Goal: Task Accomplishment & Management: Complete application form

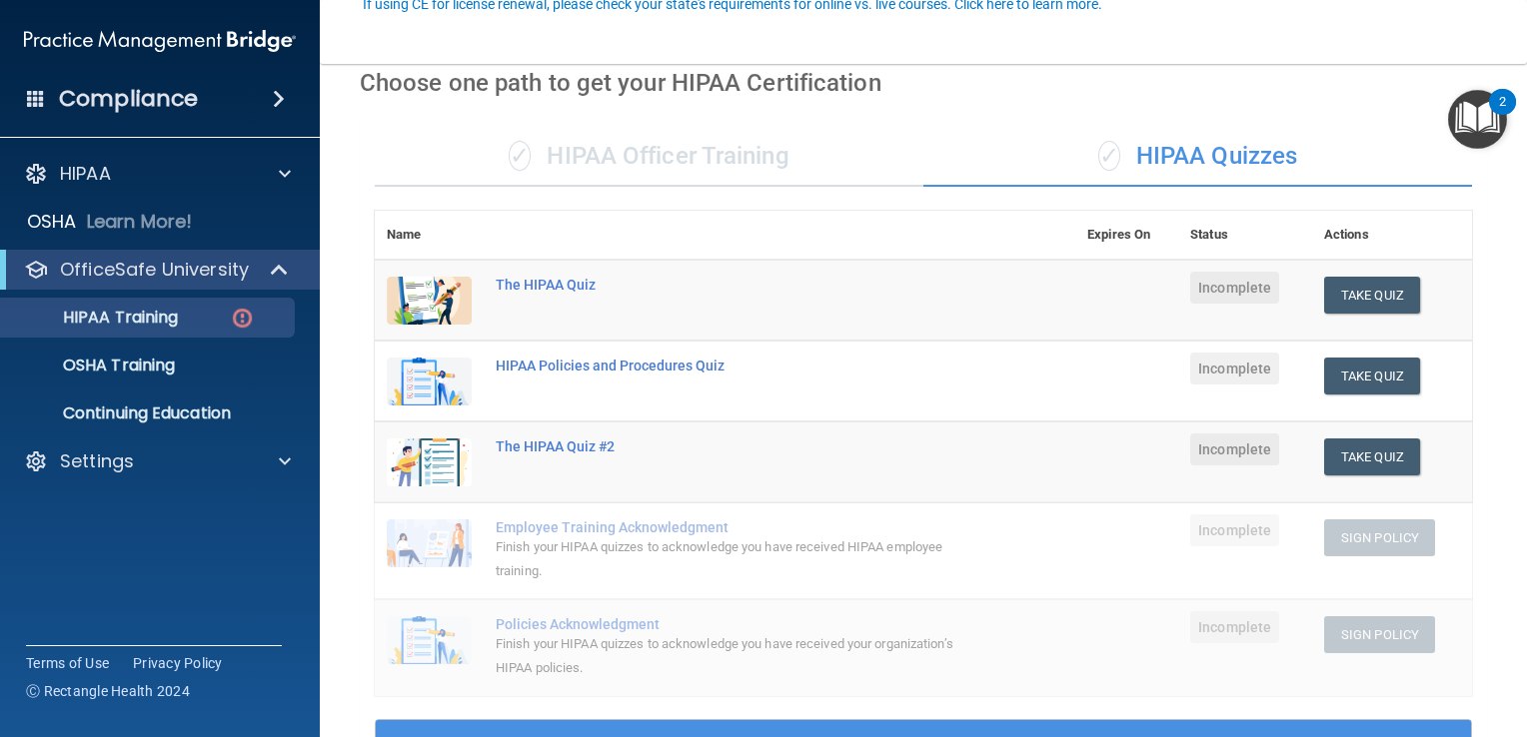
scroll to position [200, 0]
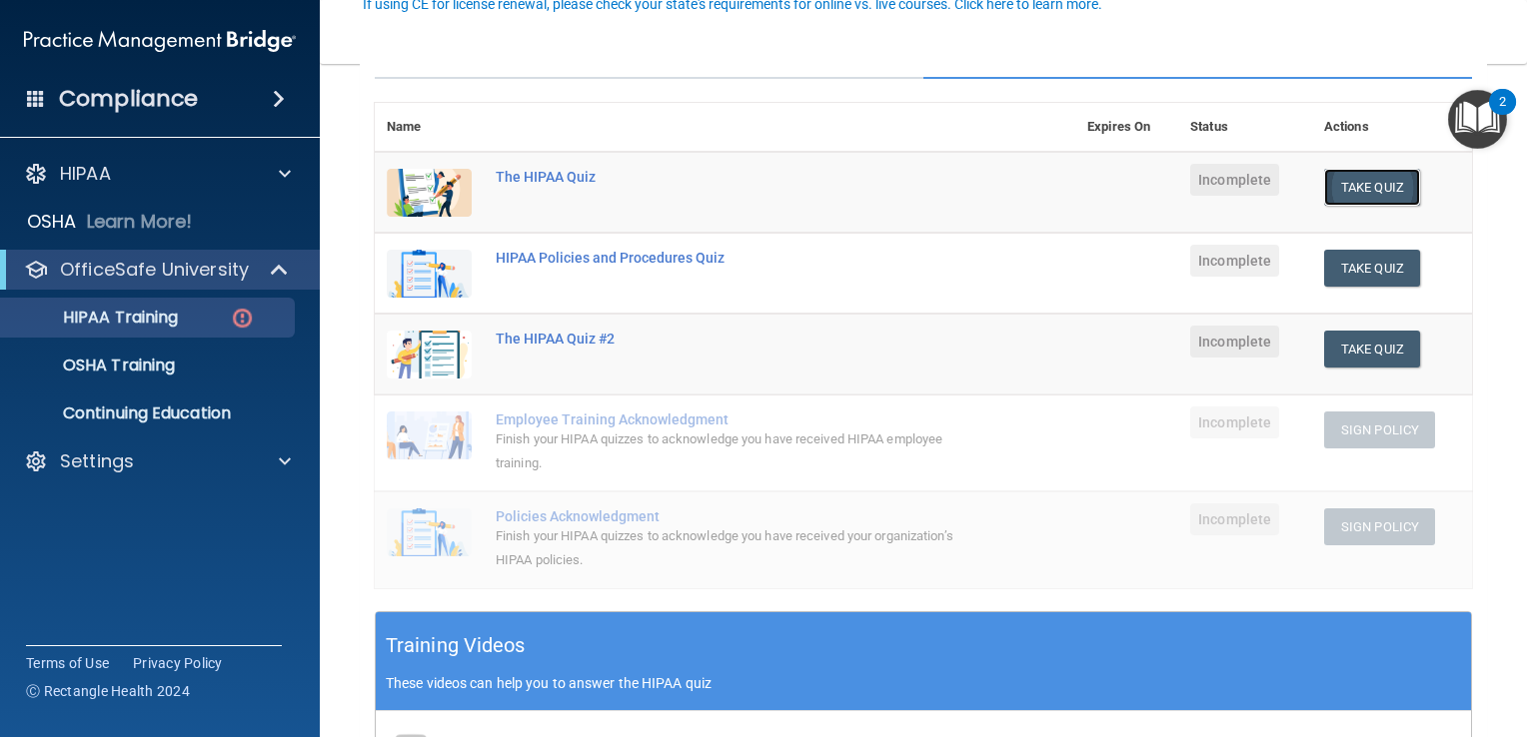
click at [1340, 184] on button "Take Quiz" at bounding box center [1372, 187] width 96 height 37
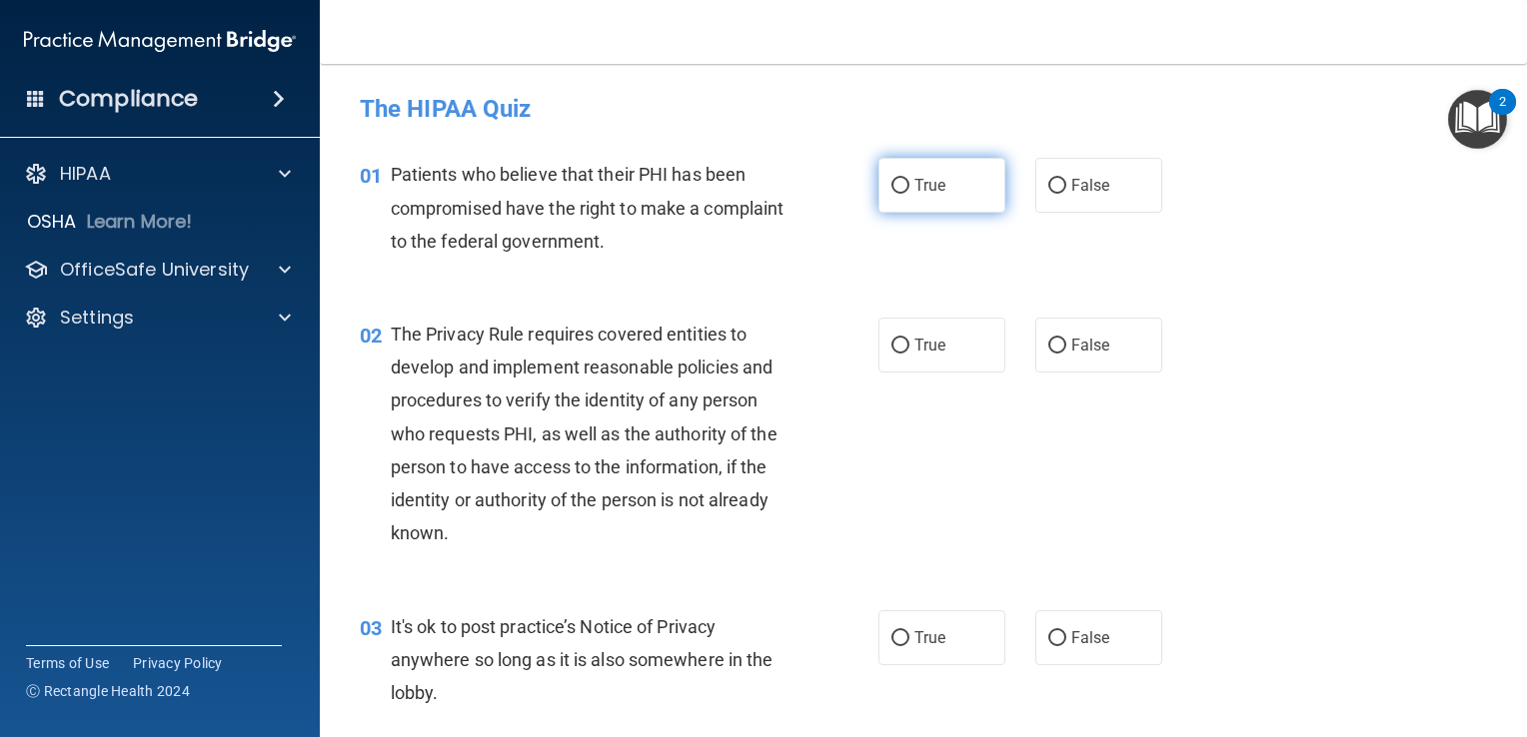
click at [906, 202] on label "True" at bounding box center [941, 185] width 127 height 55
click at [906, 194] on input "True" at bounding box center [900, 186] width 18 height 15
radio input "true"
click at [914, 346] on span "True" at bounding box center [929, 345] width 31 height 19
click at [907, 346] on input "True" at bounding box center [900, 346] width 18 height 15
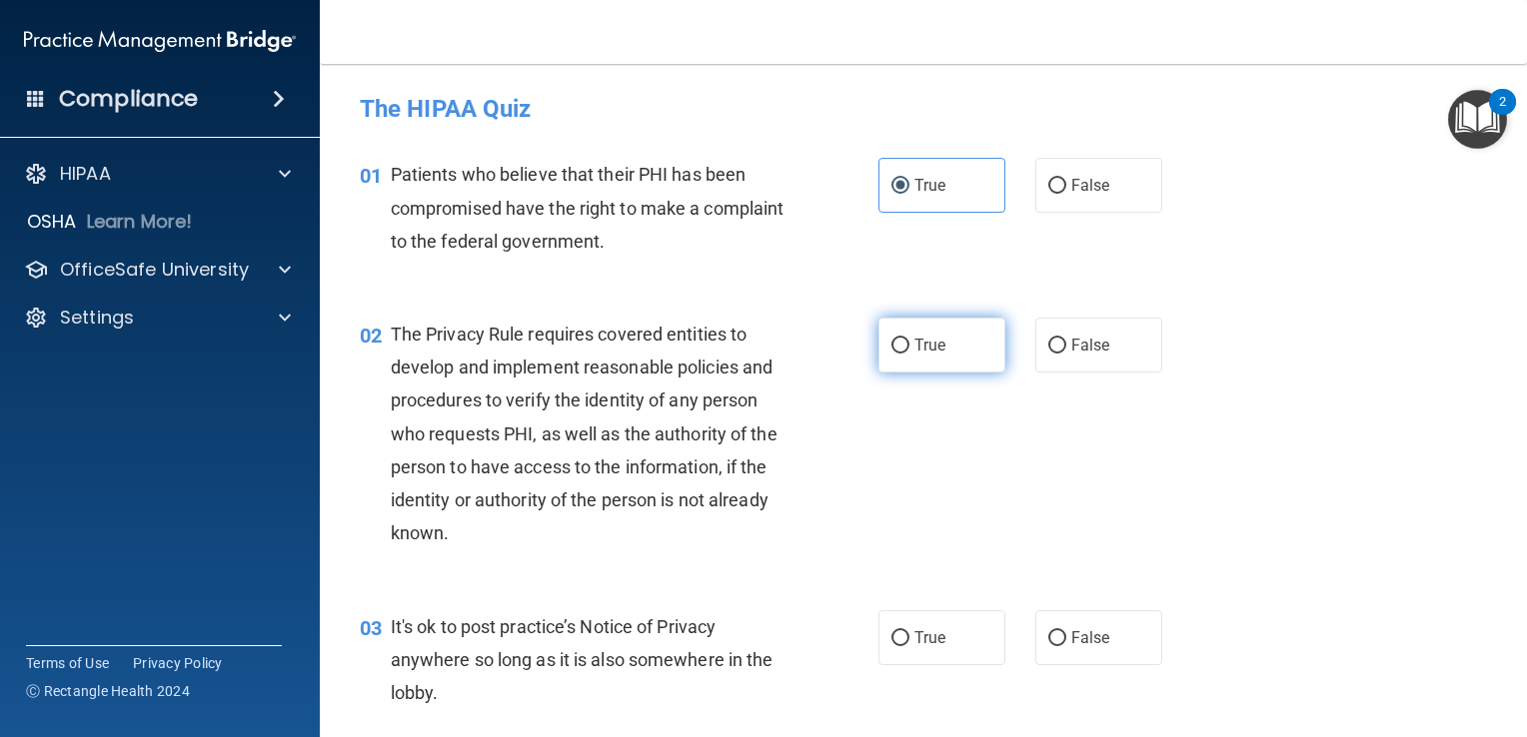
radio input "true"
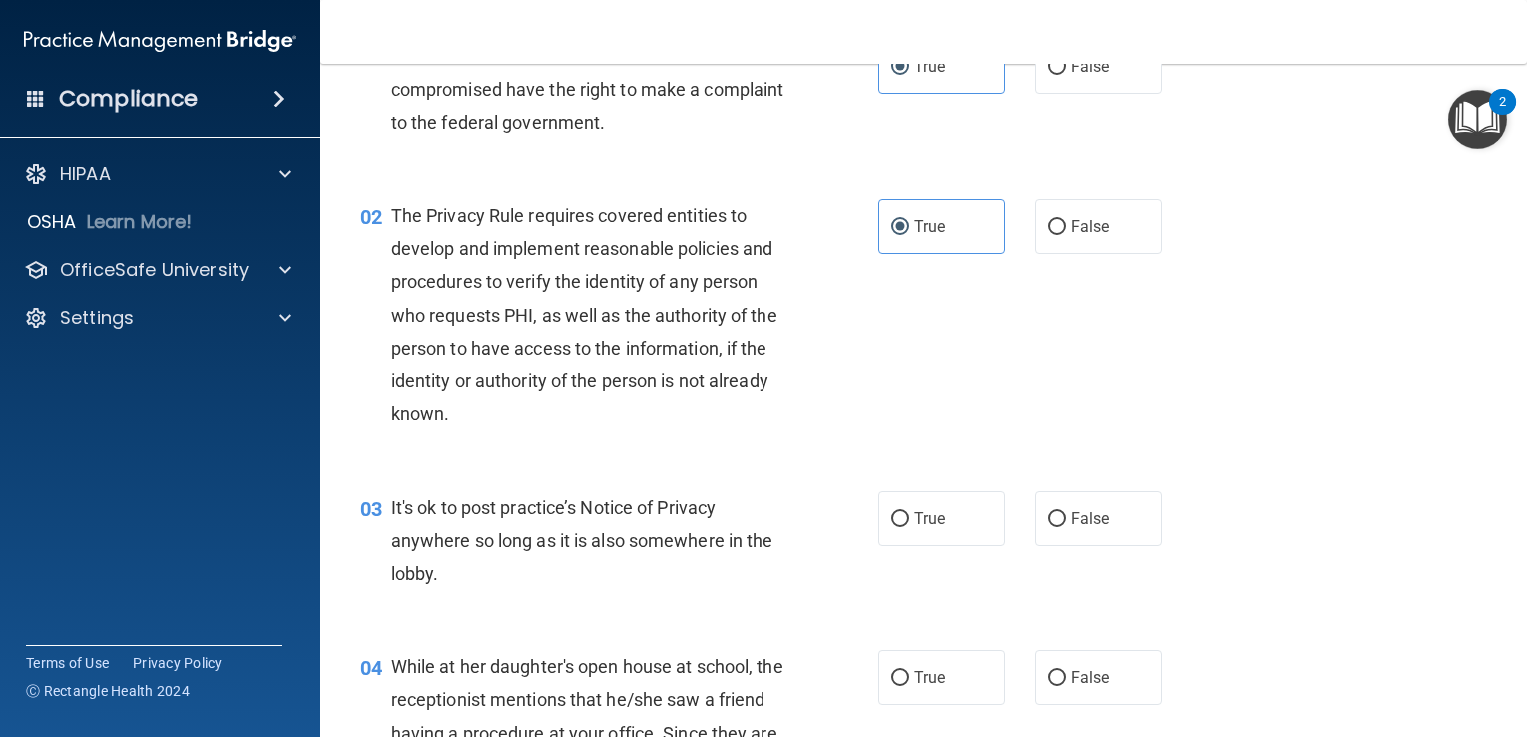
scroll to position [300, 0]
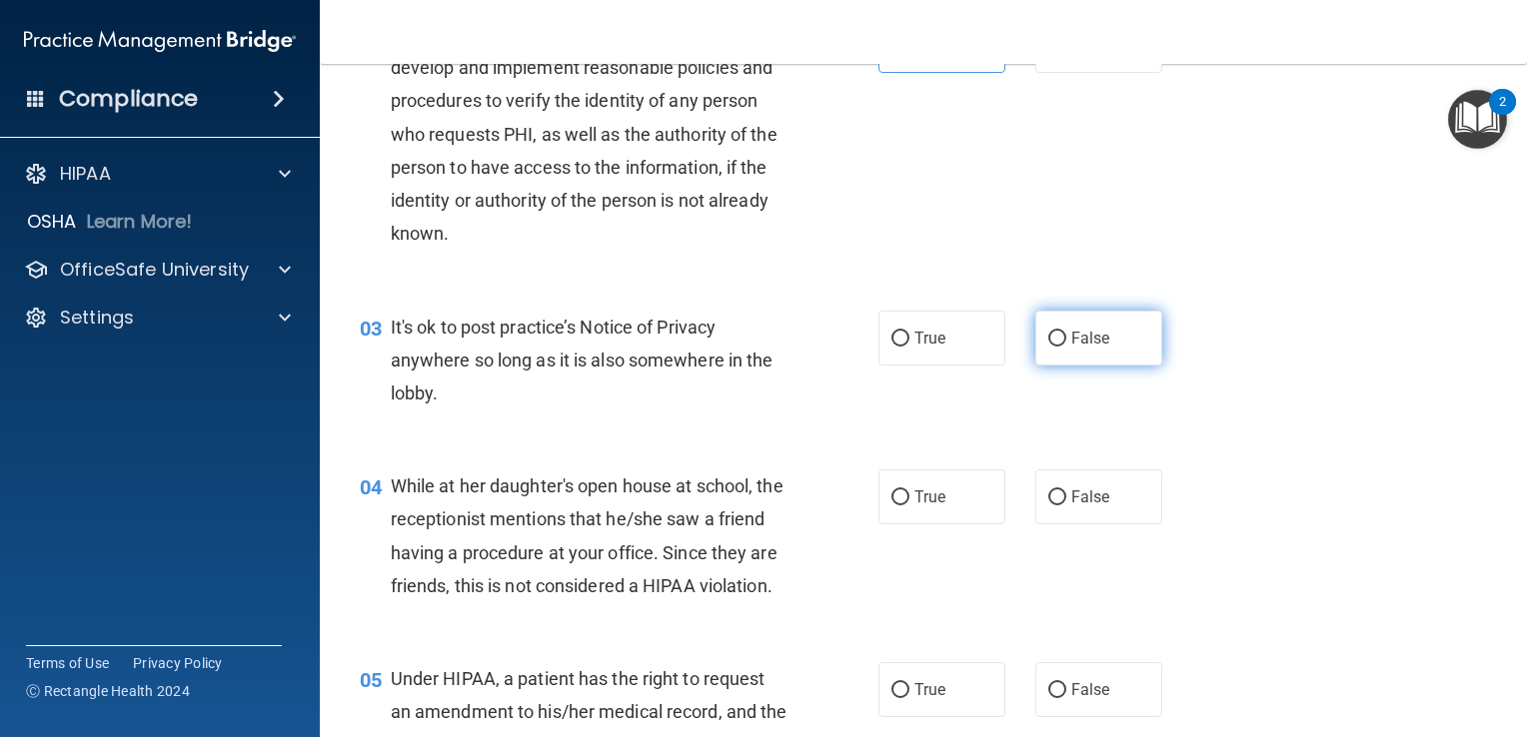
click at [1072, 350] on label "False" at bounding box center [1098, 338] width 127 height 55
click at [1066, 347] on input "False" at bounding box center [1057, 339] width 18 height 15
radio input "true"
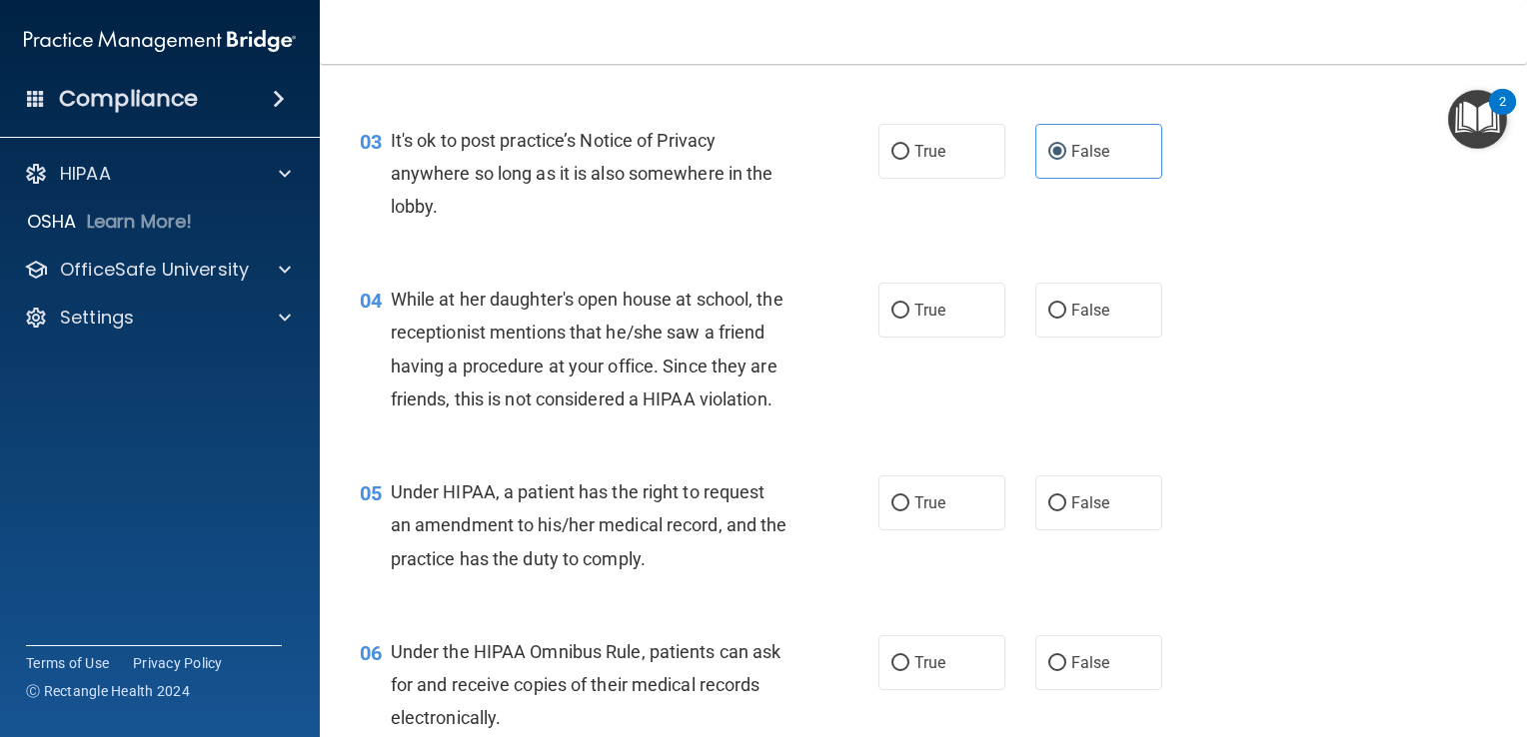
scroll to position [500, 0]
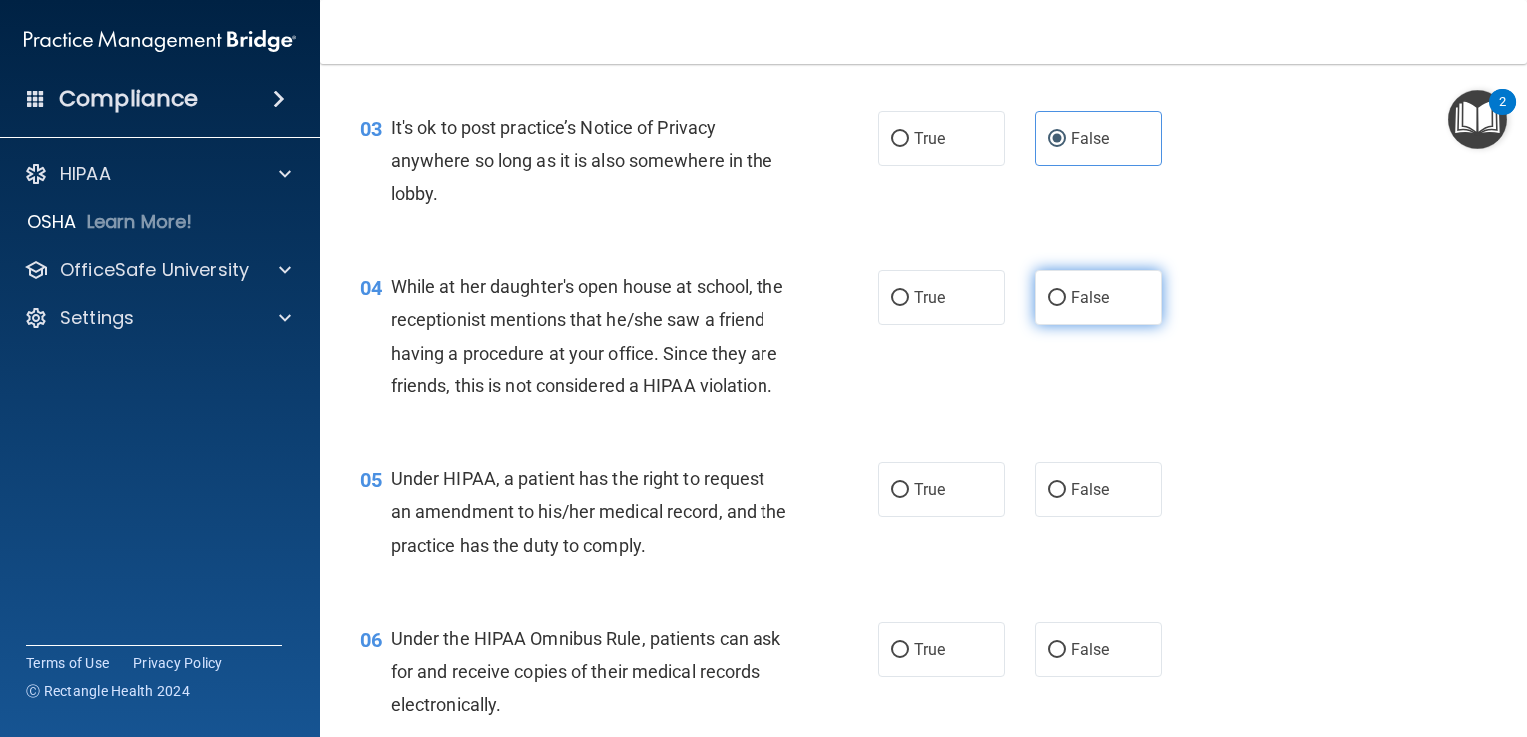
click at [1111, 298] on label "False" at bounding box center [1098, 297] width 127 height 55
click at [1066, 298] on input "False" at bounding box center [1057, 298] width 18 height 15
radio input "true"
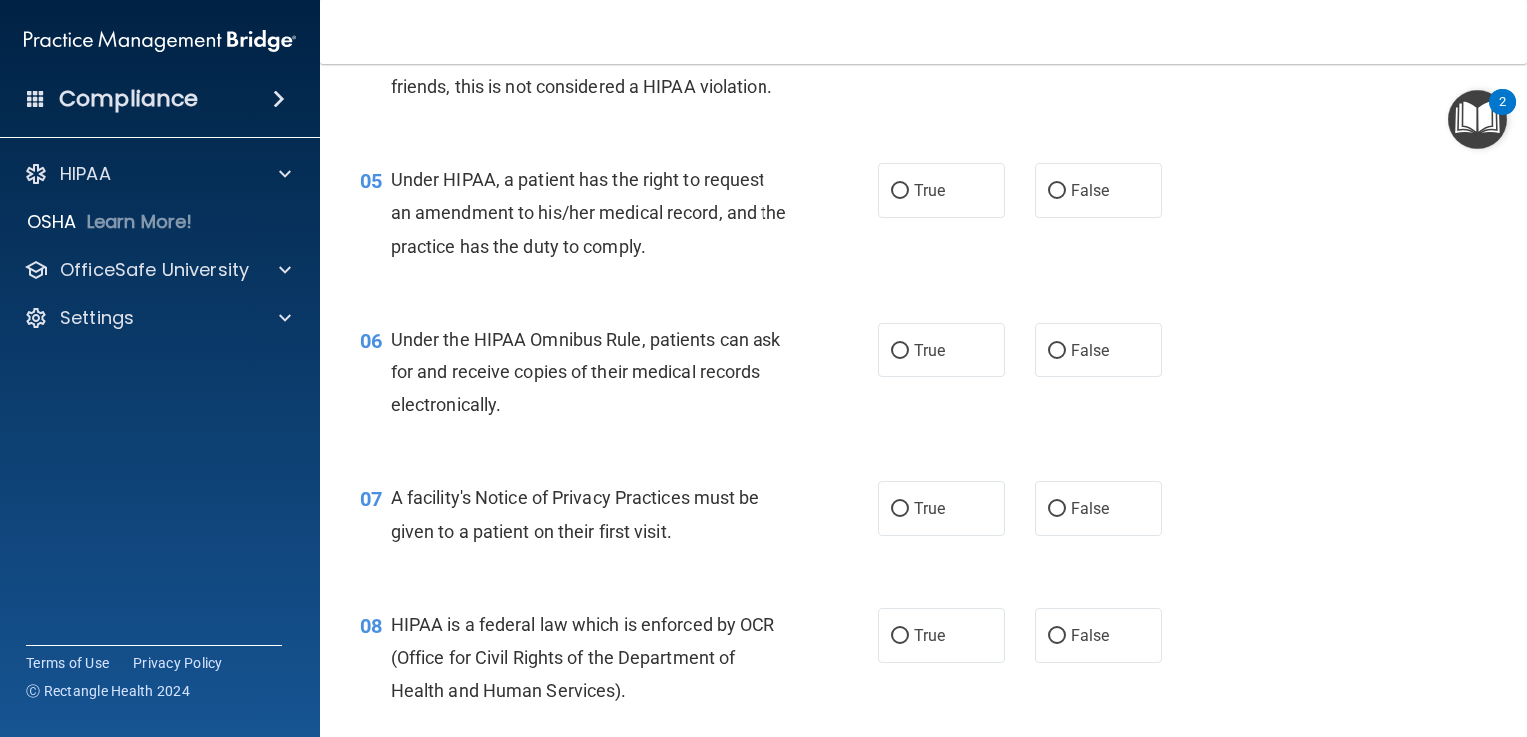
scroll to position [899, 0]
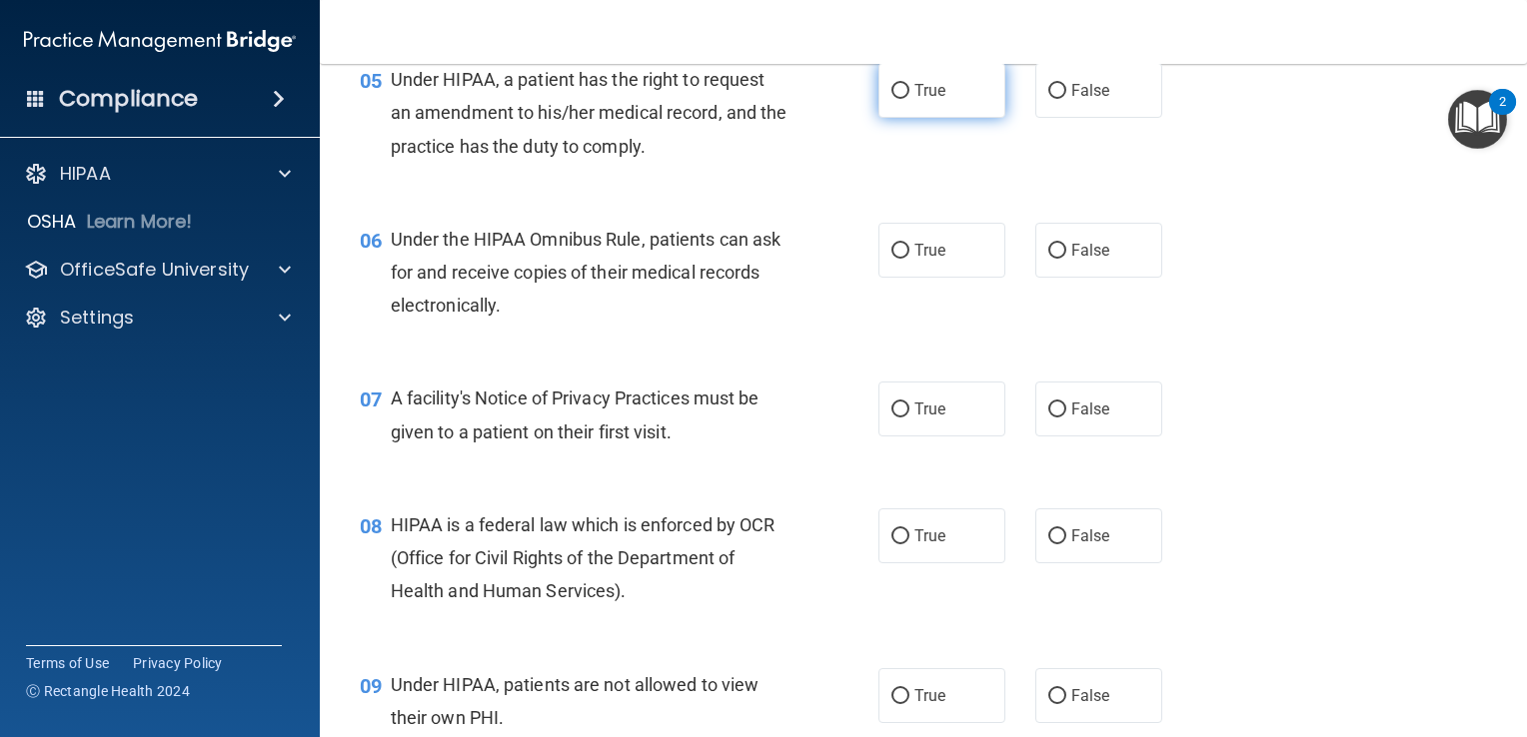
click at [929, 102] on label "True" at bounding box center [941, 90] width 127 height 55
click at [909, 99] on input "True" at bounding box center [900, 91] width 18 height 15
radio input "true"
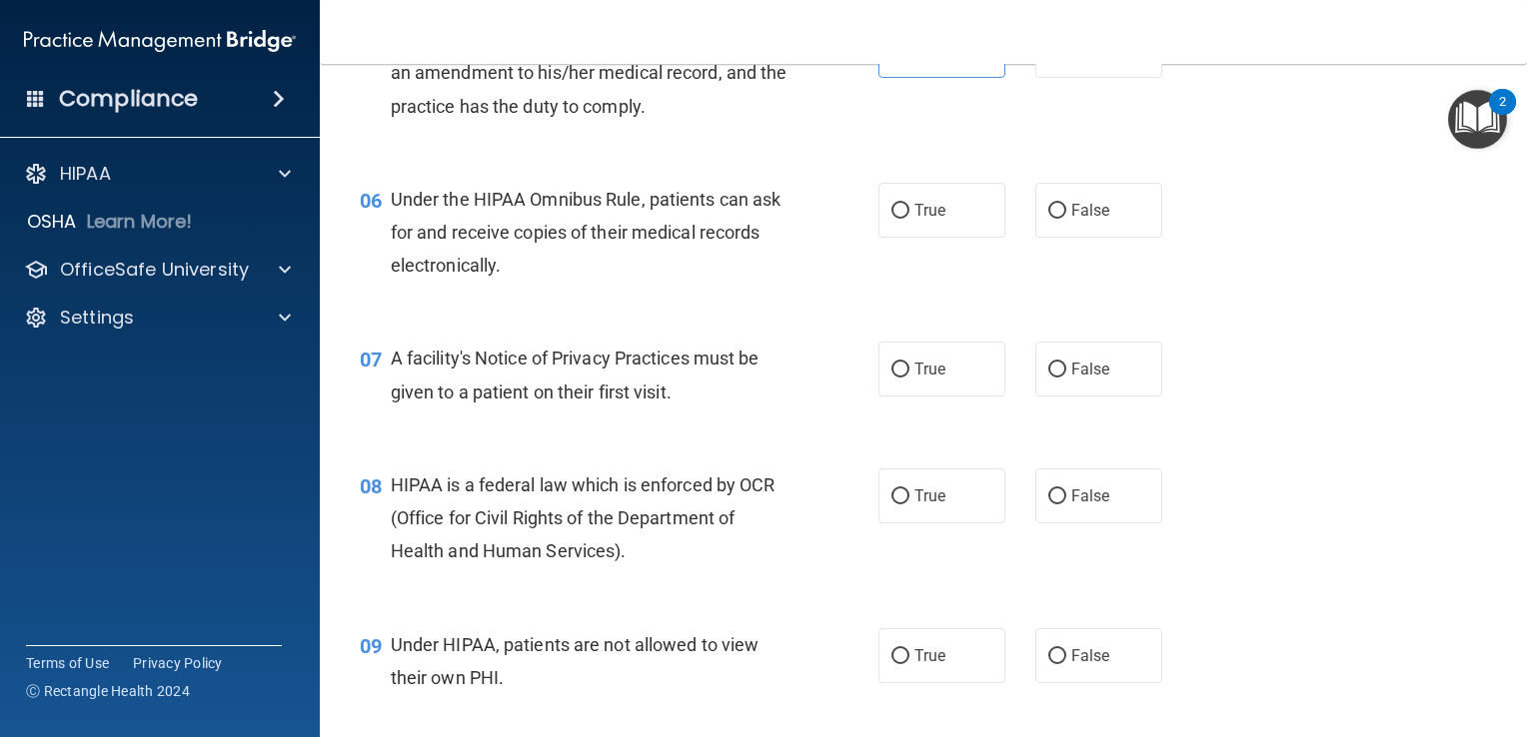
scroll to position [999, 0]
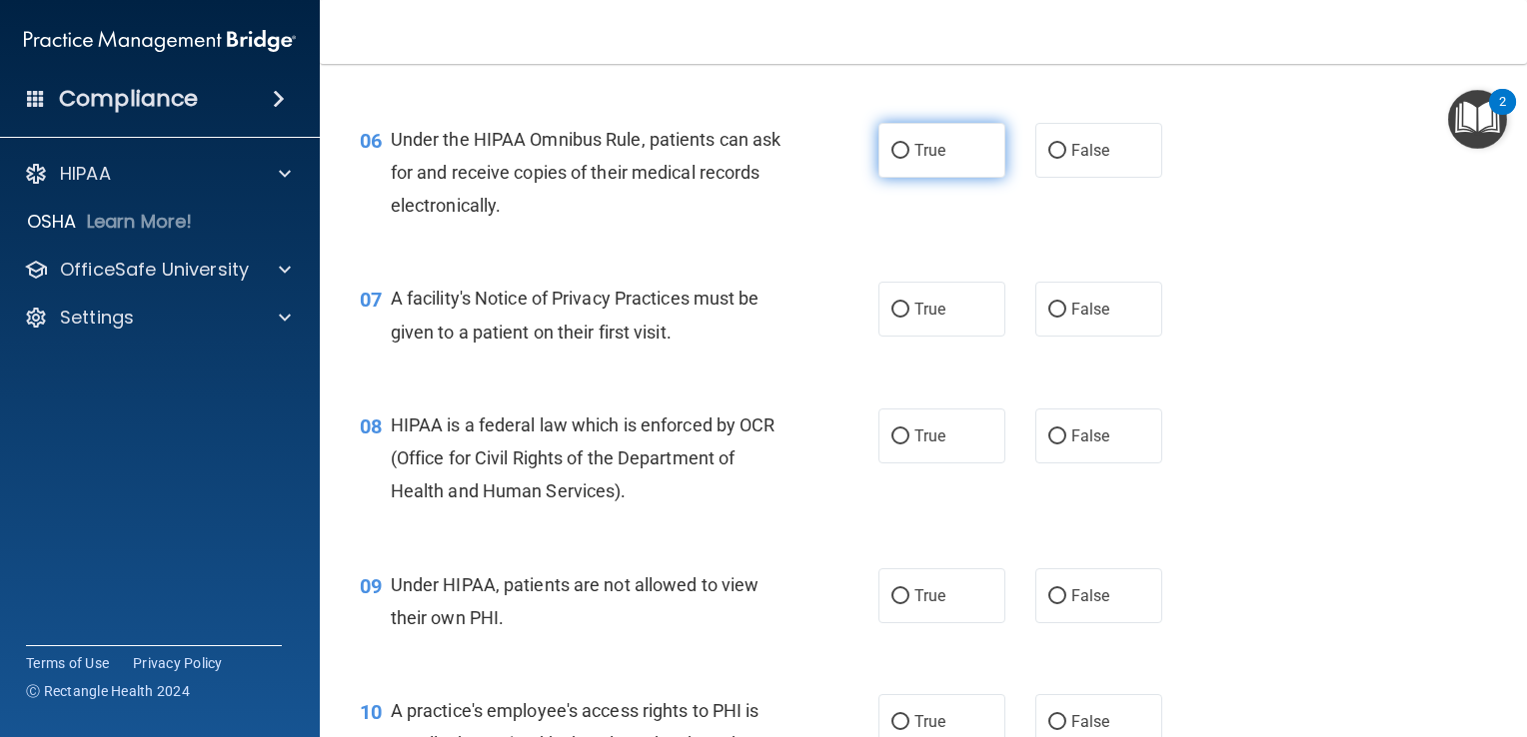
click at [946, 178] on label "True" at bounding box center [941, 150] width 127 height 55
click at [909, 159] on input "True" at bounding box center [900, 151] width 18 height 15
radio input "true"
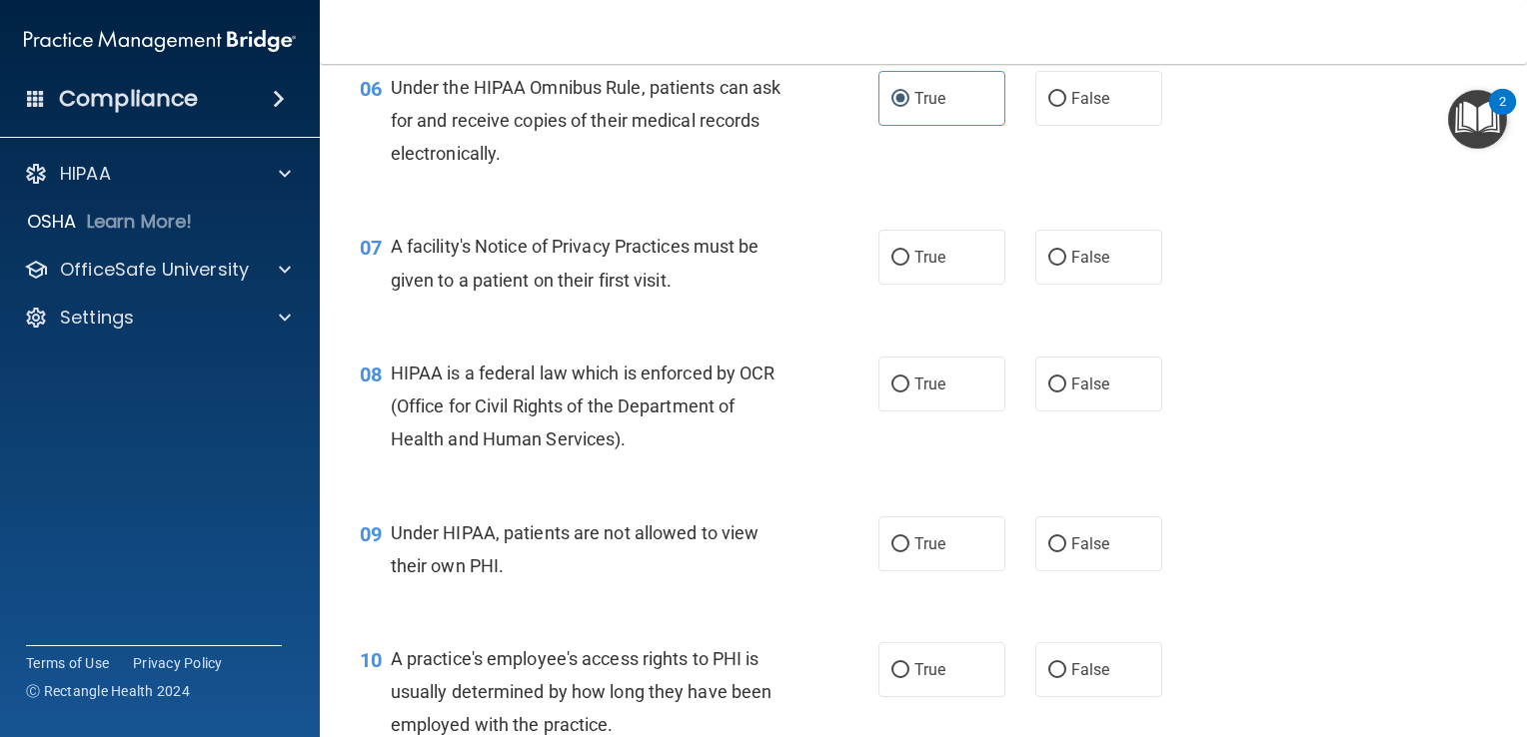
scroll to position [1099, 0]
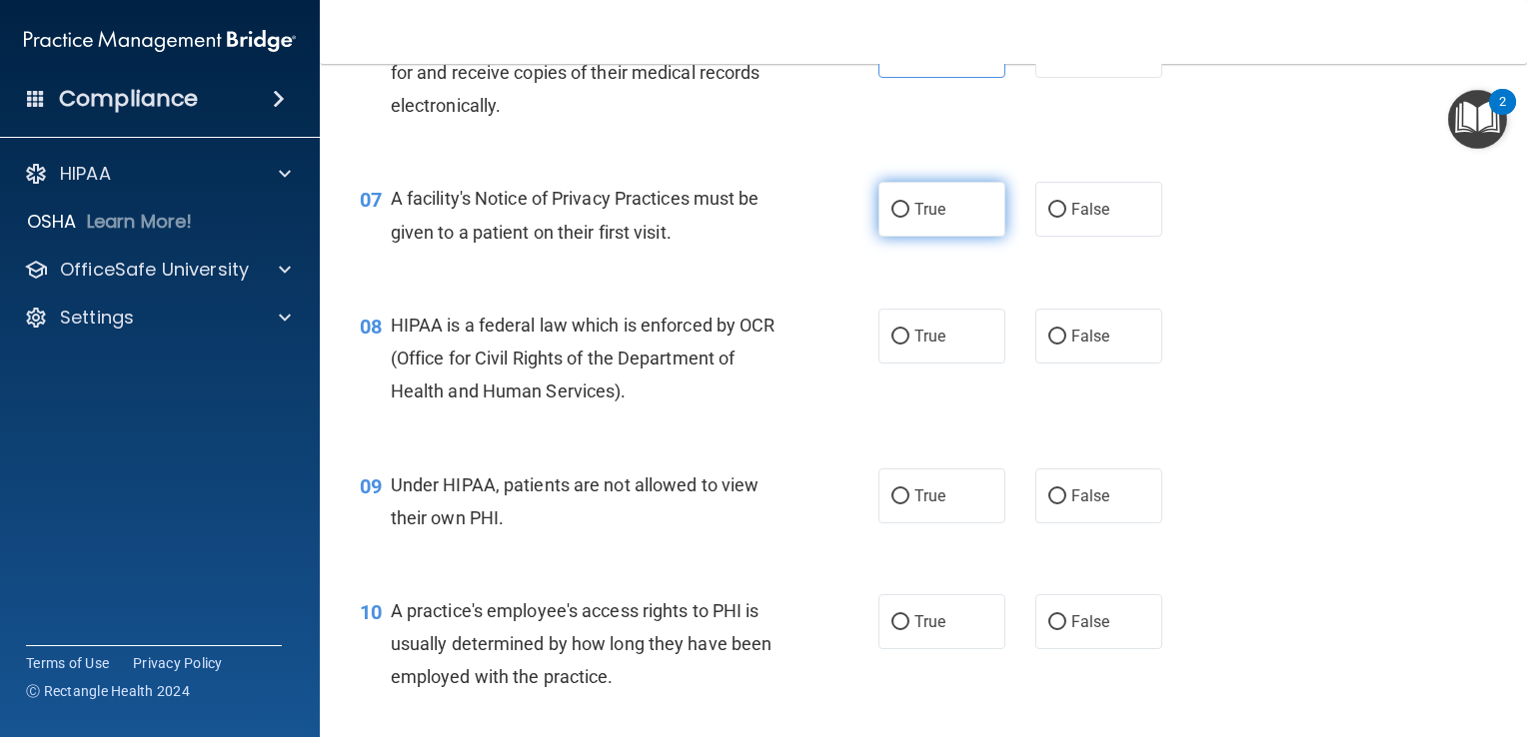
click at [891, 237] on label "True" at bounding box center [941, 209] width 127 height 55
click at [891, 218] on input "True" at bounding box center [900, 210] width 18 height 15
radio input "true"
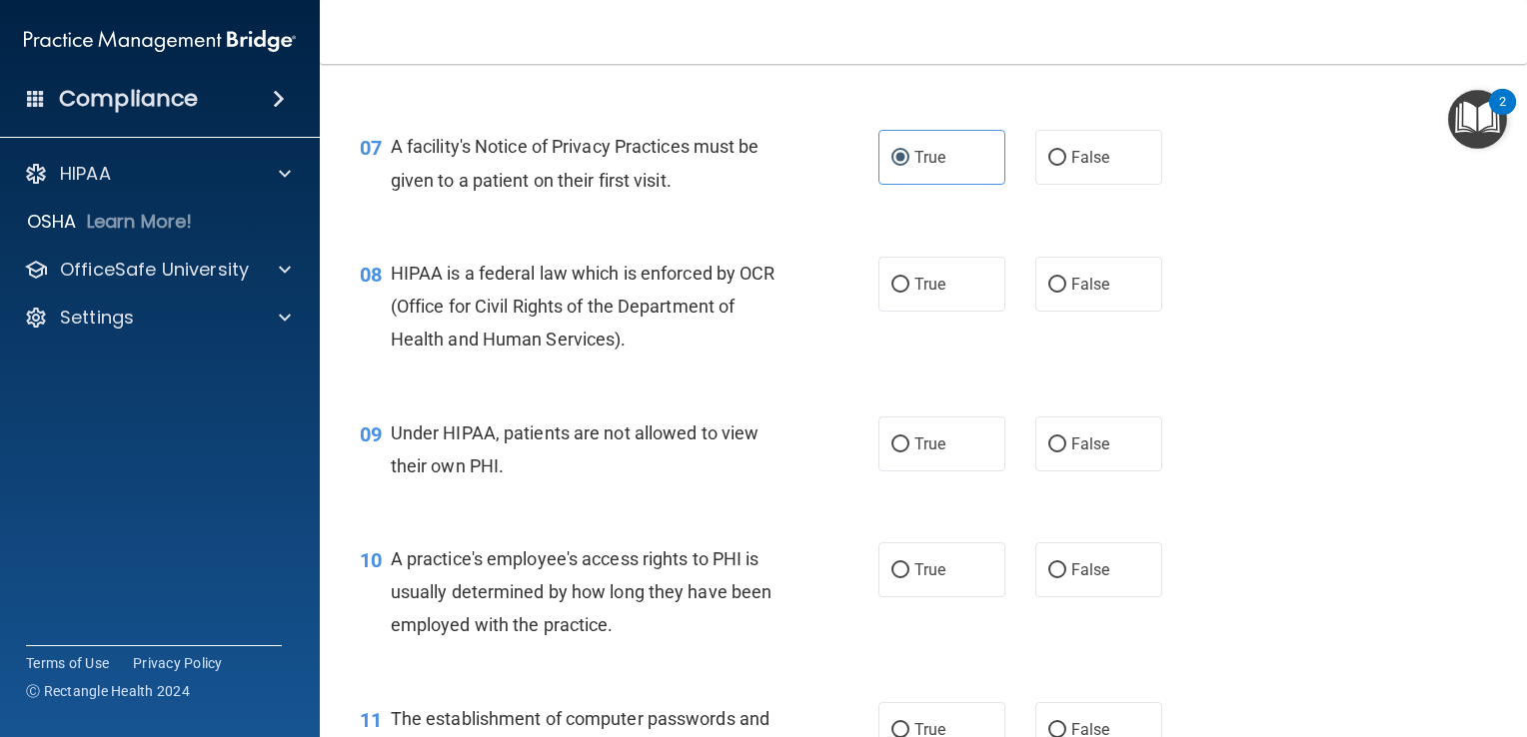
scroll to position [1299, 0]
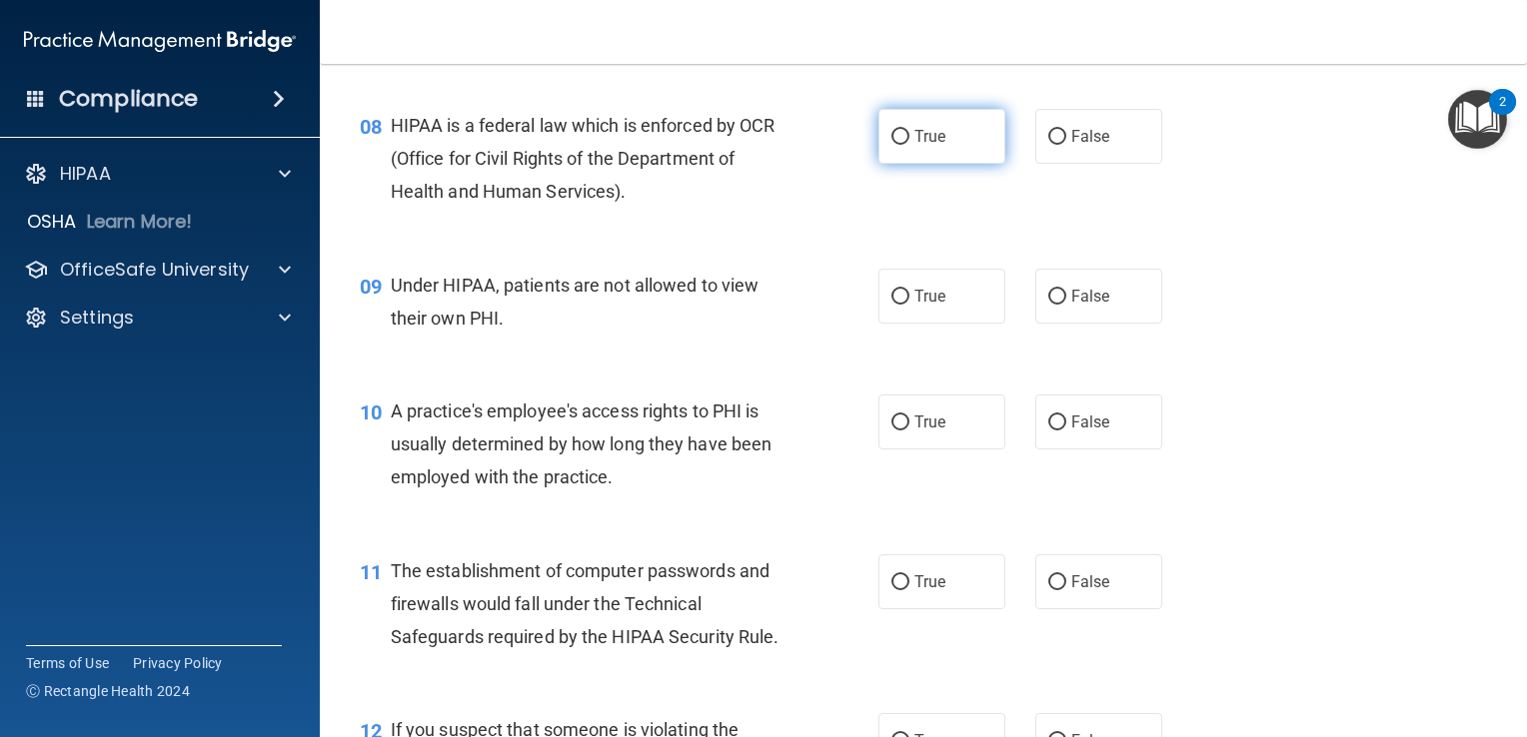
click at [933, 146] on span "True" at bounding box center [929, 136] width 31 height 19
click at [909, 145] on input "True" at bounding box center [900, 137] width 18 height 15
radio input "true"
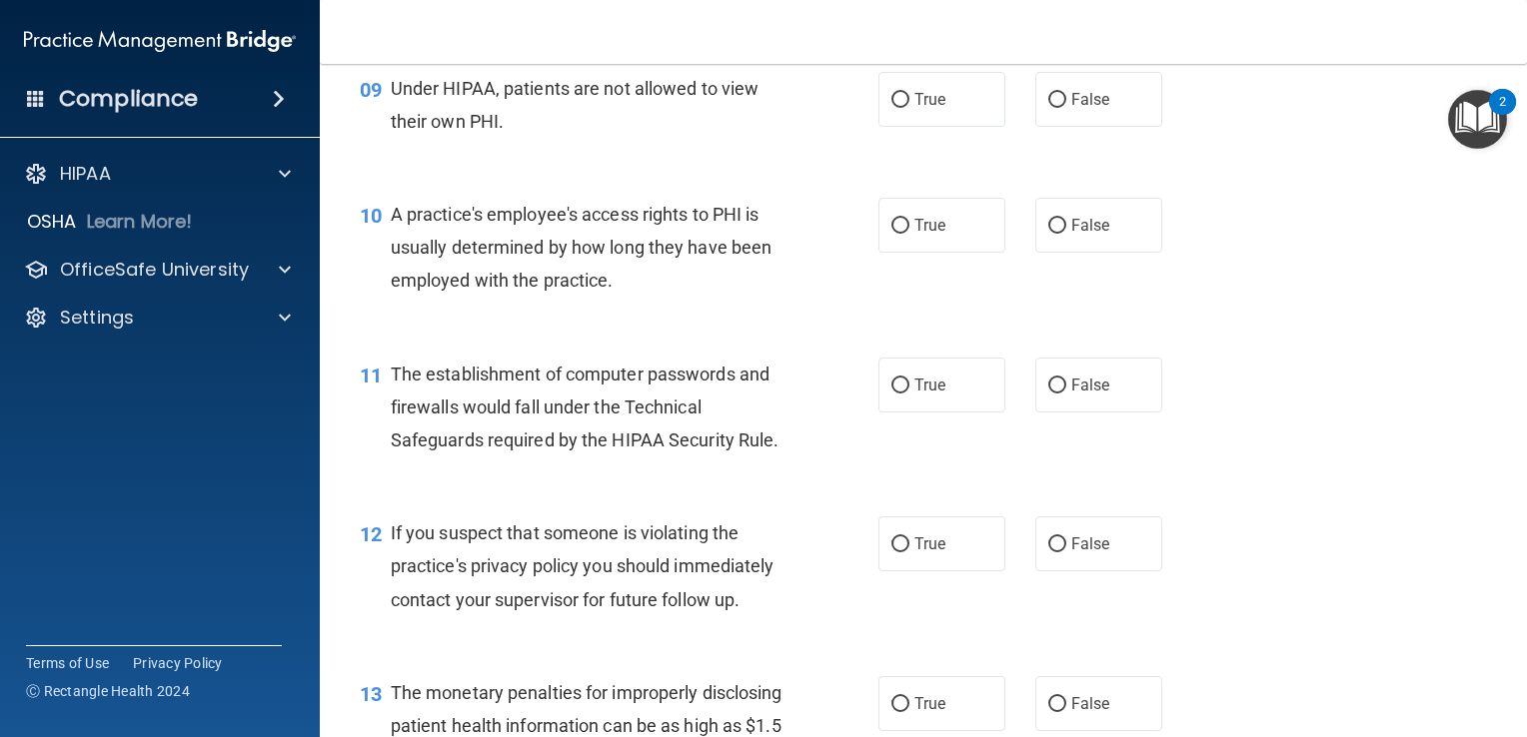
scroll to position [1499, 0]
click at [1042, 124] on label "False" at bounding box center [1098, 96] width 127 height 55
click at [1048, 105] on input "False" at bounding box center [1057, 97] width 18 height 15
radio input "true"
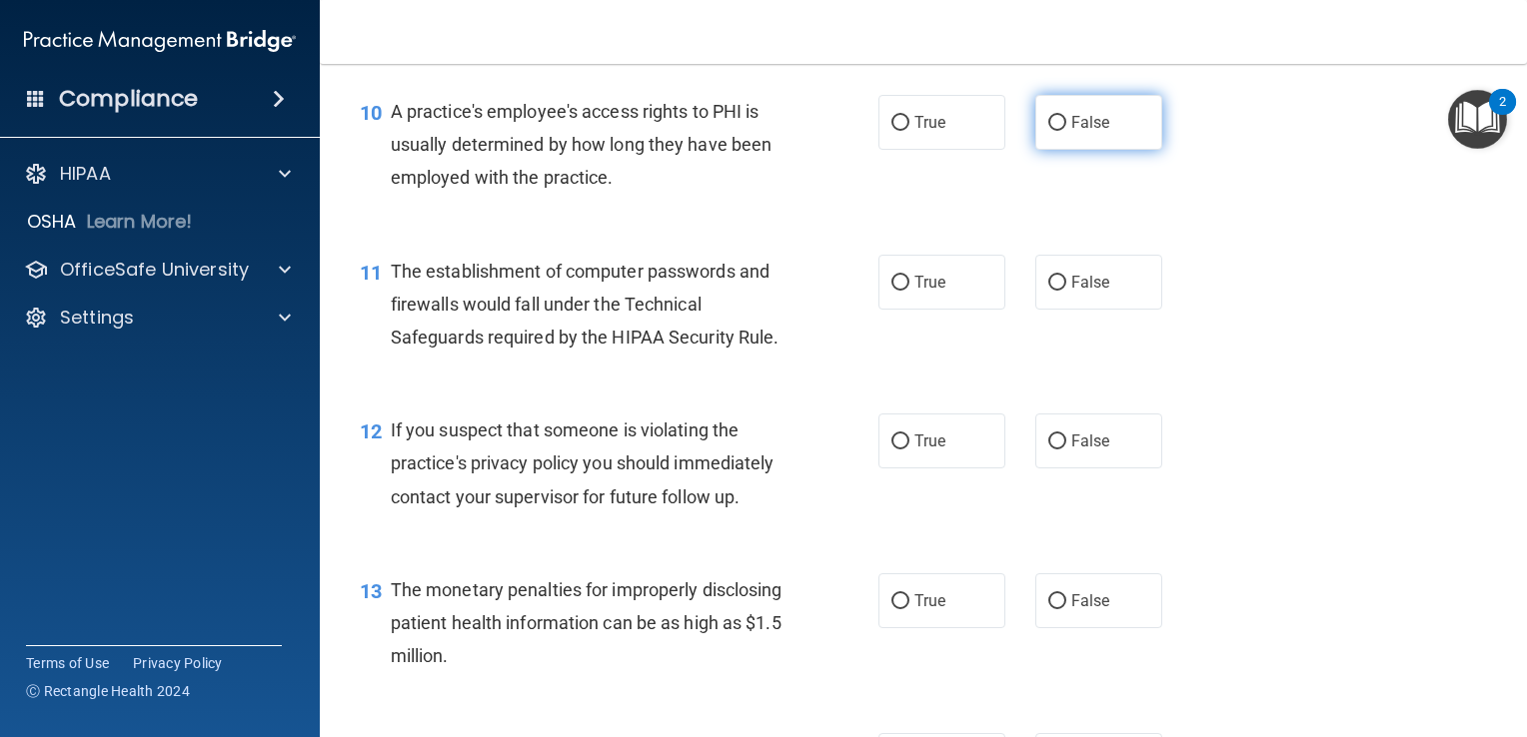
click at [1048, 131] on input "False" at bounding box center [1057, 123] width 18 height 15
radio input "true"
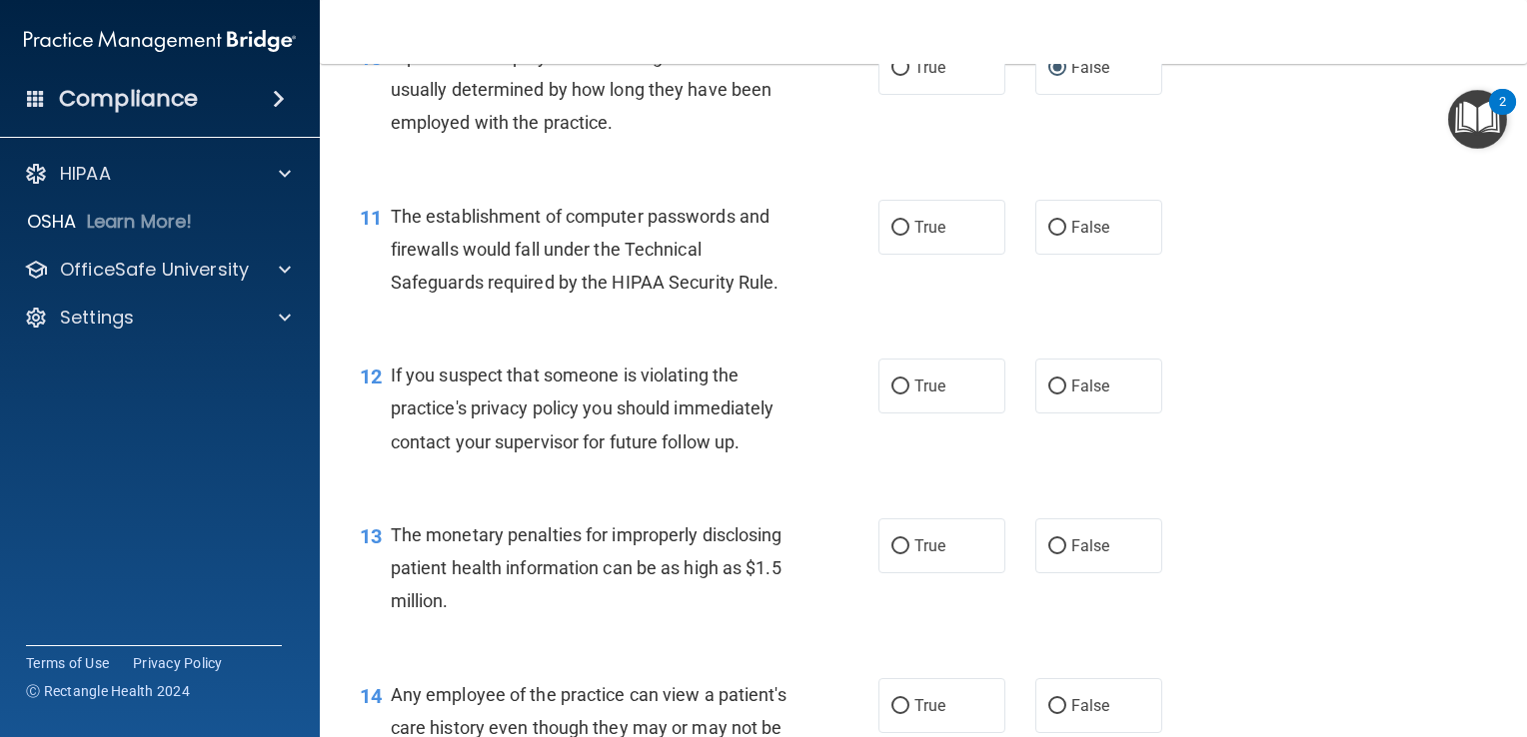
scroll to position [1699, 0]
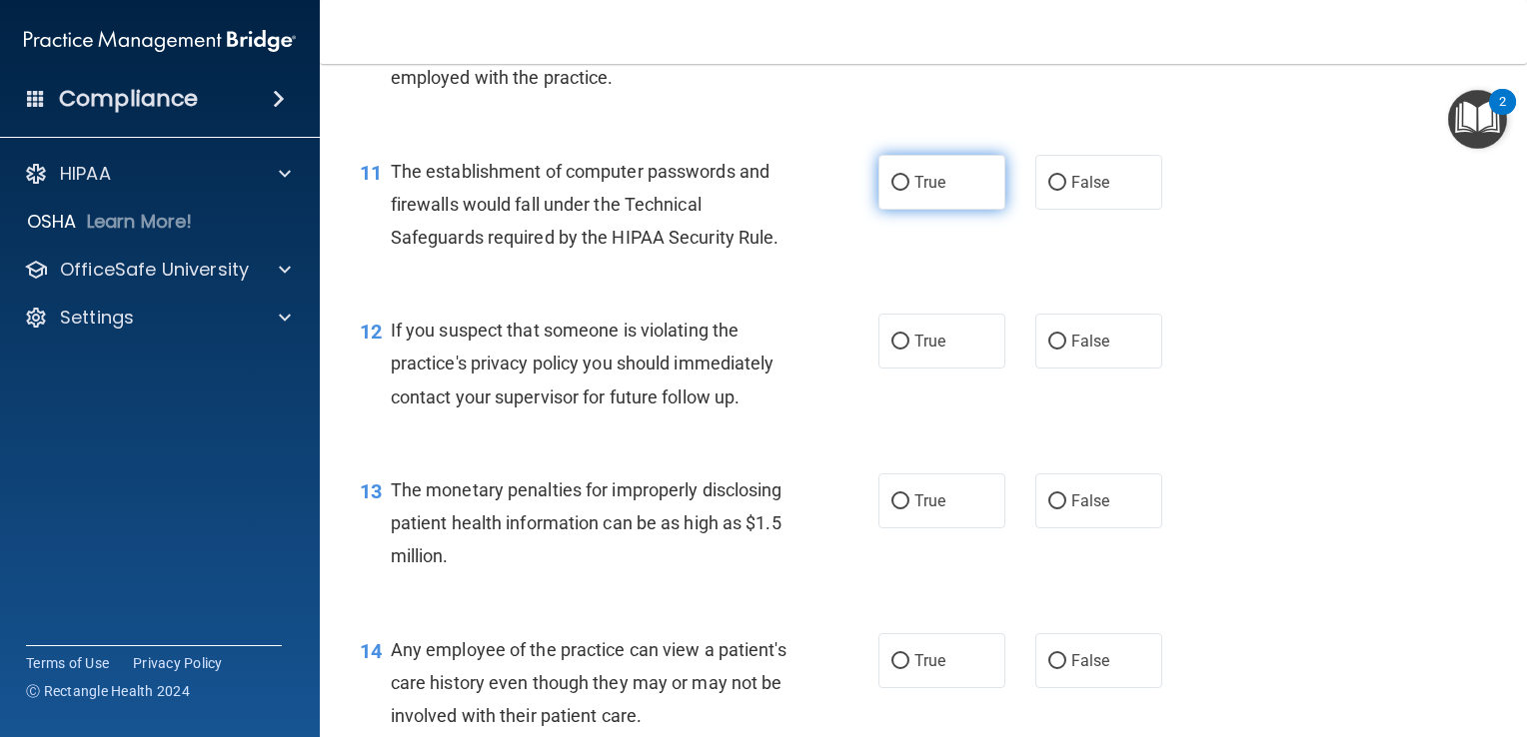
click at [899, 191] on input "True" at bounding box center [900, 183] width 18 height 15
radio input "true"
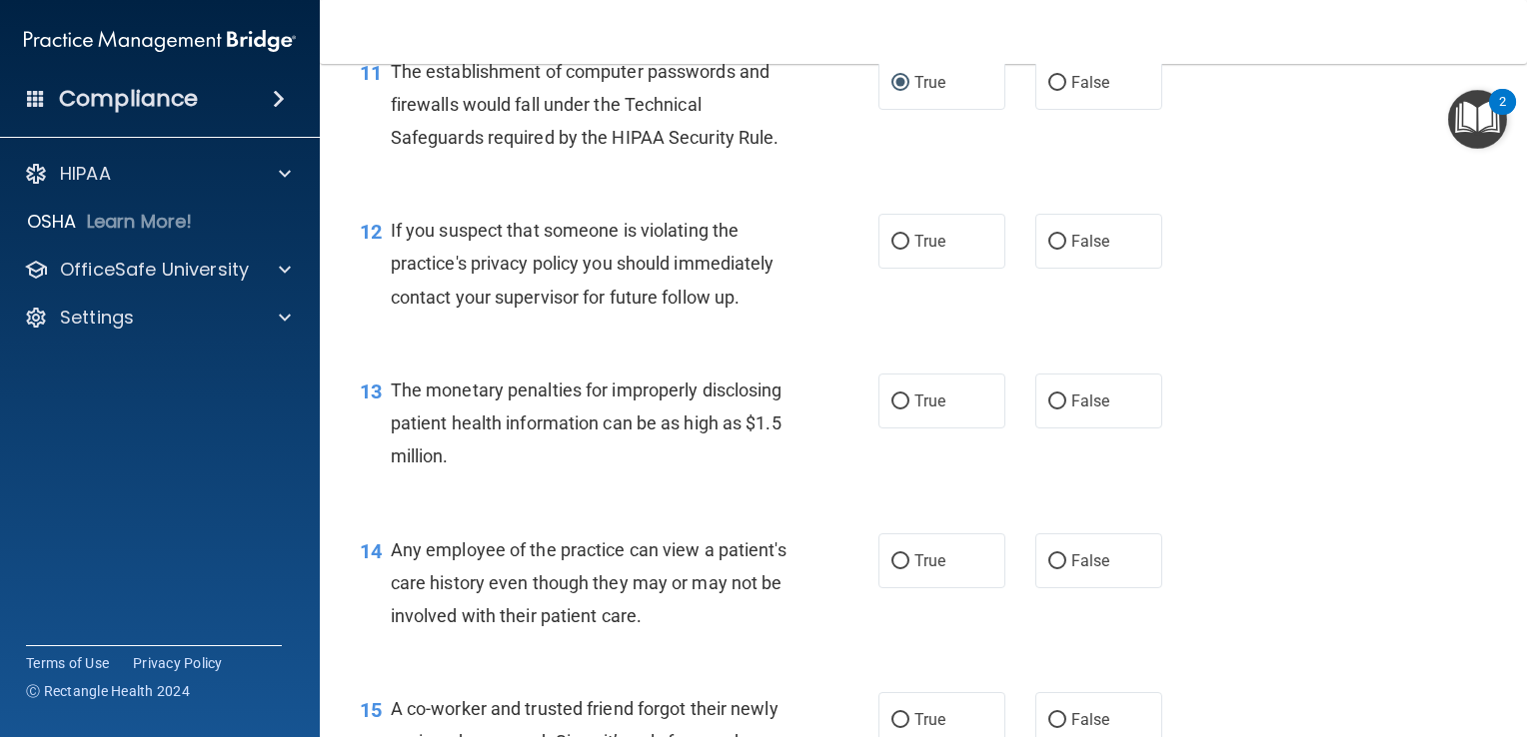
scroll to position [1899, 0]
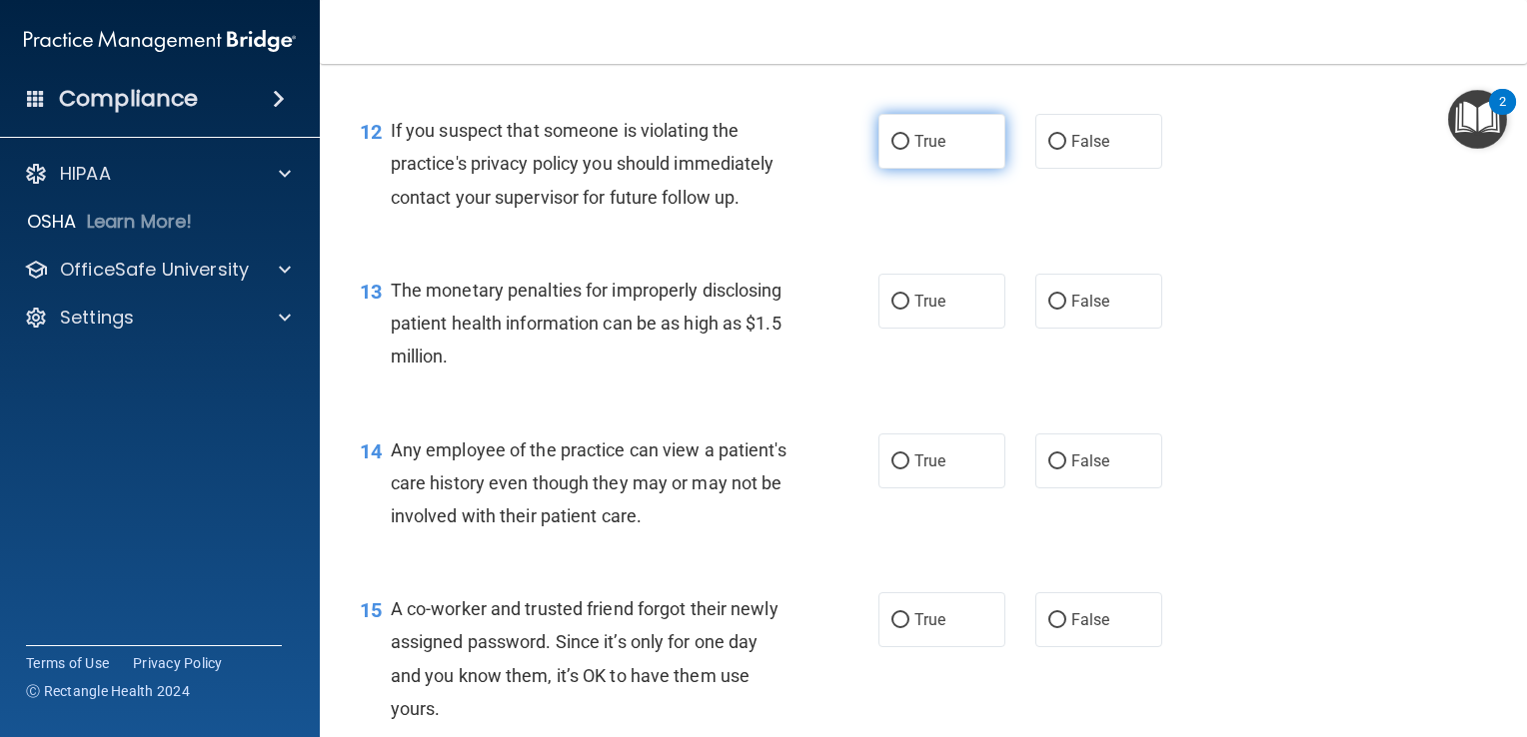
click at [923, 169] on label "True" at bounding box center [941, 141] width 127 height 55
click at [909, 150] on input "True" at bounding box center [900, 142] width 18 height 15
radio input "true"
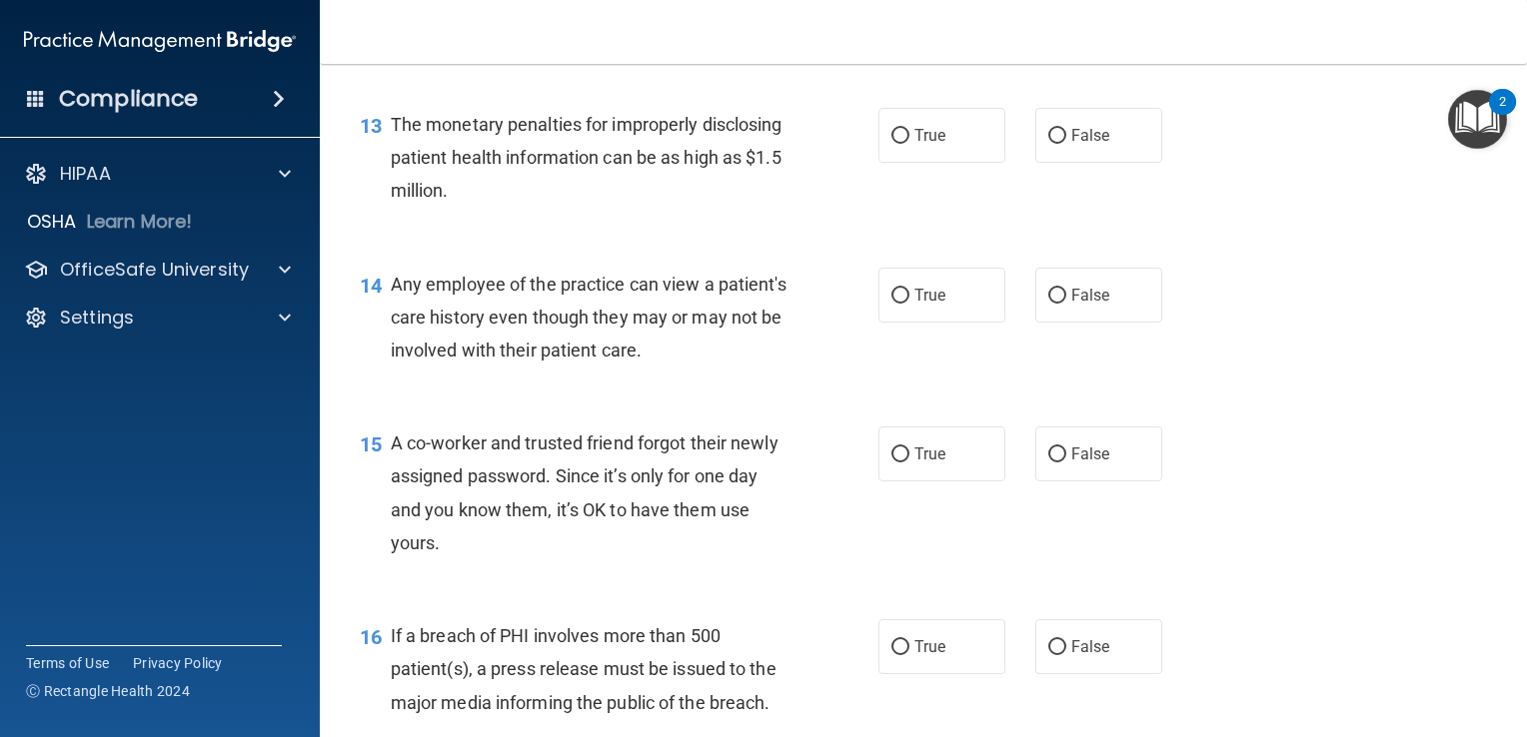
scroll to position [2098, 0]
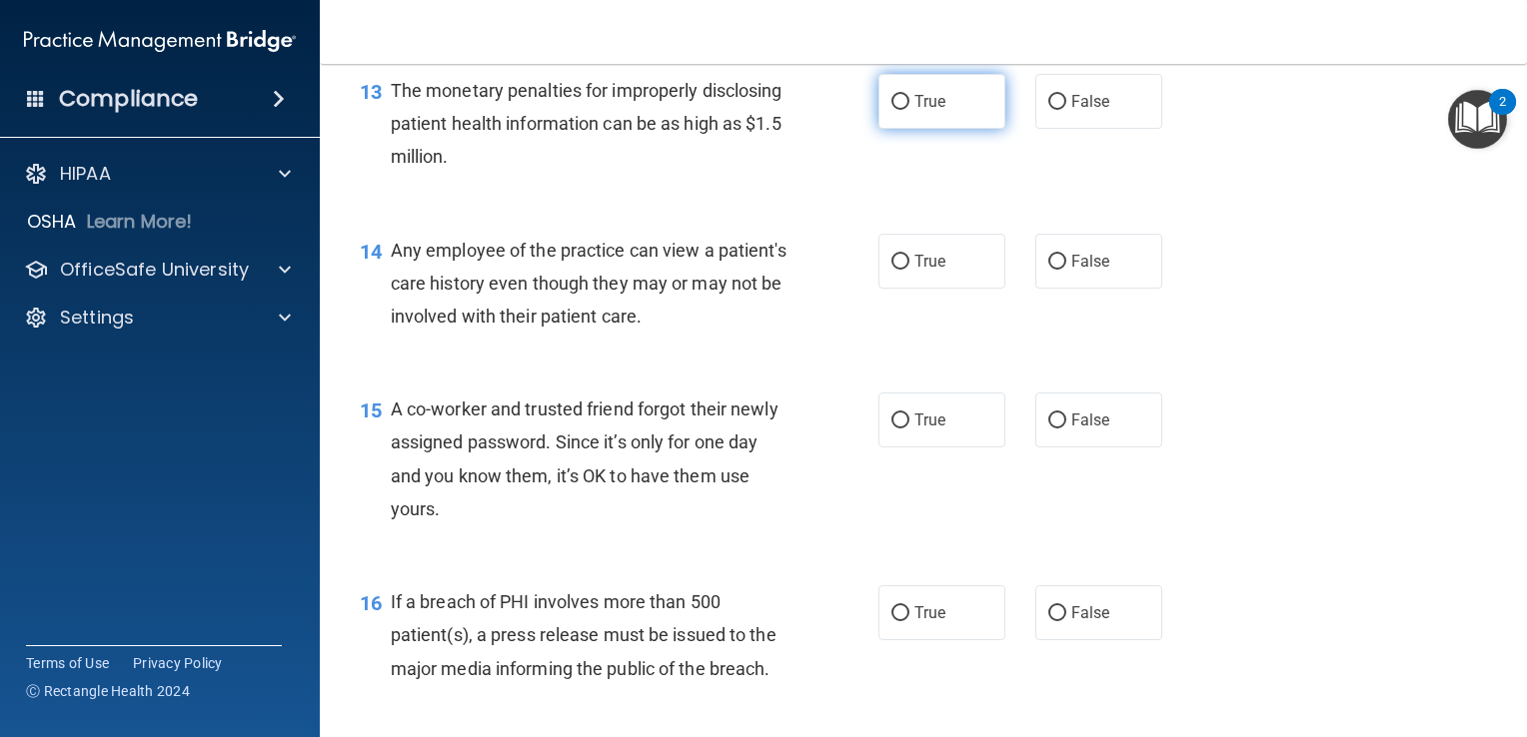
click at [901, 129] on label "True" at bounding box center [941, 101] width 127 height 55
click at [901, 110] on input "True" at bounding box center [900, 102] width 18 height 15
radio input "true"
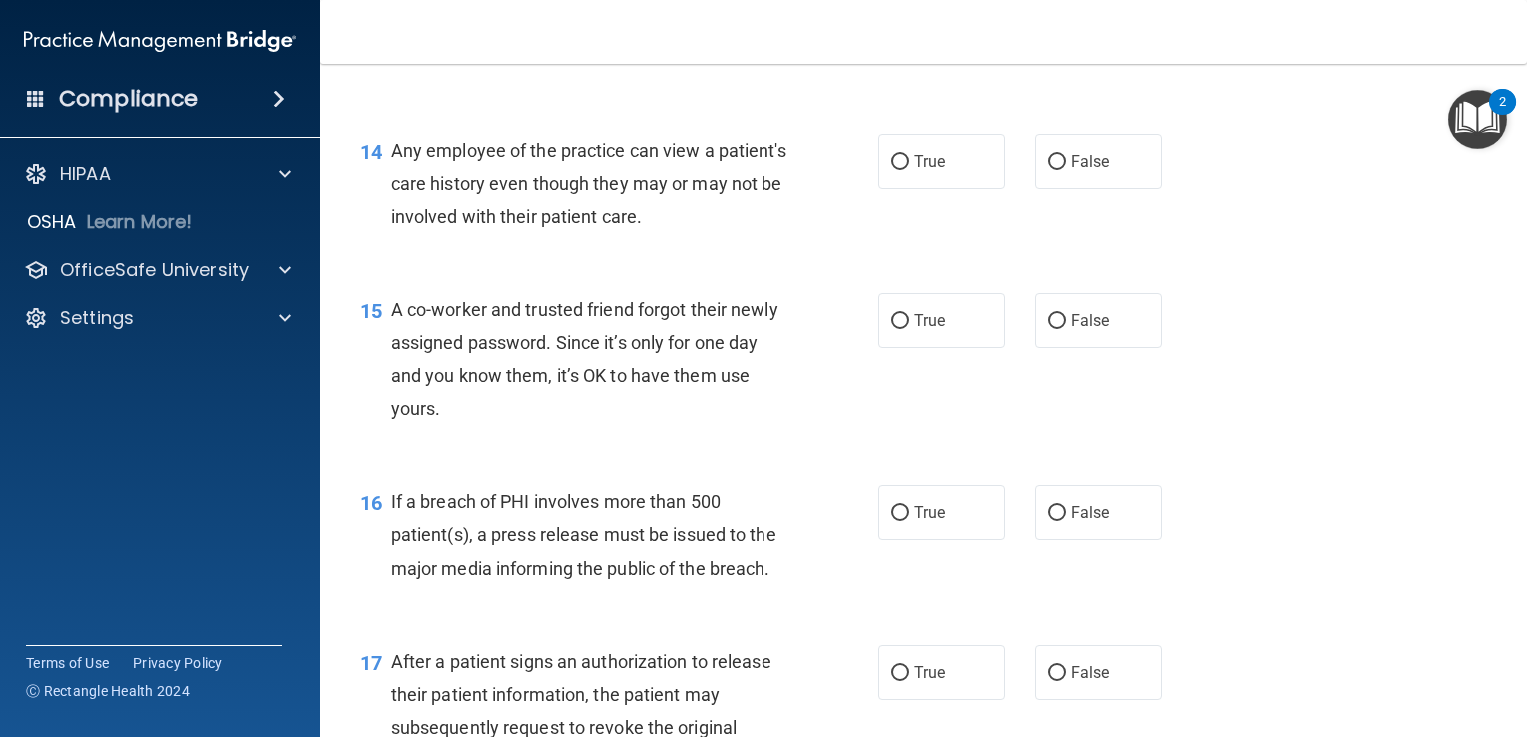
scroll to position [2298, 0]
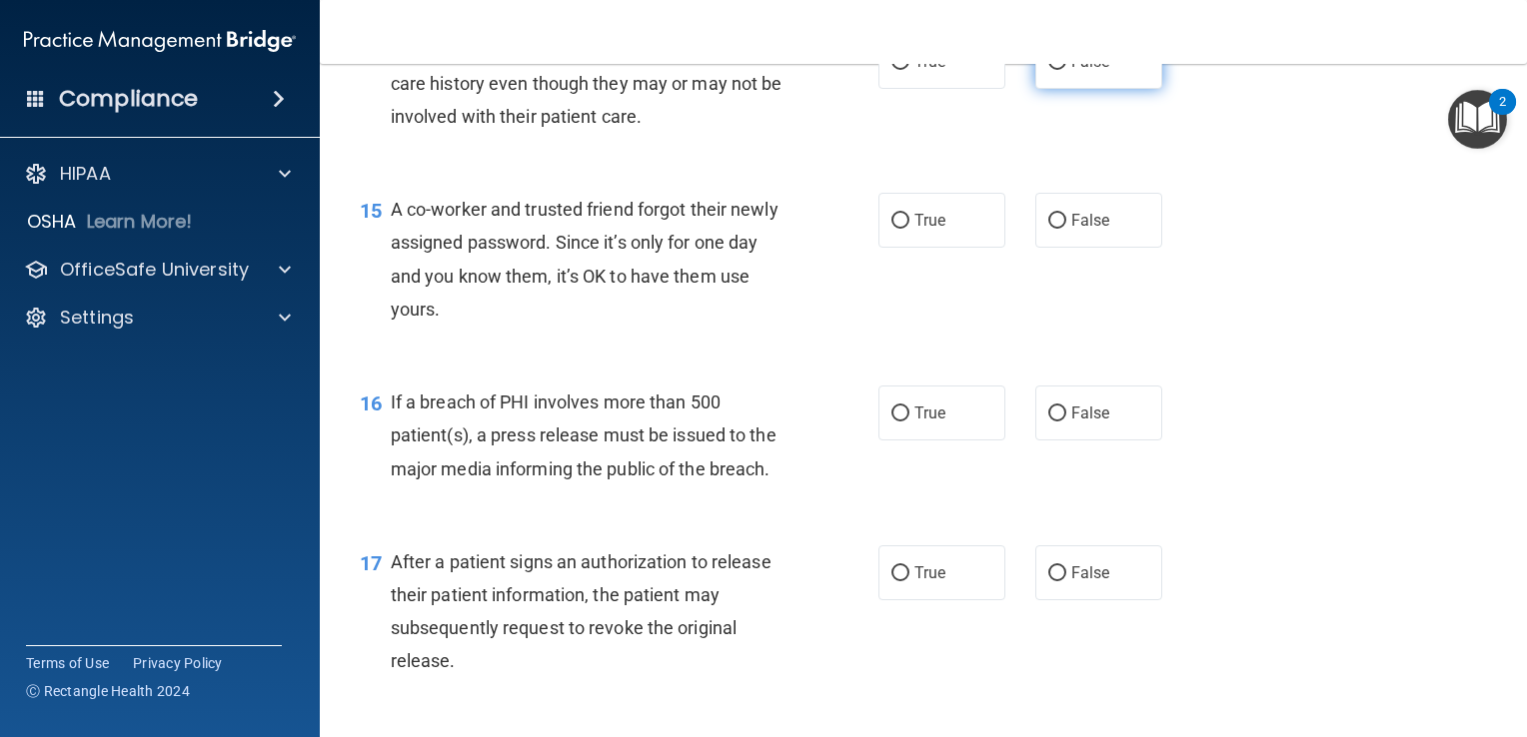
click at [1048, 70] on input "False" at bounding box center [1057, 62] width 18 height 15
radio input "true"
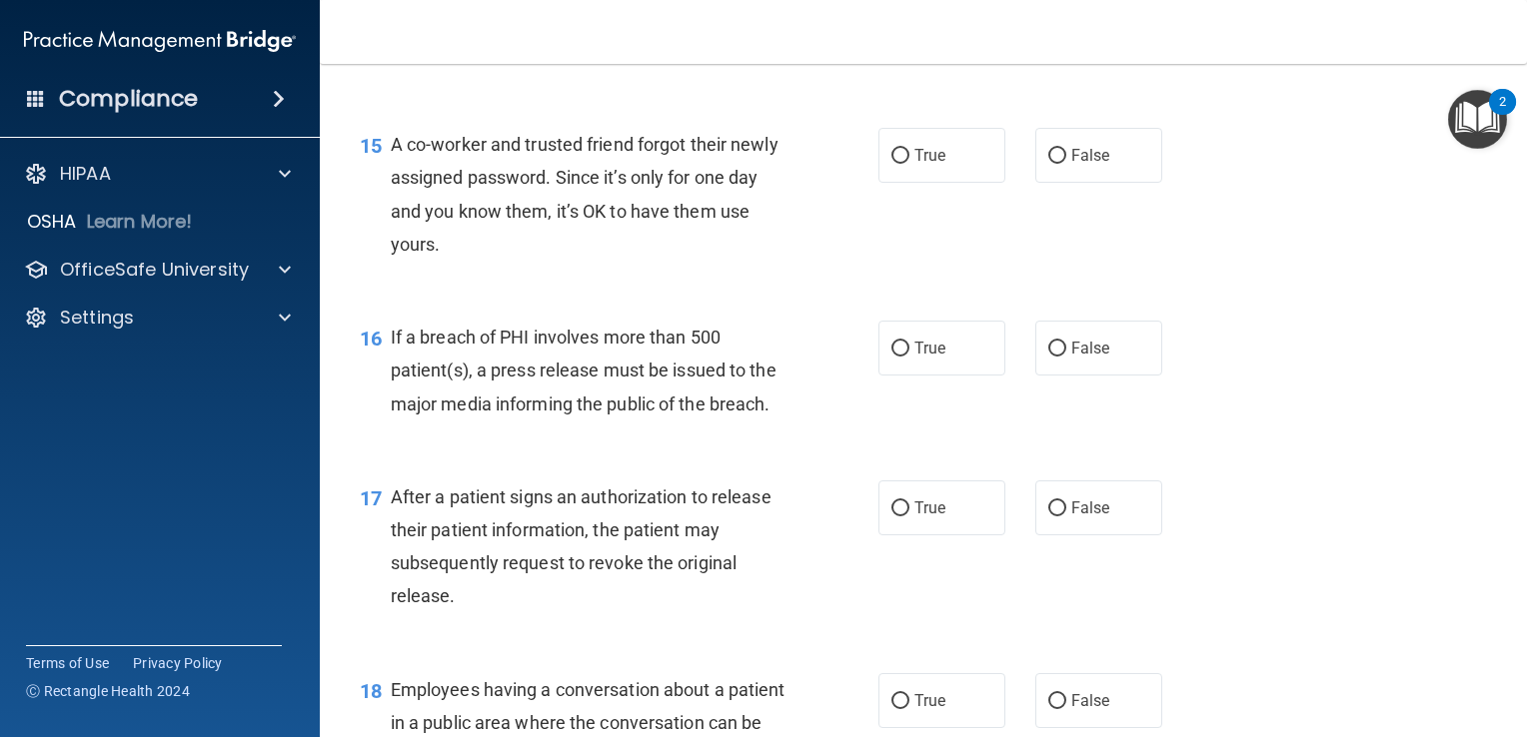
scroll to position [2398, 0]
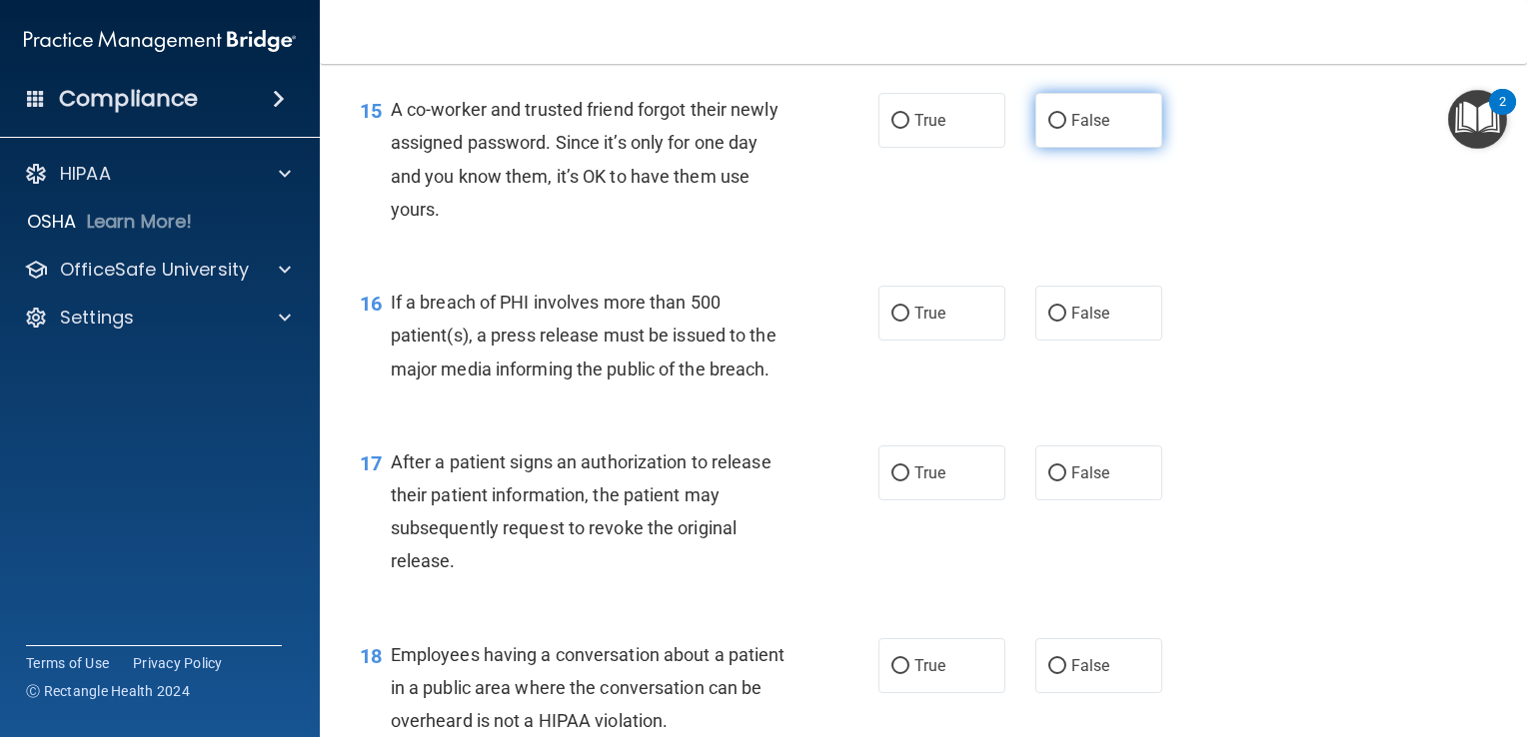
click at [1049, 129] on input "False" at bounding box center [1057, 121] width 18 height 15
radio input "true"
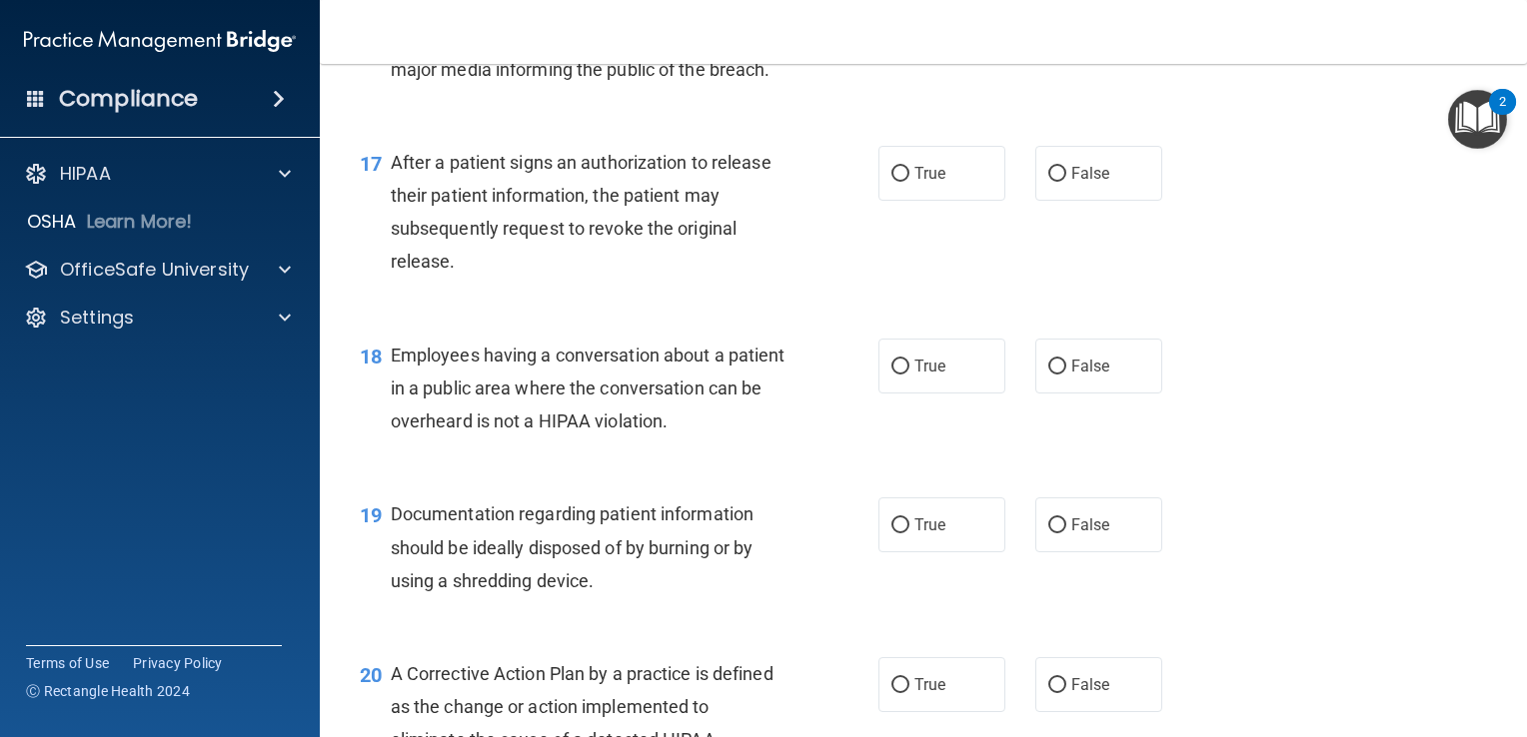
scroll to position [2598, 0]
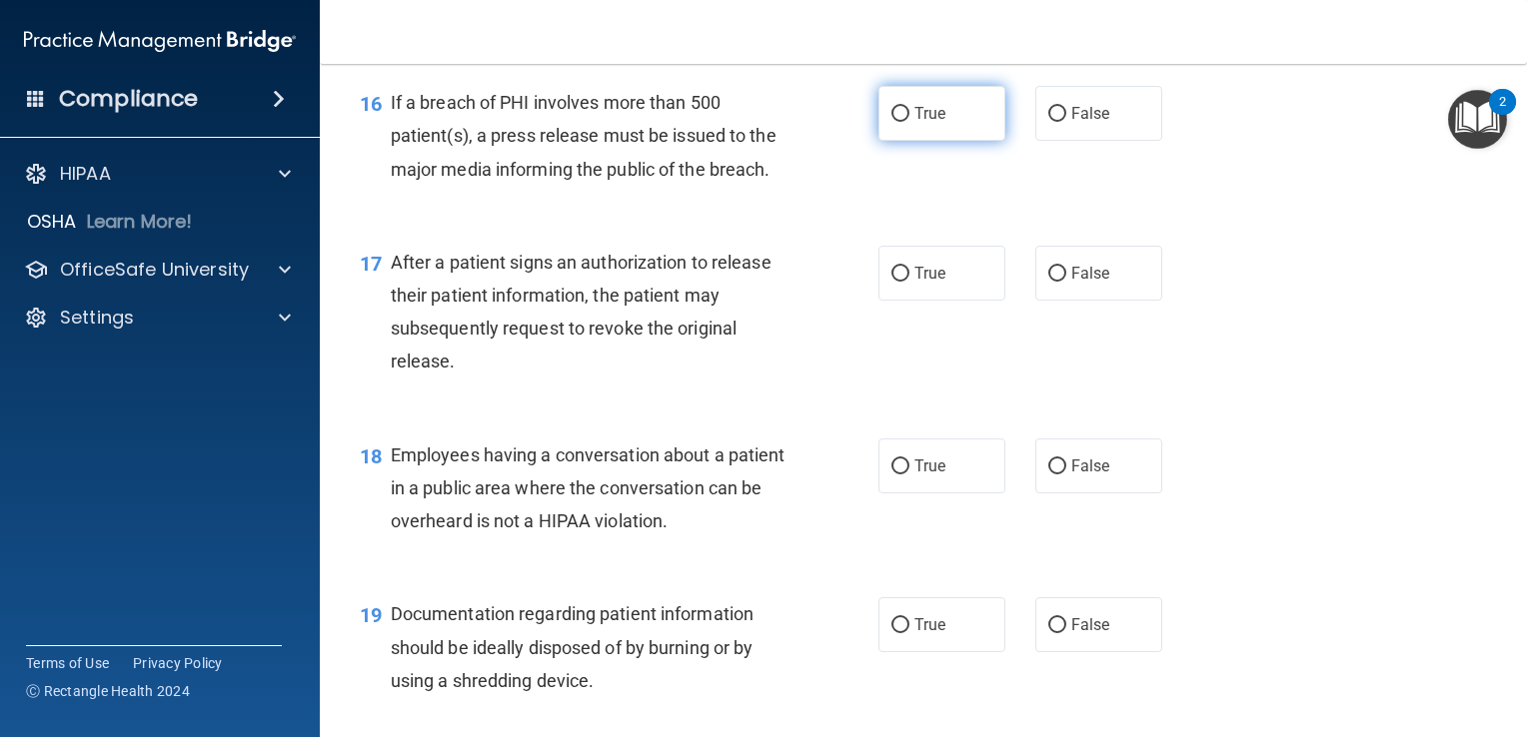
click at [878, 141] on label "True" at bounding box center [941, 113] width 127 height 55
click at [891, 122] on input "True" at bounding box center [900, 114] width 18 height 15
radio input "true"
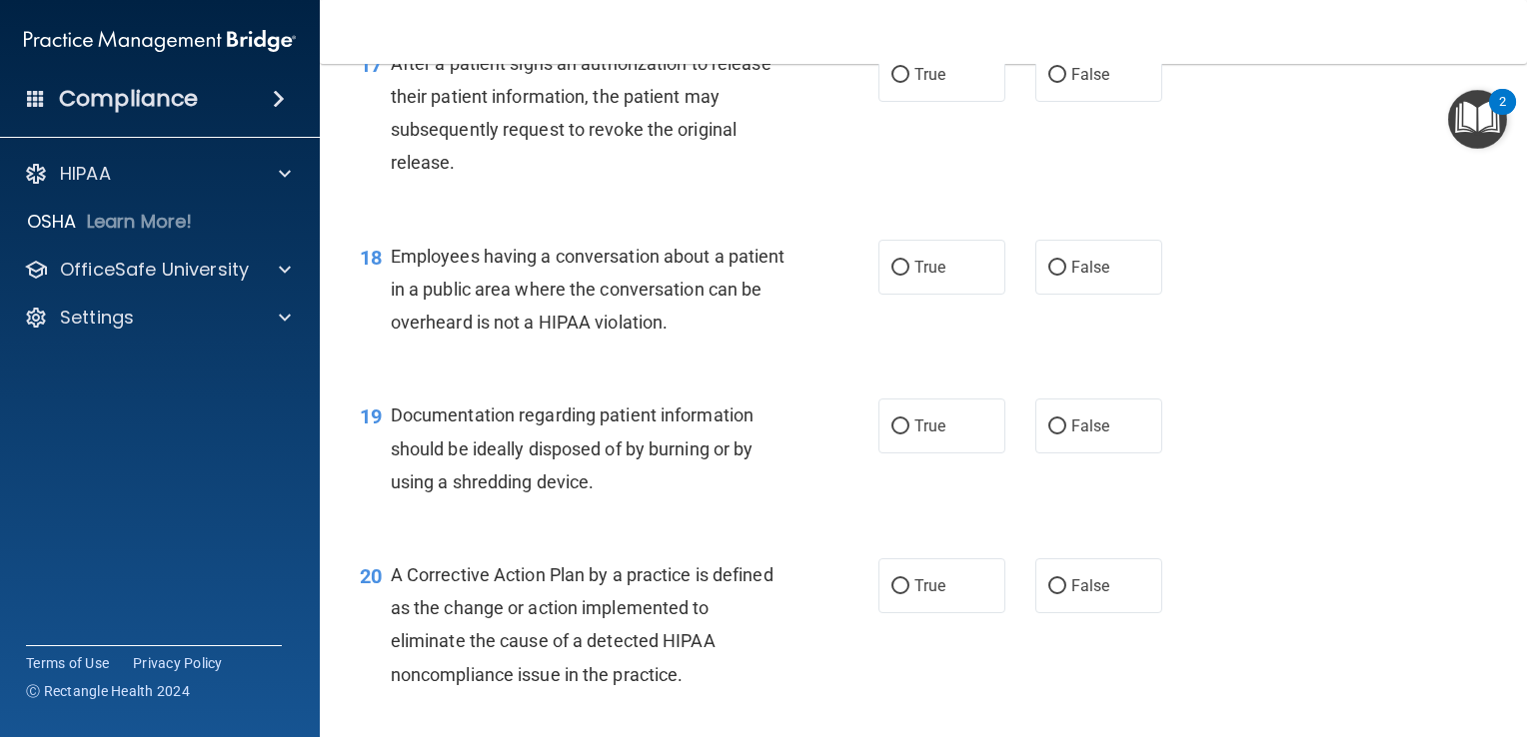
scroll to position [2798, 0]
click at [937, 83] on span "True" at bounding box center [929, 73] width 31 height 19
click at [909, 82] on input "True" at bounding box center [900, 74] width 18 height 15
radio input "true"
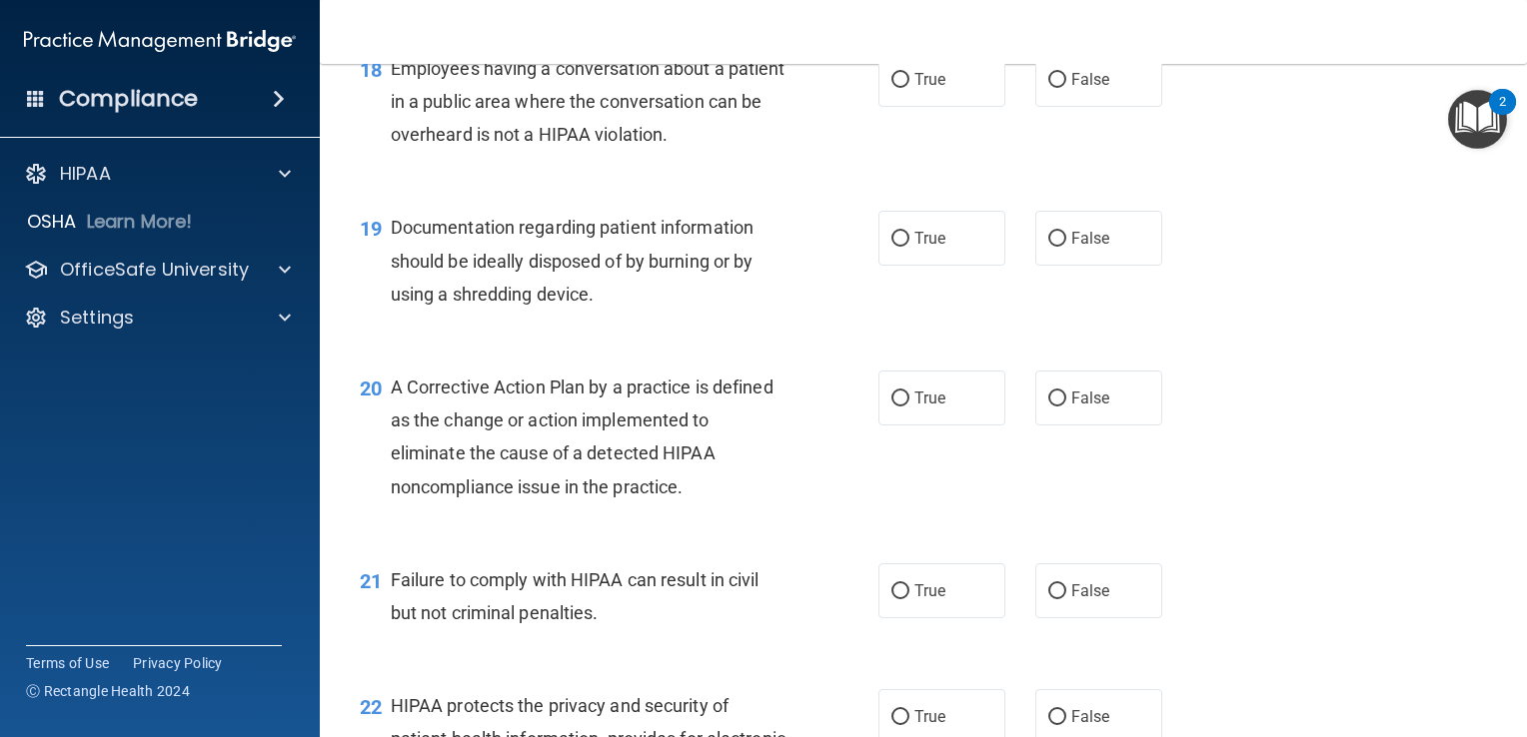
scroll to position [2998, 0]
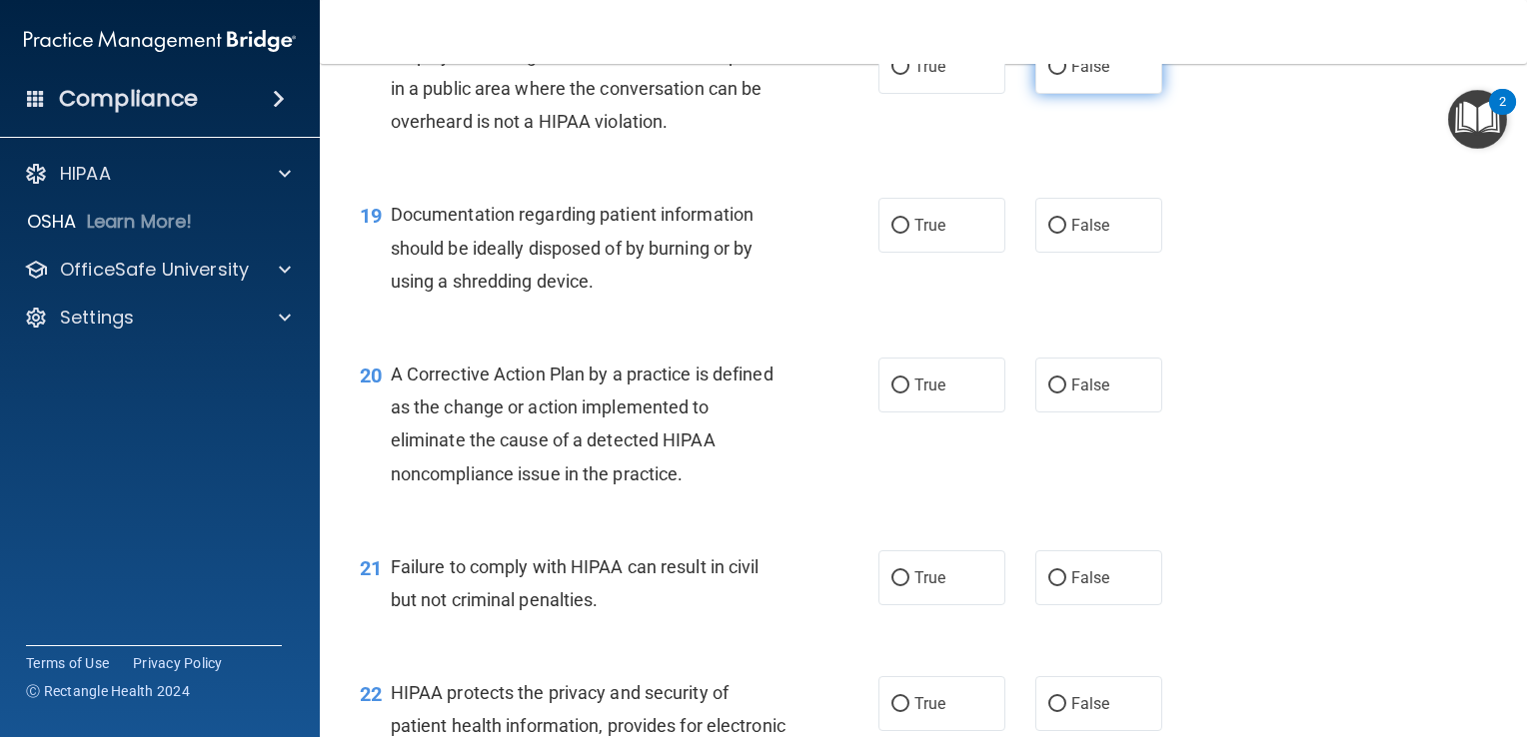
click at [1114, 94] on label "False" at bounding box center [1098, 66] width 127 height 55
click at [1066, 75] on input "False" at bounding box center [1057, 67] width 18 height 15
radio input "true"
click at [919, 76] on span "True" at bounding box center [929, 66] width 31 height 19
click at [909, 75] on input "True" at bounding box center [900, 67] width 18 height 15
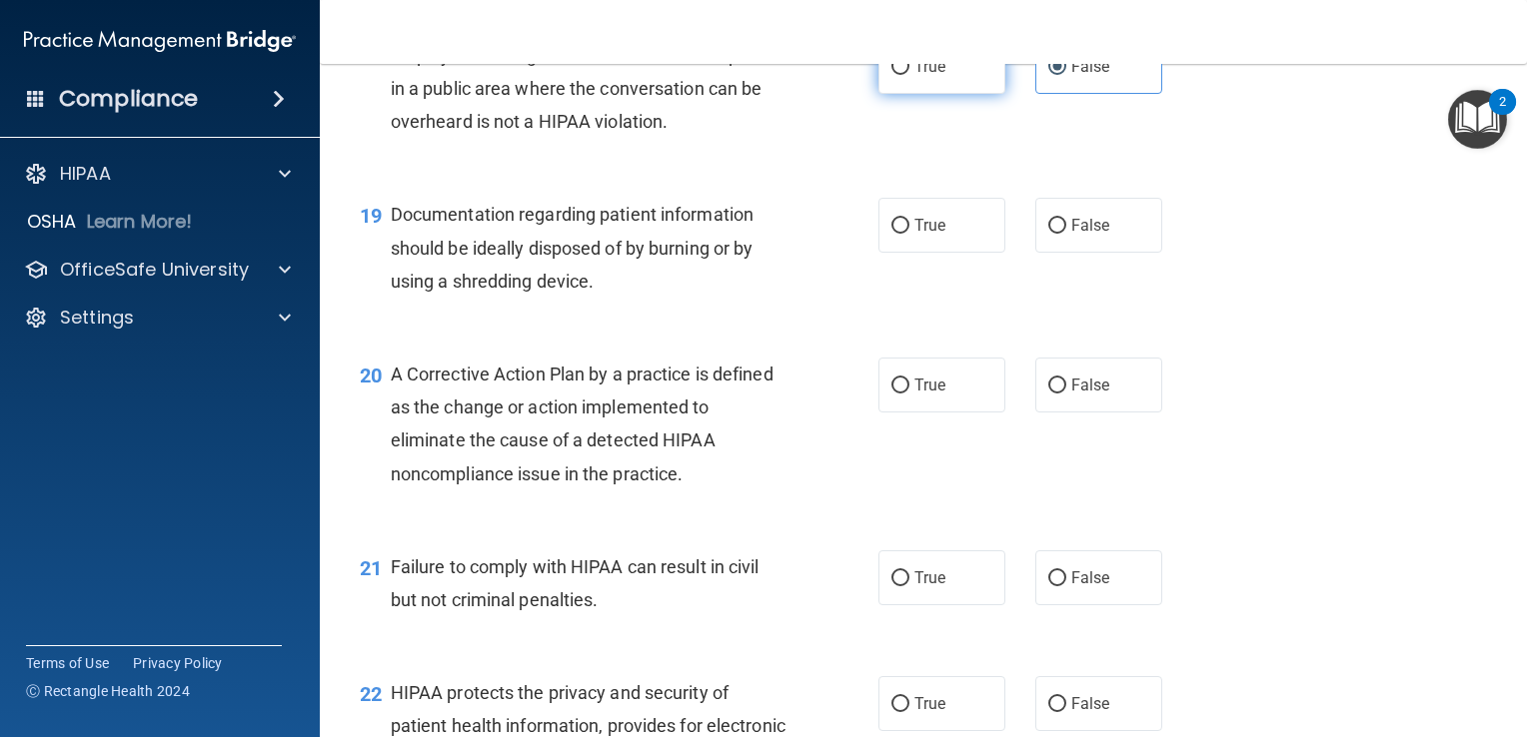
radio input "true"
click at [1071, 76] on span "False" at bounding box center [1090, 66] width 39 height 19
click at [1066, 75] on input "False" at bounding box center [1057, 67] width 18 height 15
radio input "true"
radio input "false"
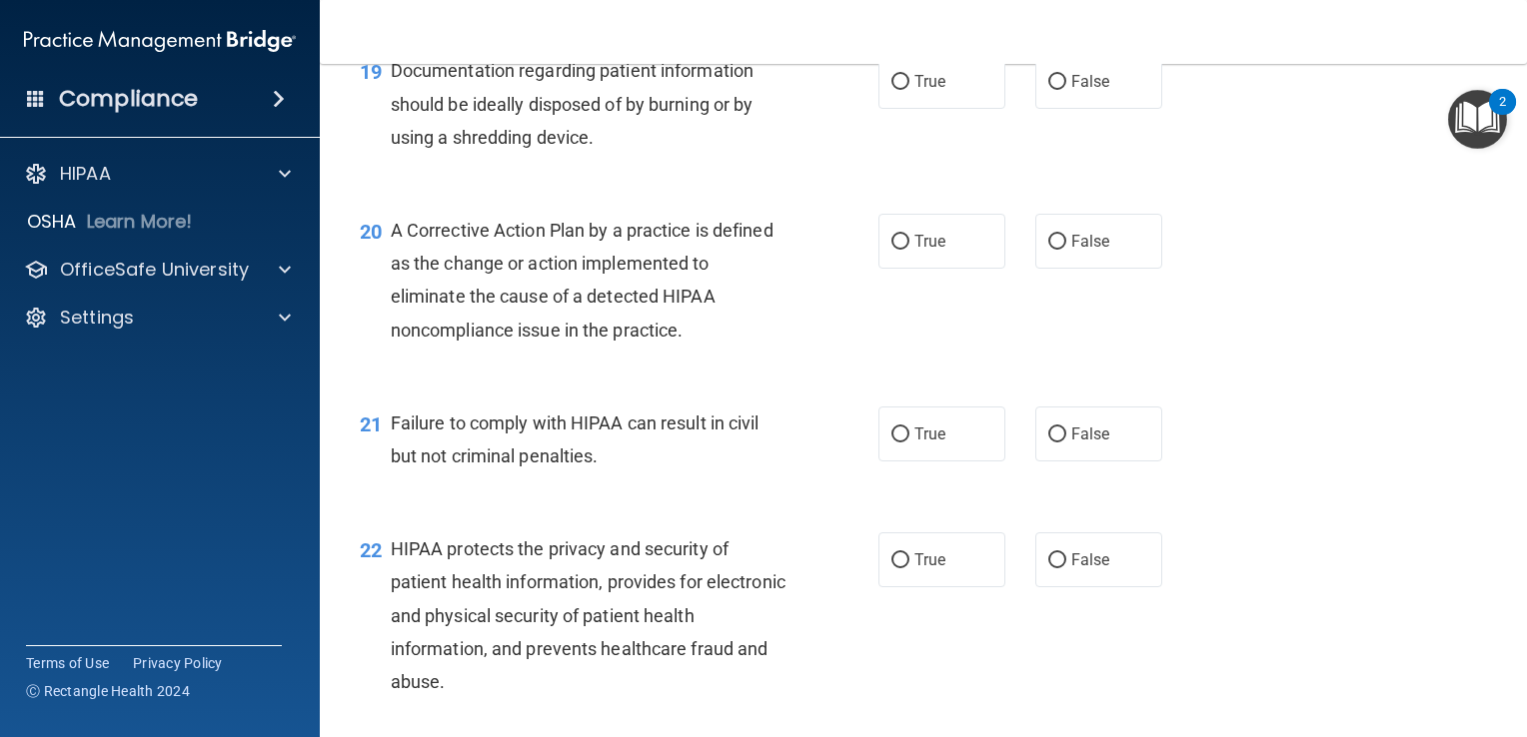
scroll to position [3098, 0]
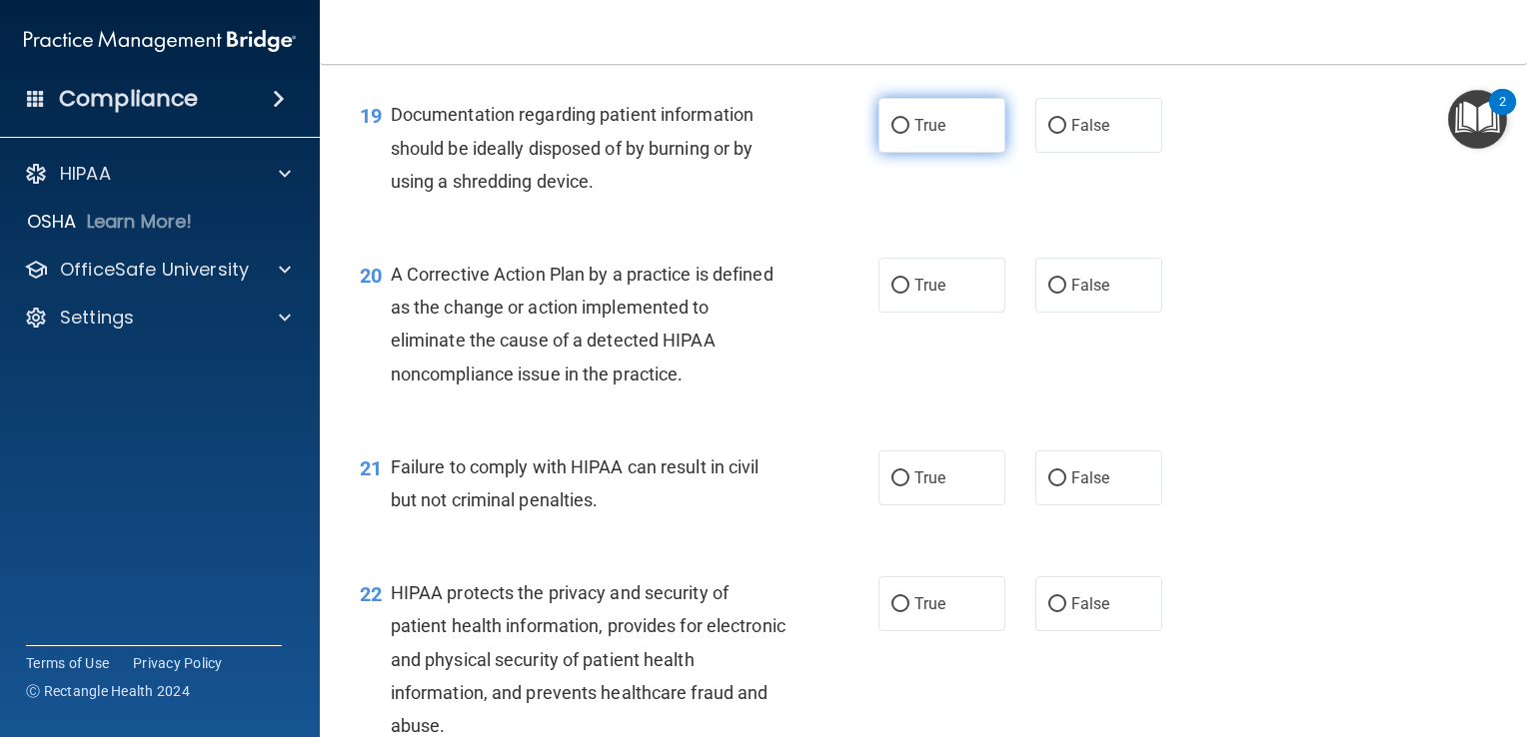
click at [918, 135] on span "True" at bounding box center [929, 125] width 31 height 19
click at [909, 134] on input "True" at bounding box center [900, 126] width 18 height 15
radio input "true"
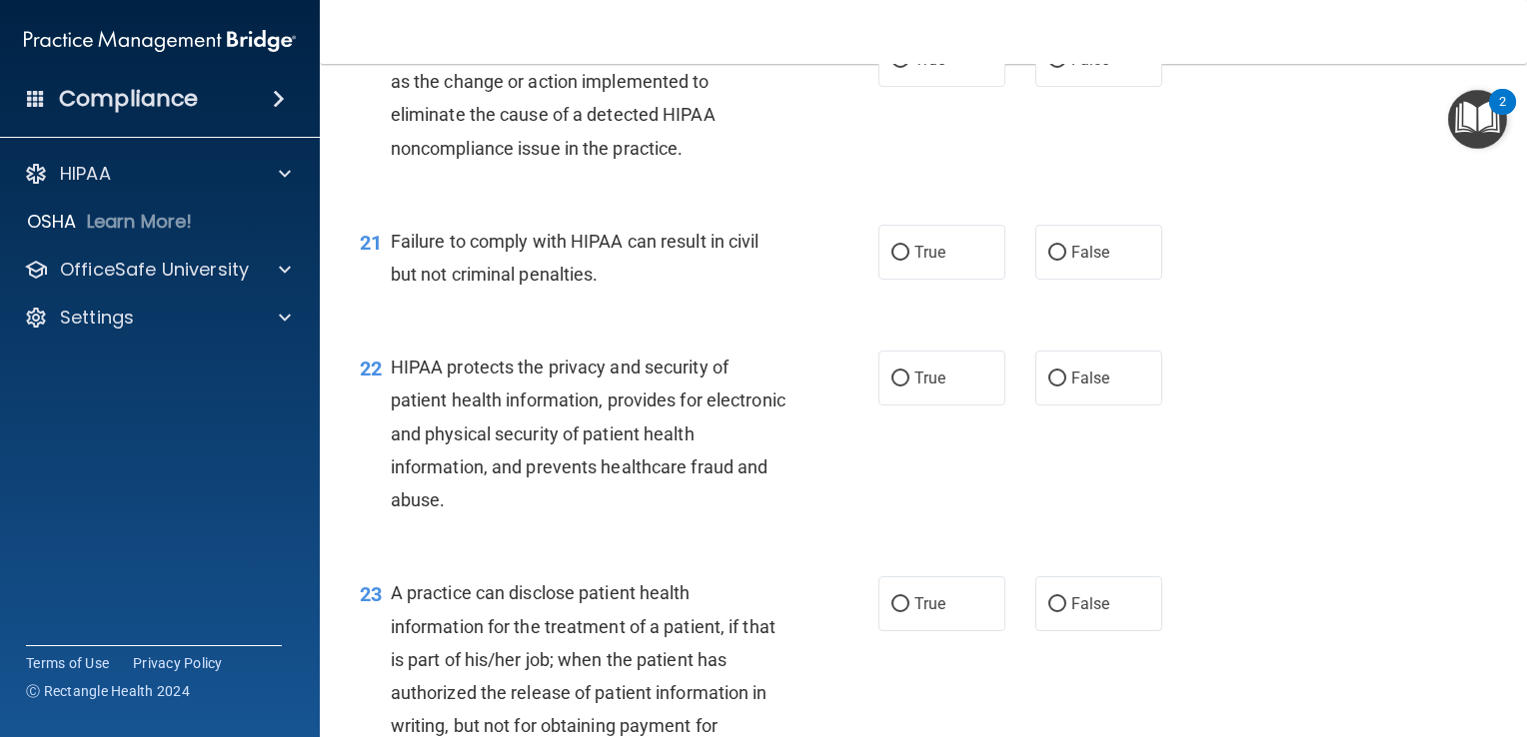
scroll to position [3278, 0]
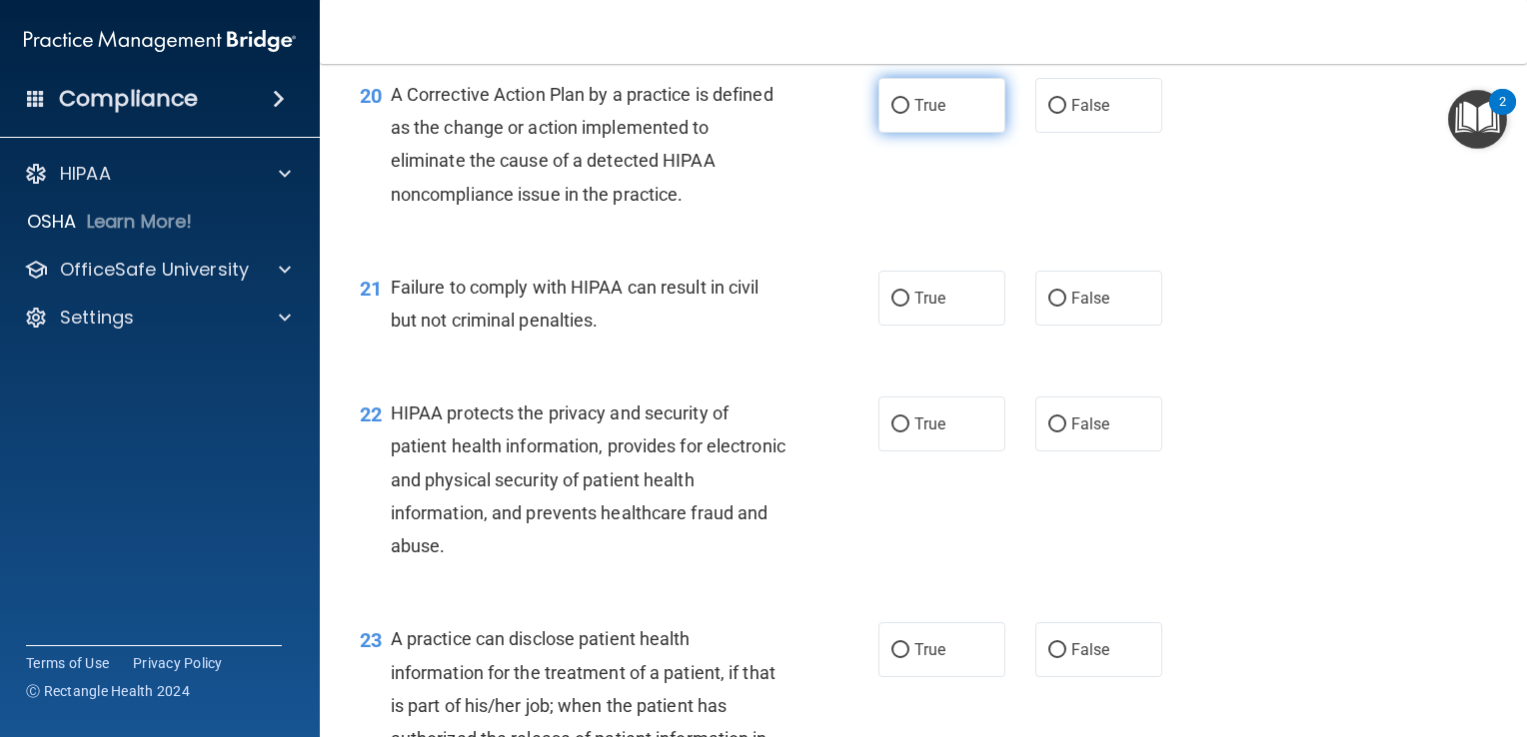
click at [911, 133] on label "True" at bounding box center [941, 105] width 127 height 55
click at [909, 114] on input "True" at bounding box center [900, 106] width 18 height 15
radio input "true"
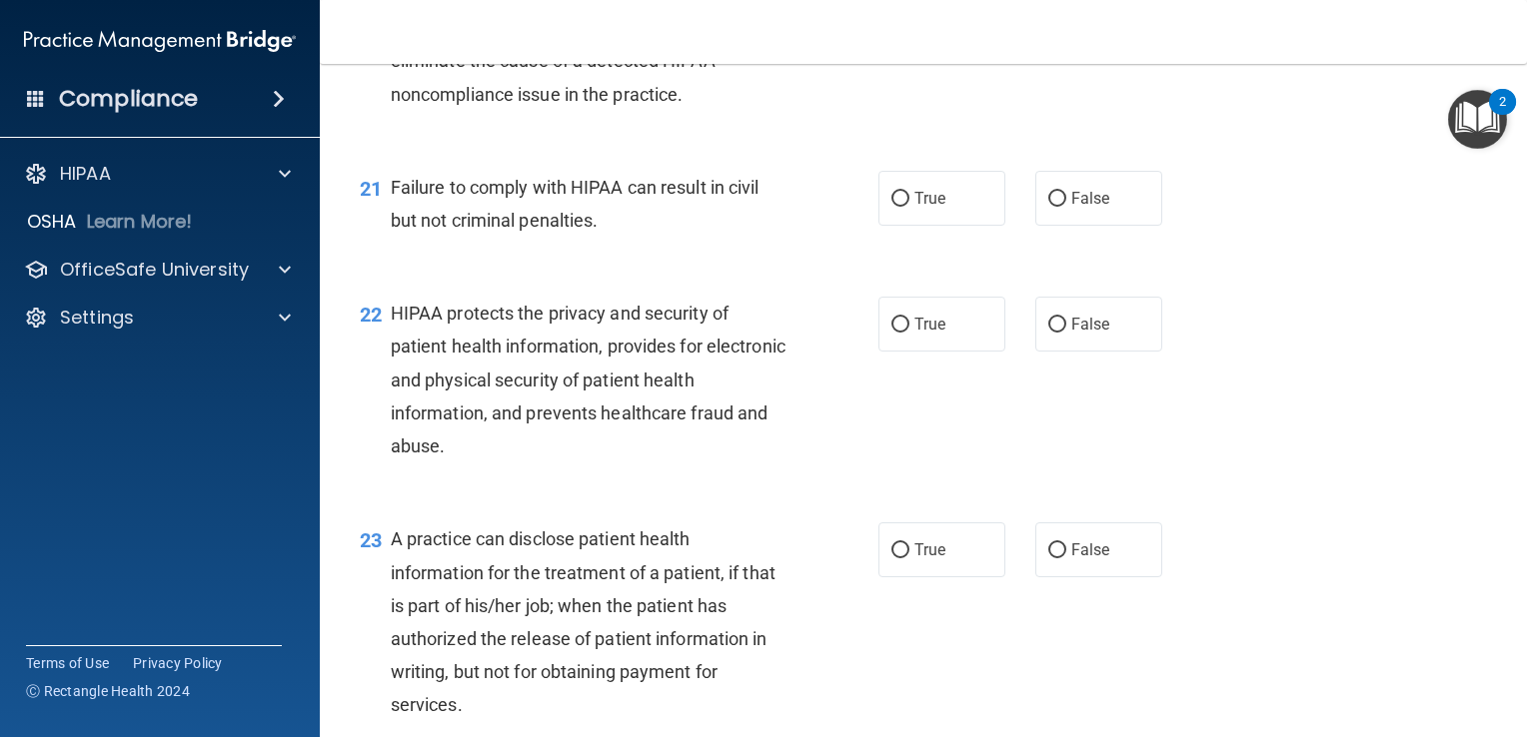
scroll to position [3477, 0]
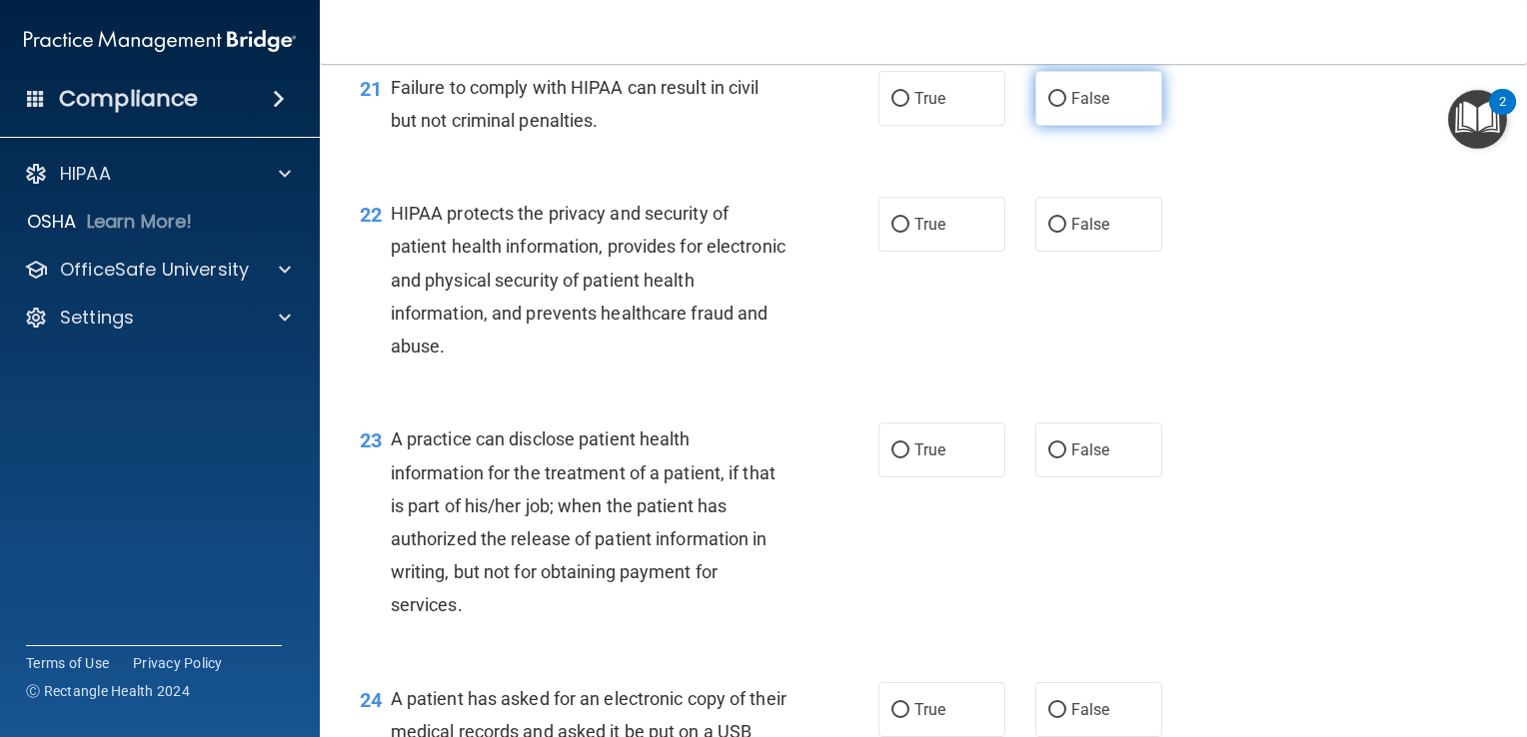
click at [1091, 108] on span "False" at bounding box center [1090, 98] width 39 height 19
click at [1066, 107] on input "False" at bounding box center [1057, 99] width 18 height 15
radio input "true"
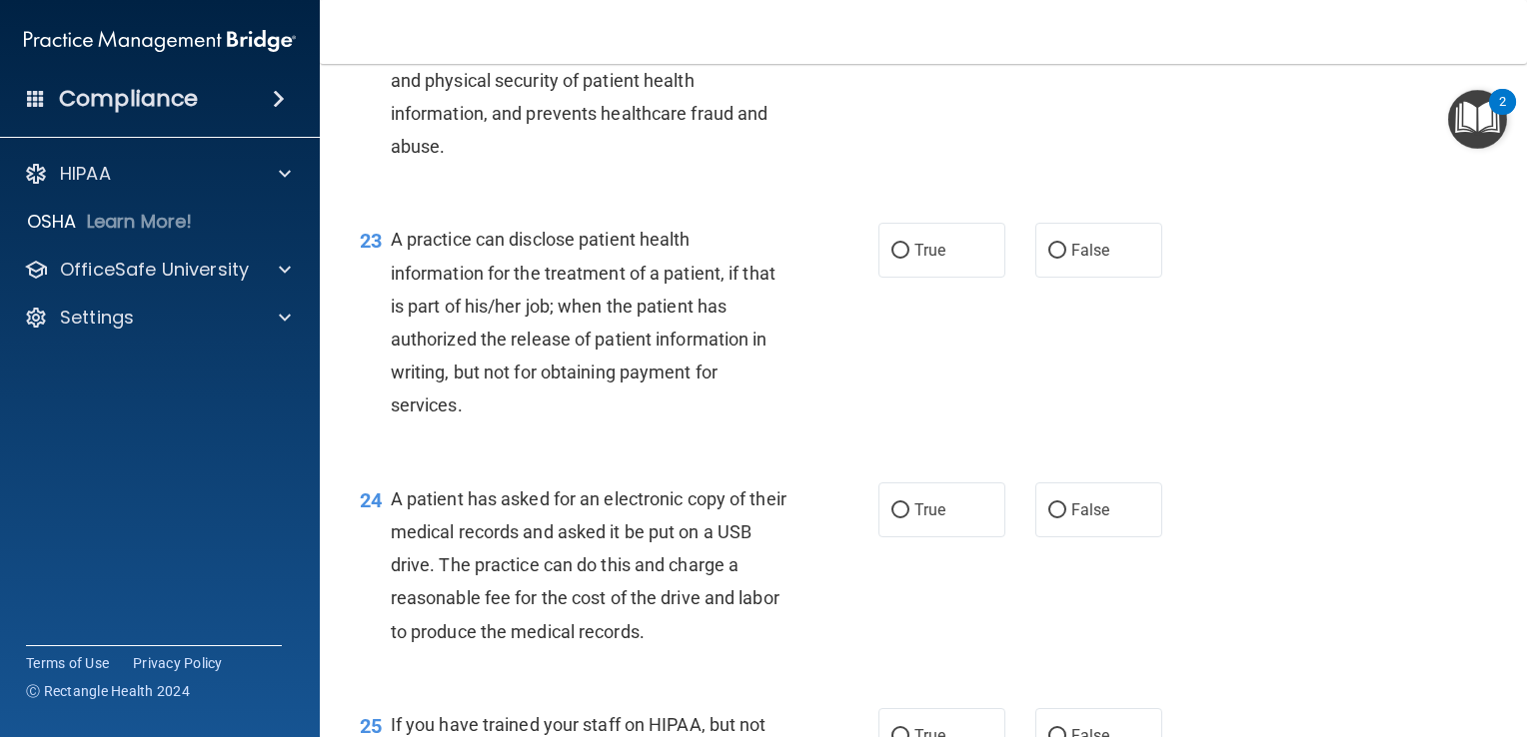
scroll to position [3577, 0]
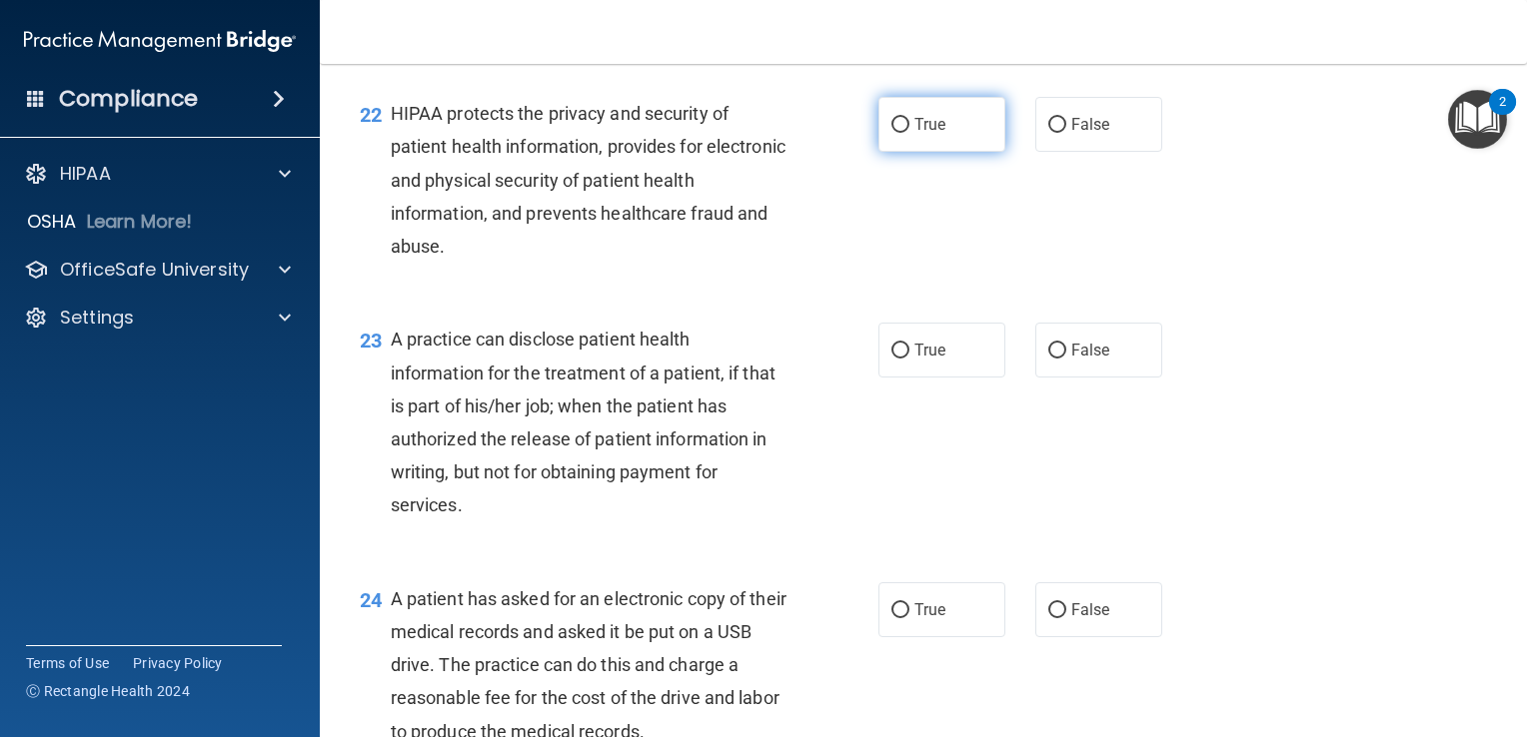
click at [917, 134] on span "True" at bounding box center [929, 124] width 31 height 19
click at [909, 133] on input "True" at bounding box center [900, 125] width 18 height 15
radio input "true"
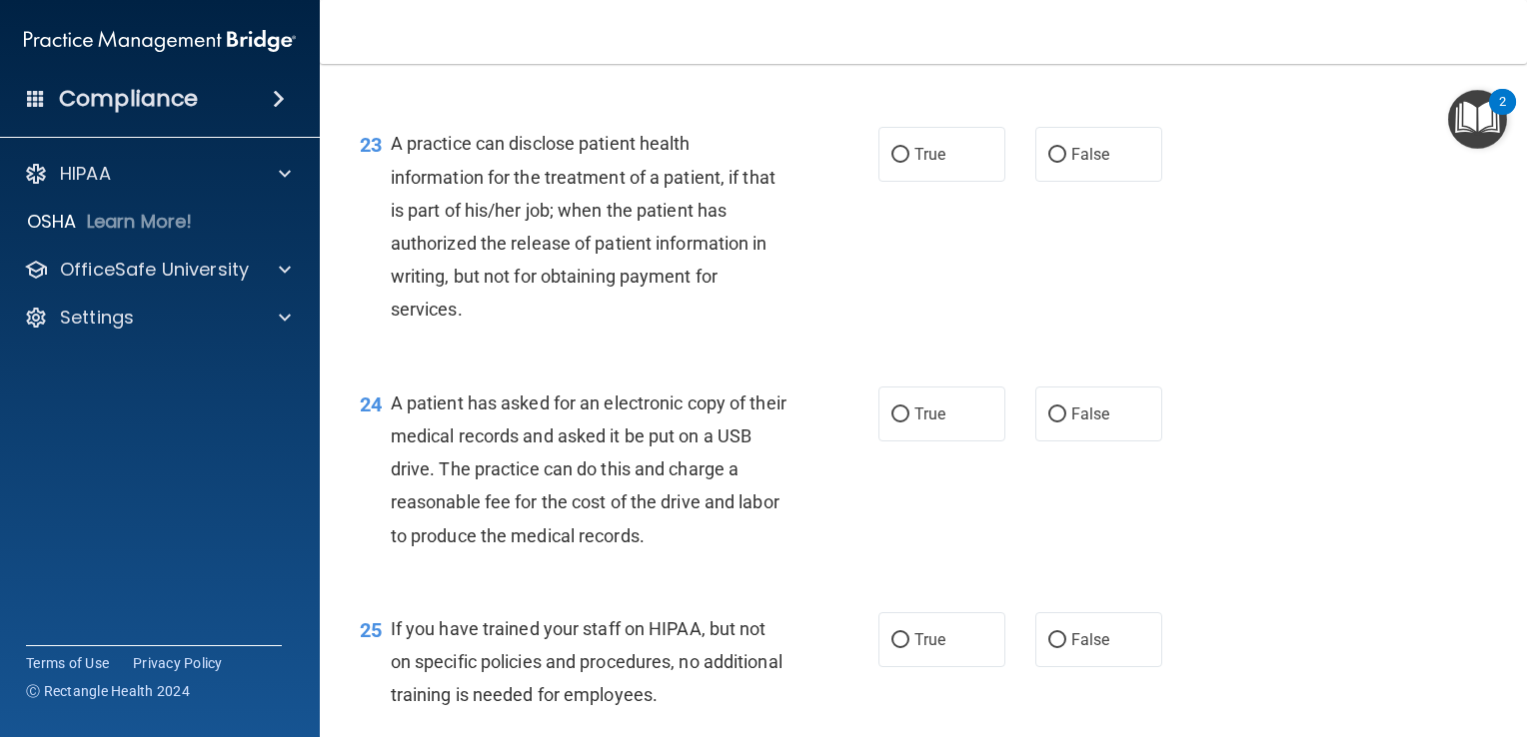
scroll to position [3777, 0]
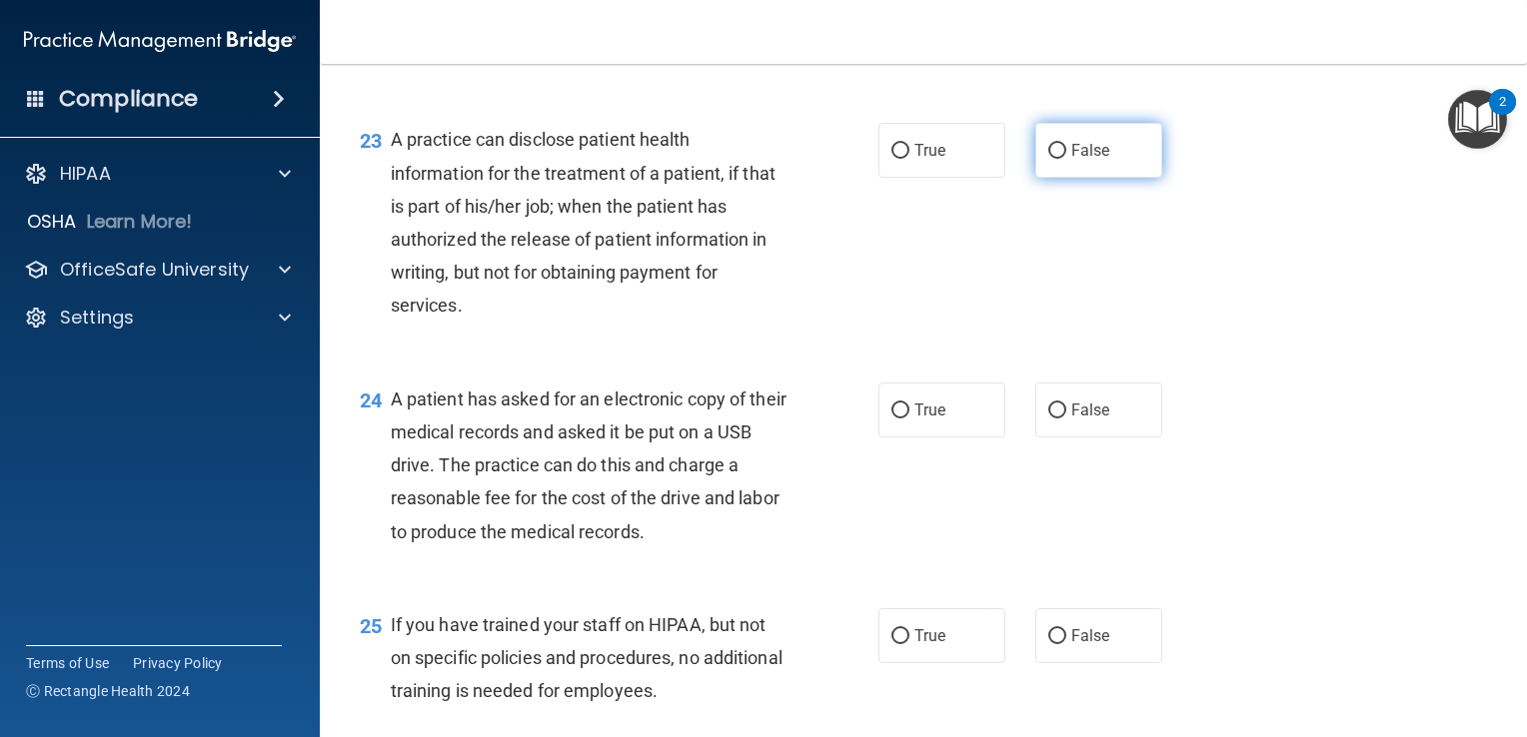
click at [1113, 174] on label "False" at bounding box center [1098, 150] width 127 height 55
click at [1066, 159] on input "False" at bounding box center [1057, 151] width 18 height 15
radio input "true"
click at [887, 178] on label "True" at bounding box center [941, 150] width 127 height 55
click at [891, 159] on input "True" at bounding box center [900, 151] width 18 height 15
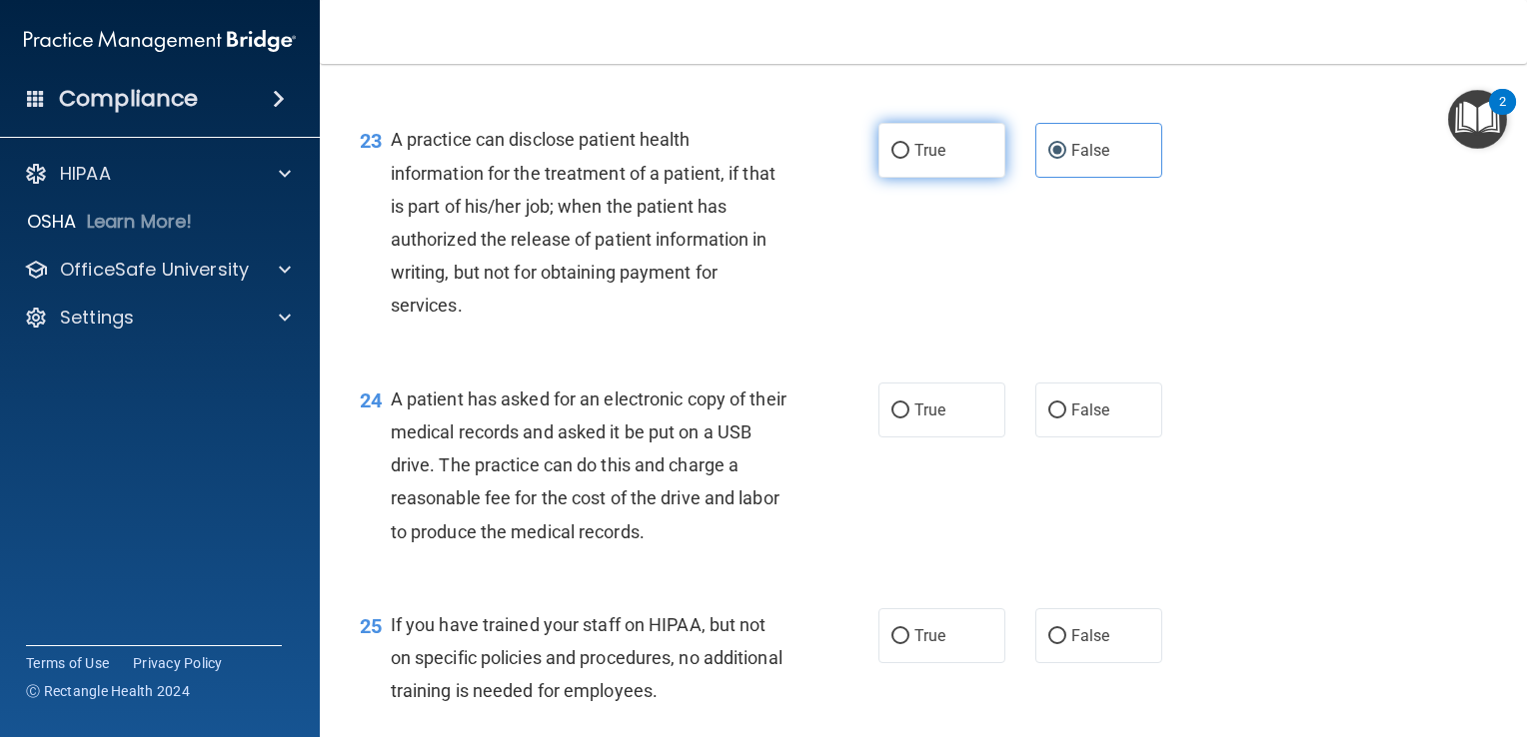
radio input "true"
radio input "false"
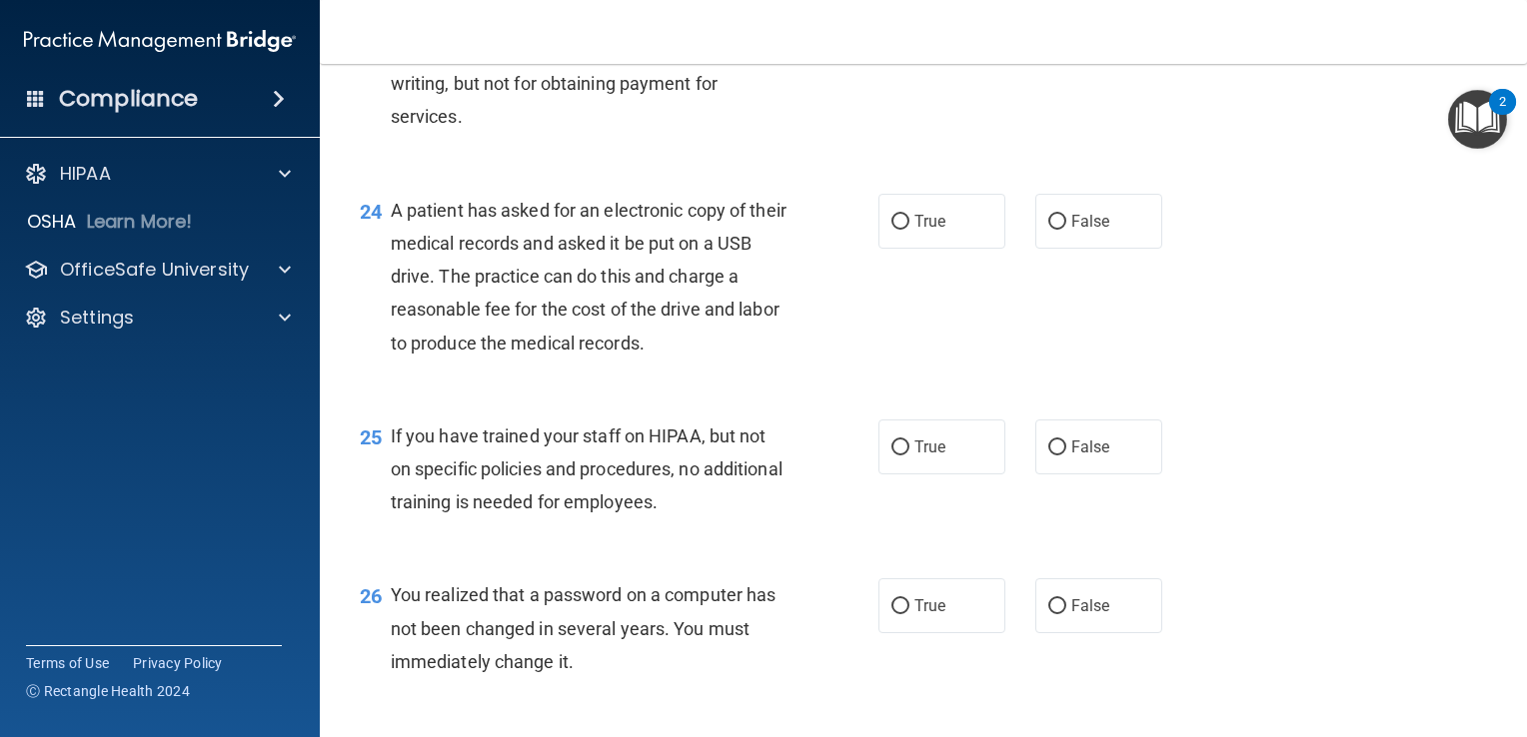
scroll to position [3977, 0]
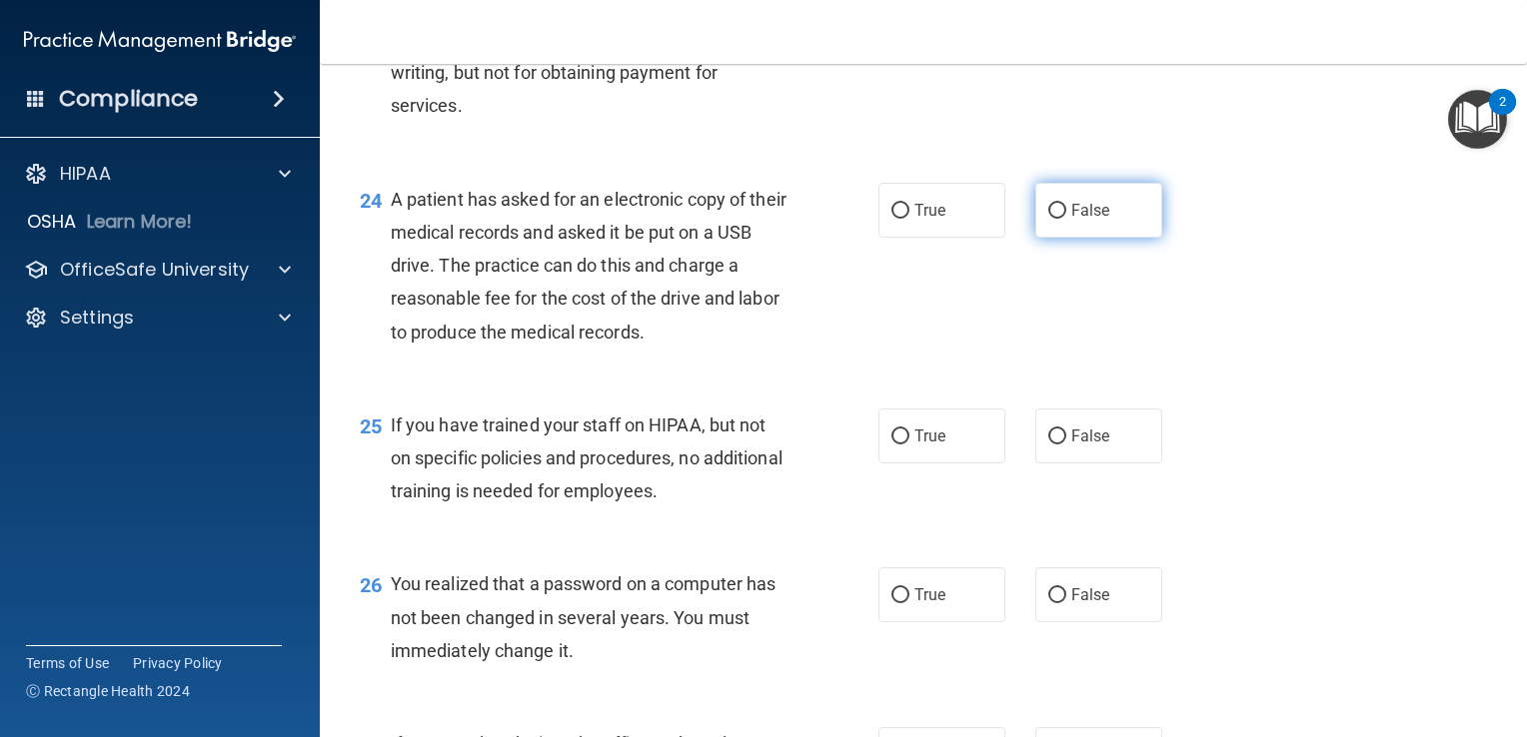
click at [1086, 220] on span "False" at bounding box center [1090, 210] width 39 height 19
click at [1066, 219] on input "False" at bounding box center [1057, 211] width 18 height 15
radio input "true"
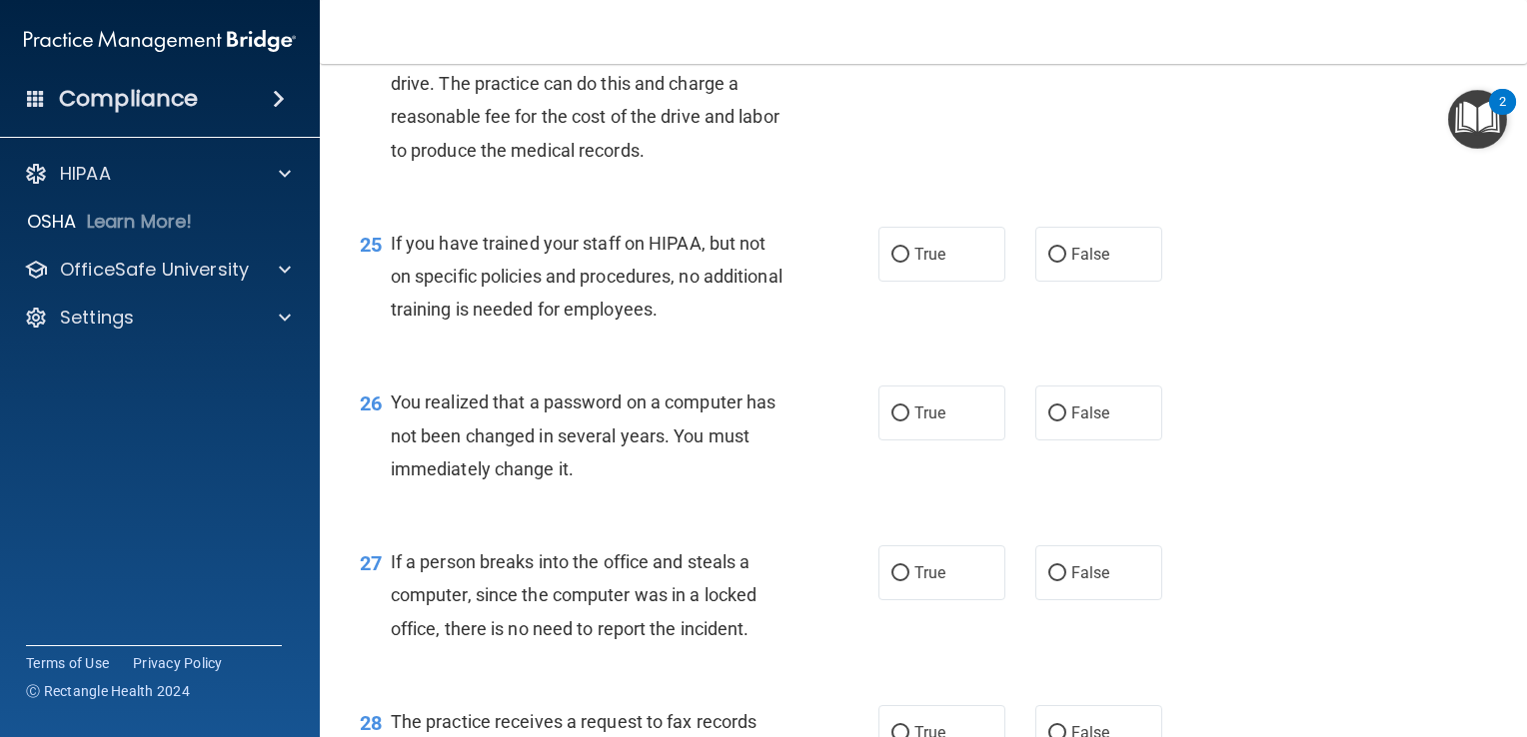
scroll to position [4177, 0]
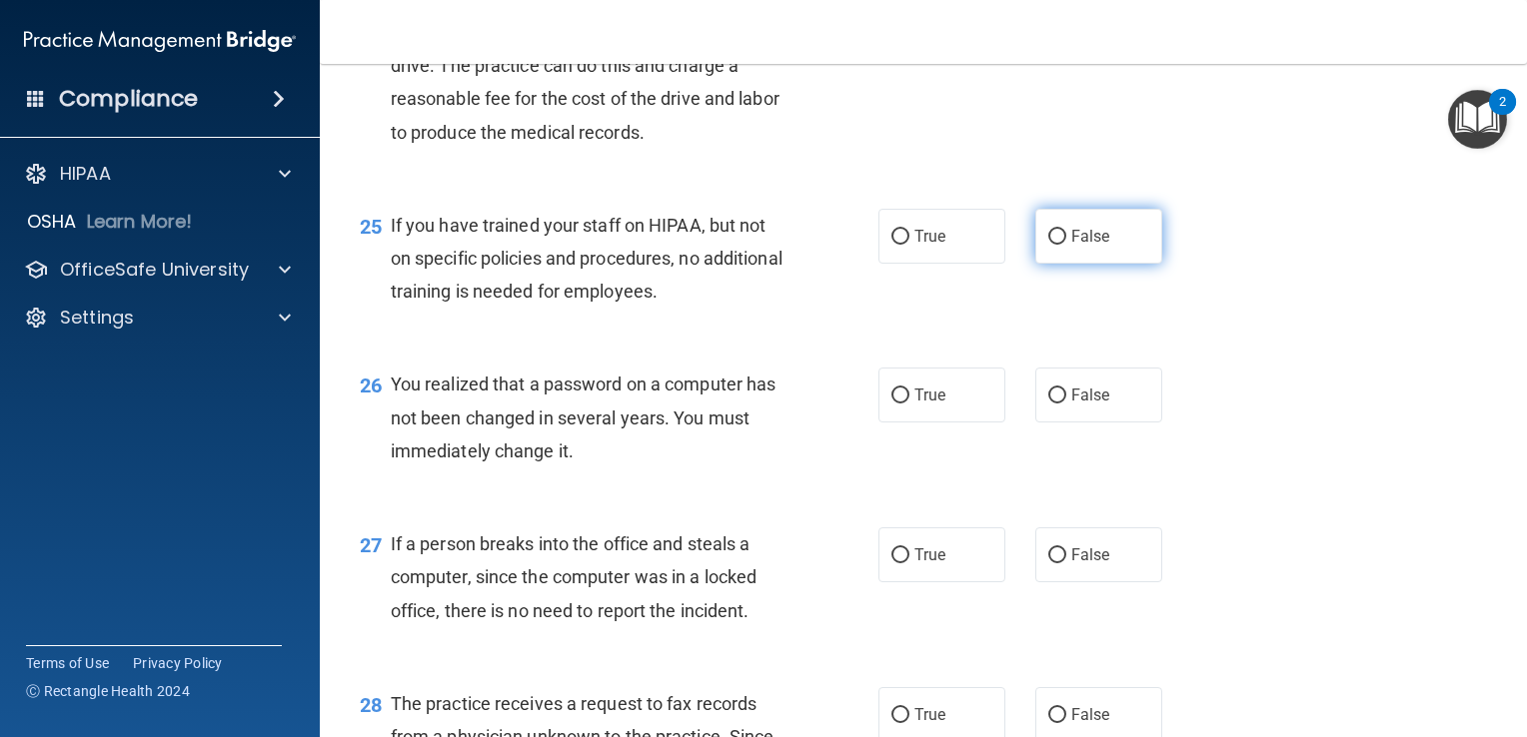
click at [1119, 264] on label "False" at bounding box center [1098, 236] width 127 height 55
click at [1066, 245] on input "False" at bounding box center [1057, 237] width 18 height 15
radio input "true"
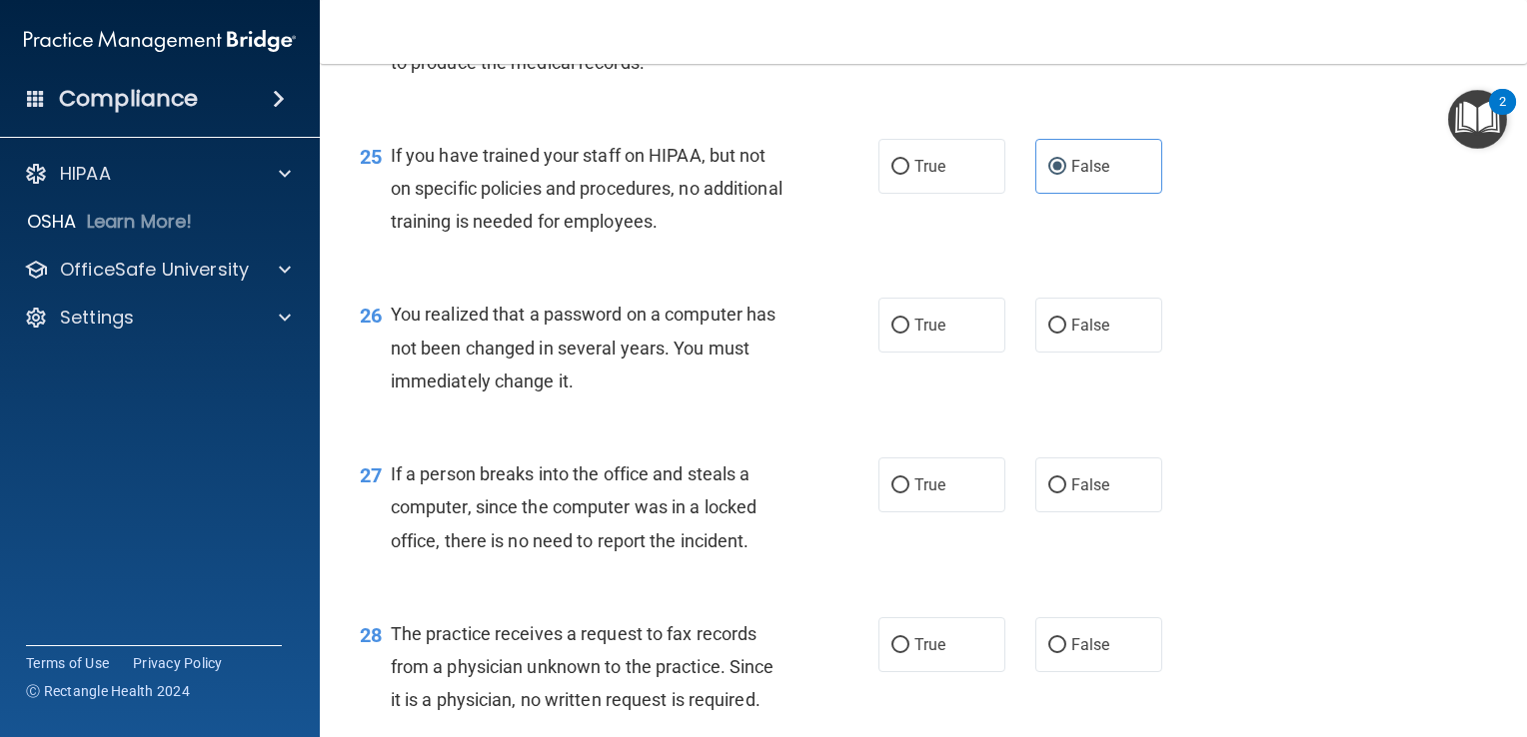
scroll to position [4277, 0]
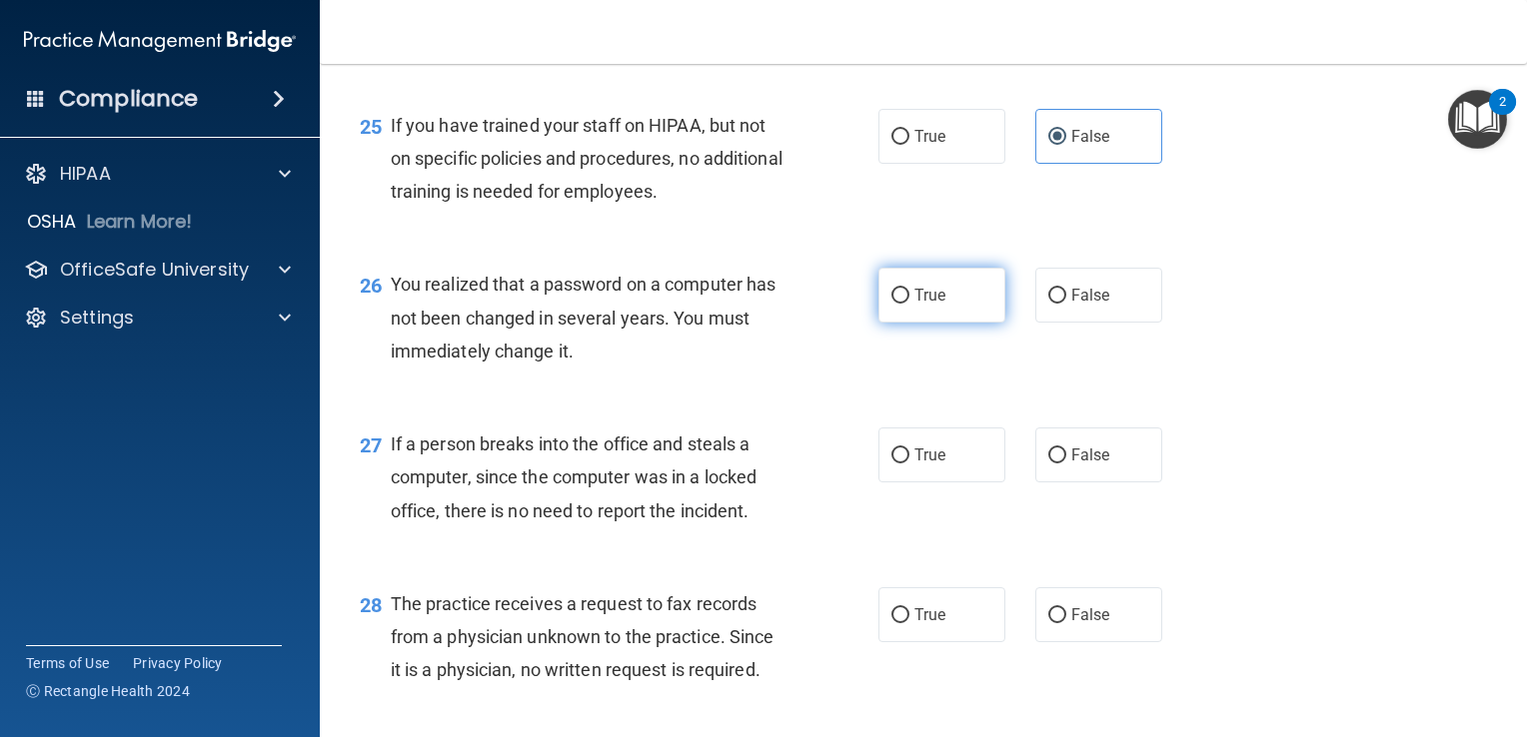
click at [972, 323] on label "True" at bounding box center [941, 295] width 127 height 55
click at [909, 304] on input "True" at bounding box center [900, 296] width 18 height 15
radio input "true"
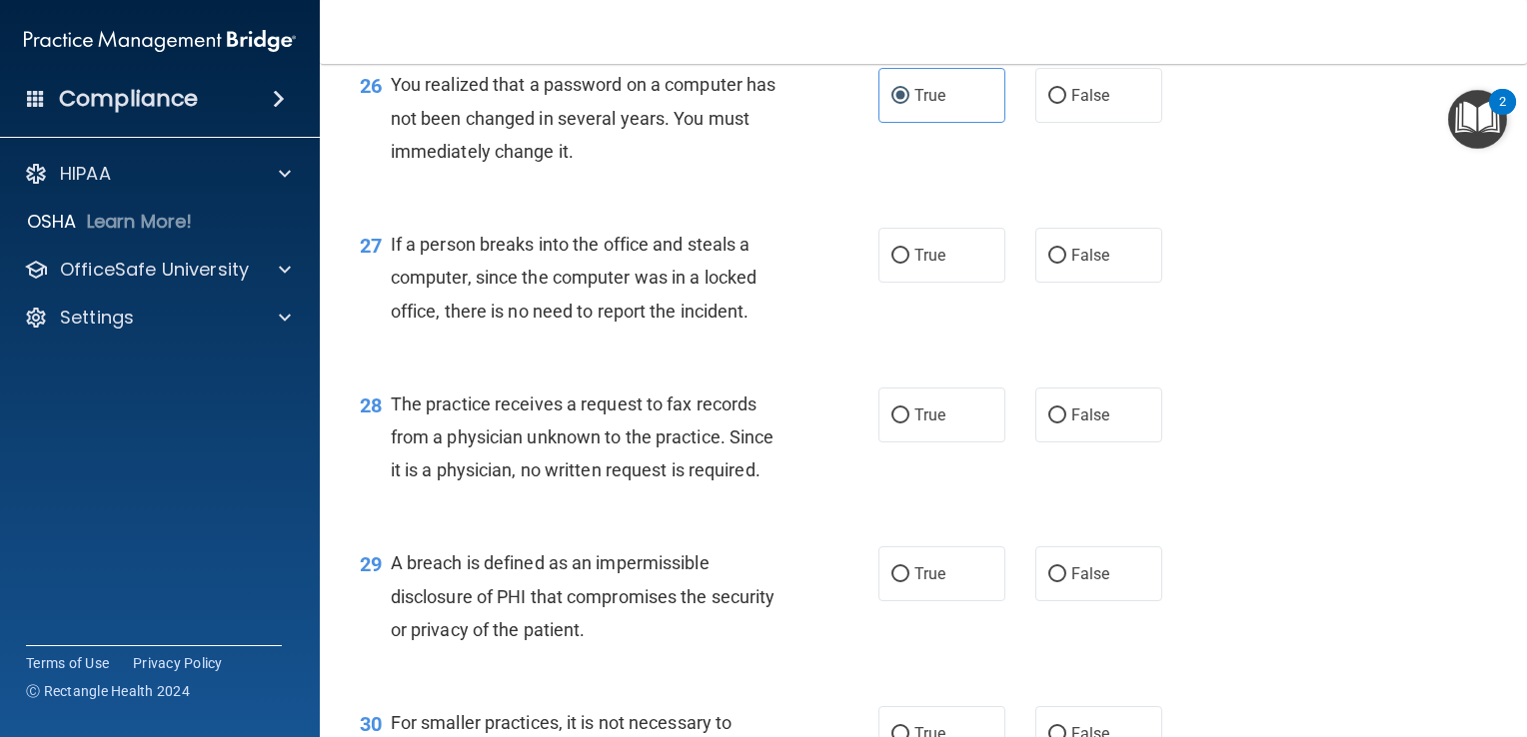
scroll to position [4577, 0]
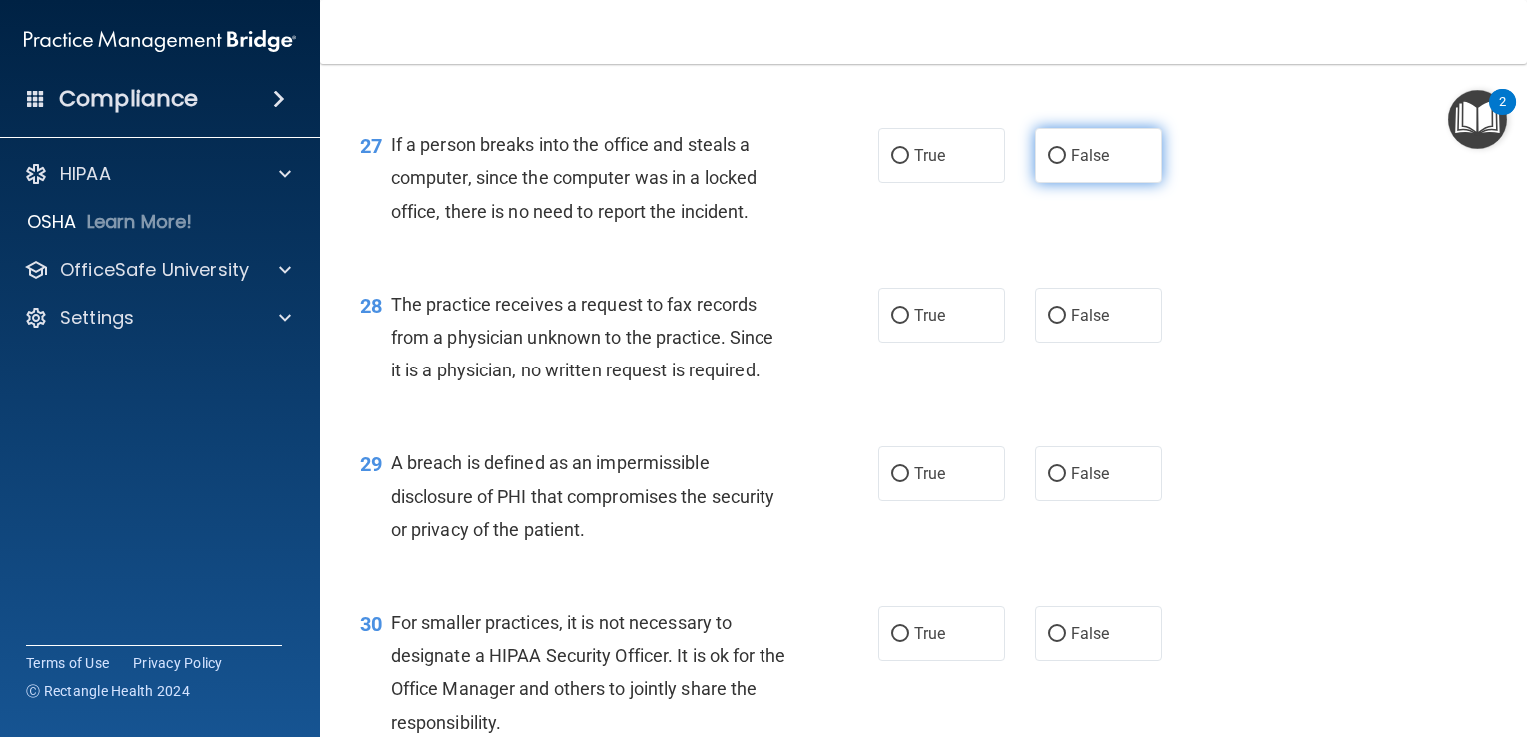
click at [1123, 183] on label "False" at bounding box center [1098, 155] width 127 height 55
click at [1066, 164] on input "False" at bounding box center [1057, 156] width 18 height 15
radio input "true"
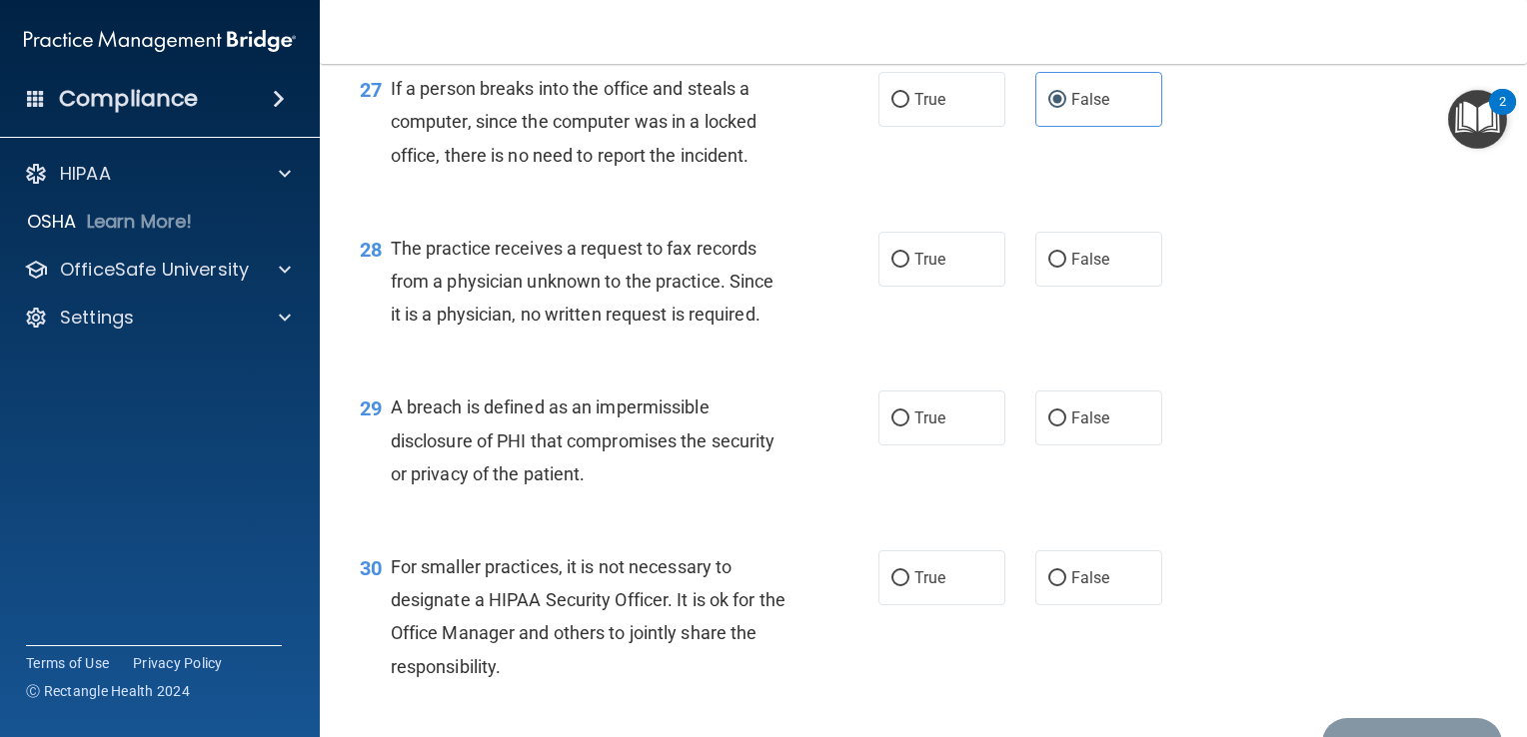
scroll to position [4676, 0]
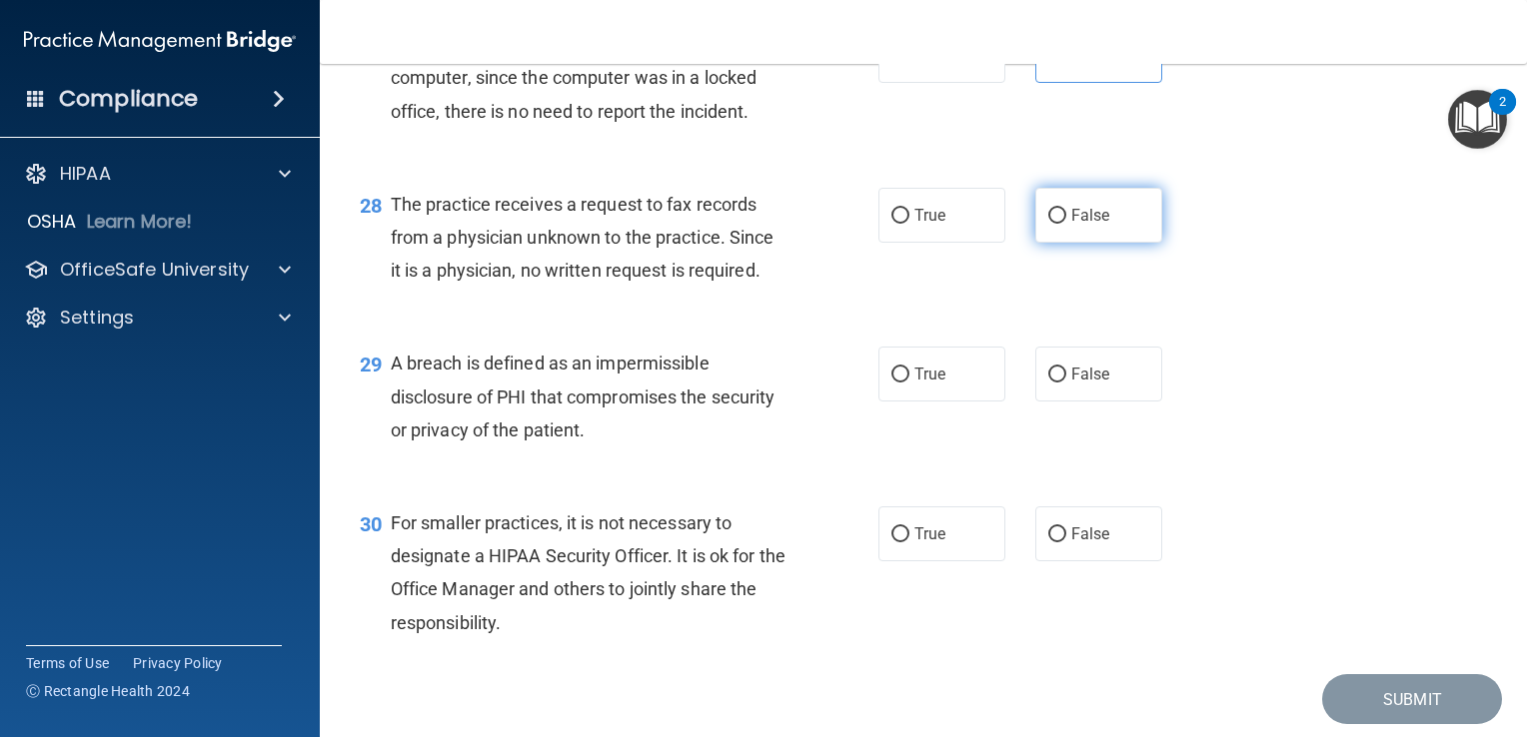
click at [1122, 243] on label "False" at bounding box center [1098, 215] width 127 height 55
click at [1066, 224] on input "False" at bounding box center [1057, 216] width 18 height 15
radio input "true"
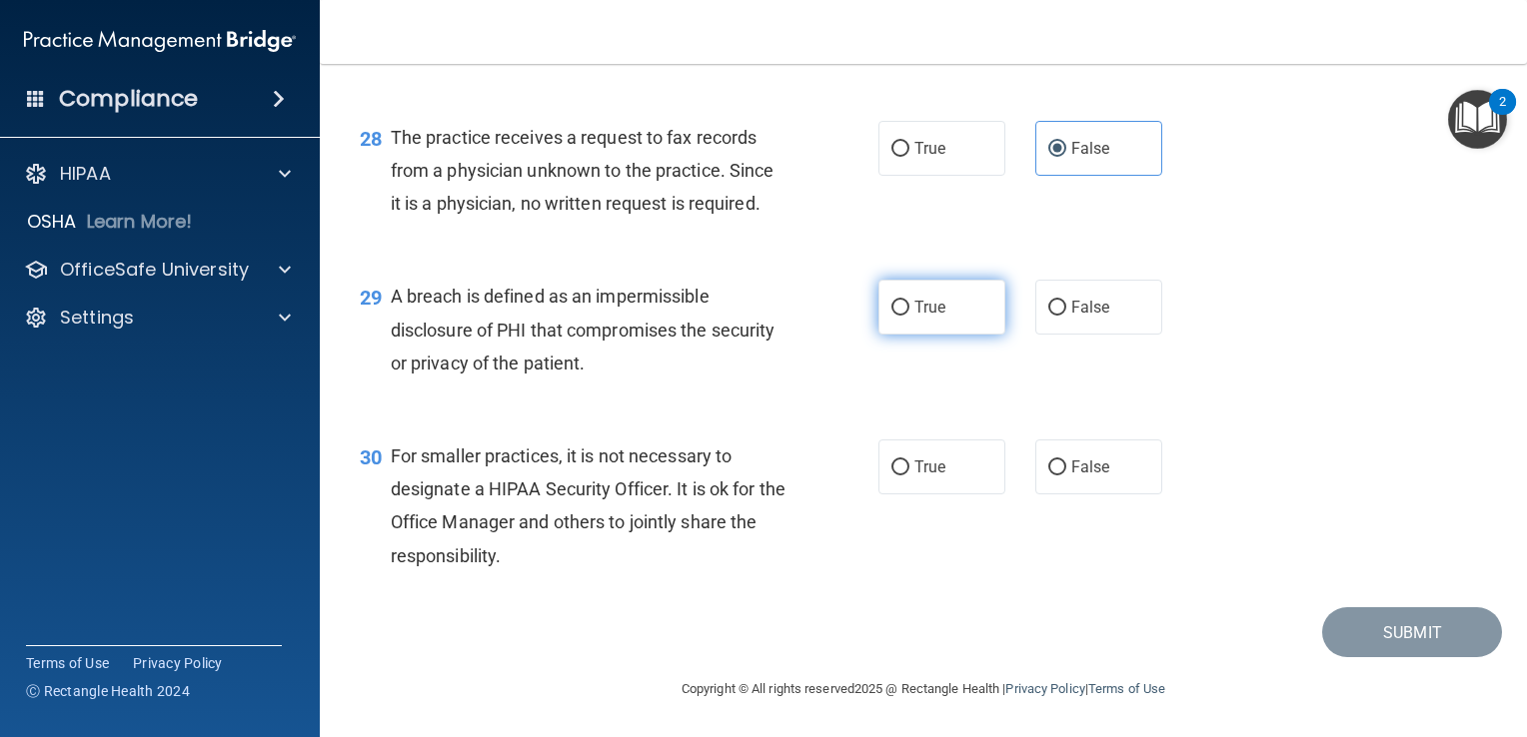
click at [953, 325] on label "True" at bounding box center [941, 307] width 127 height 55
click at [909, 316] on input "True" at bounding box center [900, 308] width 18 height 15
radio input "true"
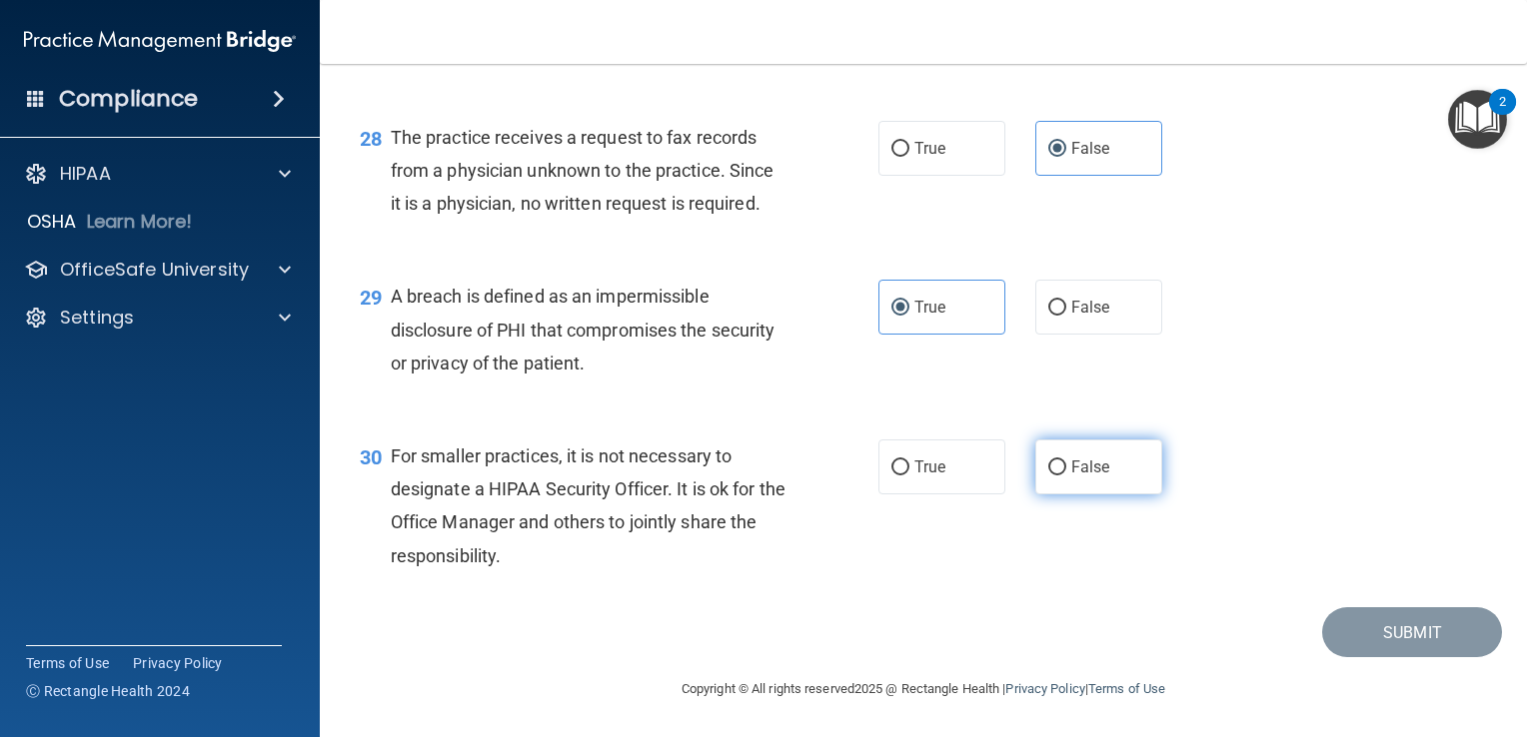
click at [1042, 458] on label "False" at bounding box center [1098, 467] width 127 height 55
click at [1107, 477] on label "False" at bounding box center [1098, 467] width 127 height 55
click at [1066, 476] on input "False" at bounding box center [1057, 468] width 18 height 15
radio input "true"
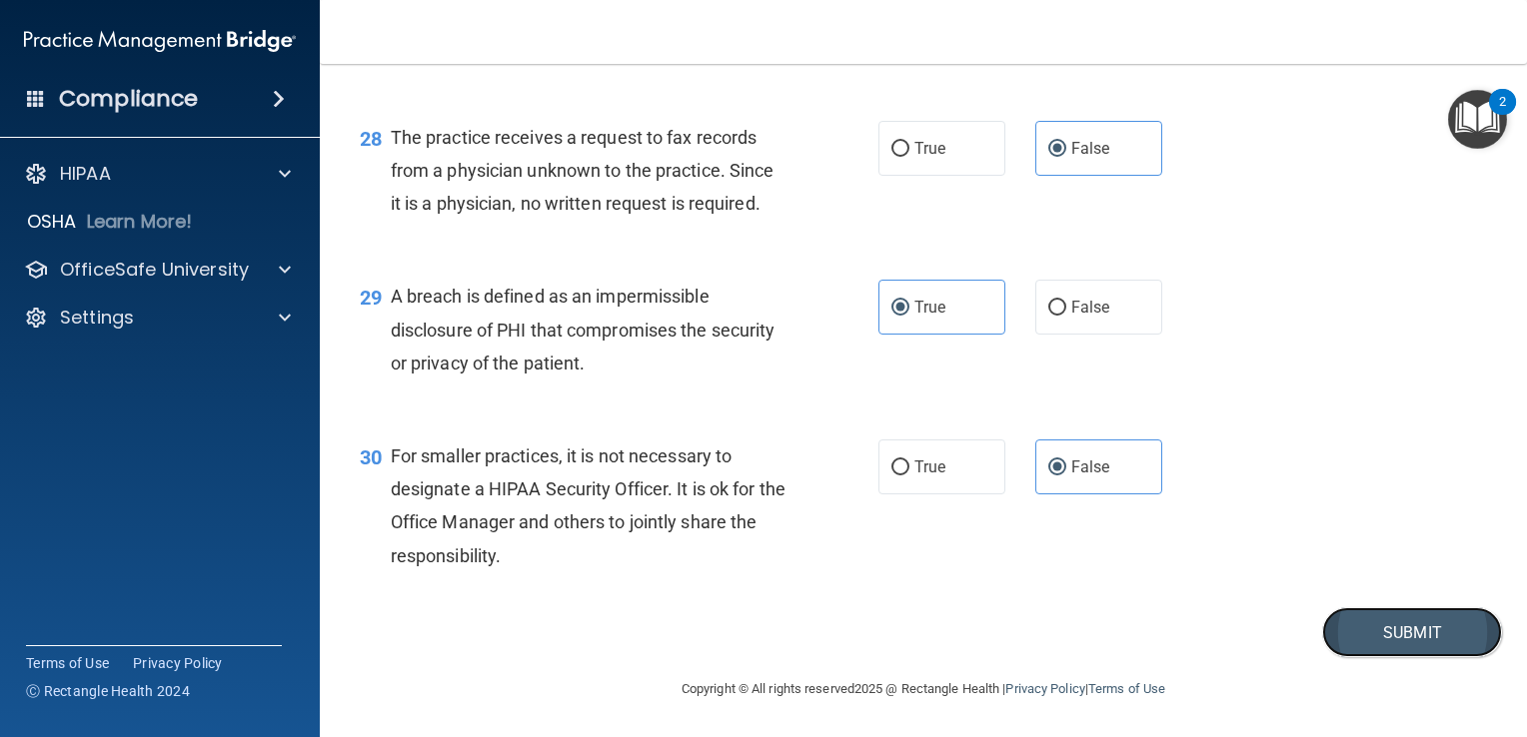
click at [1359, 639] on button "Submit" at bounding box center [1412, 633] width 180 height 51
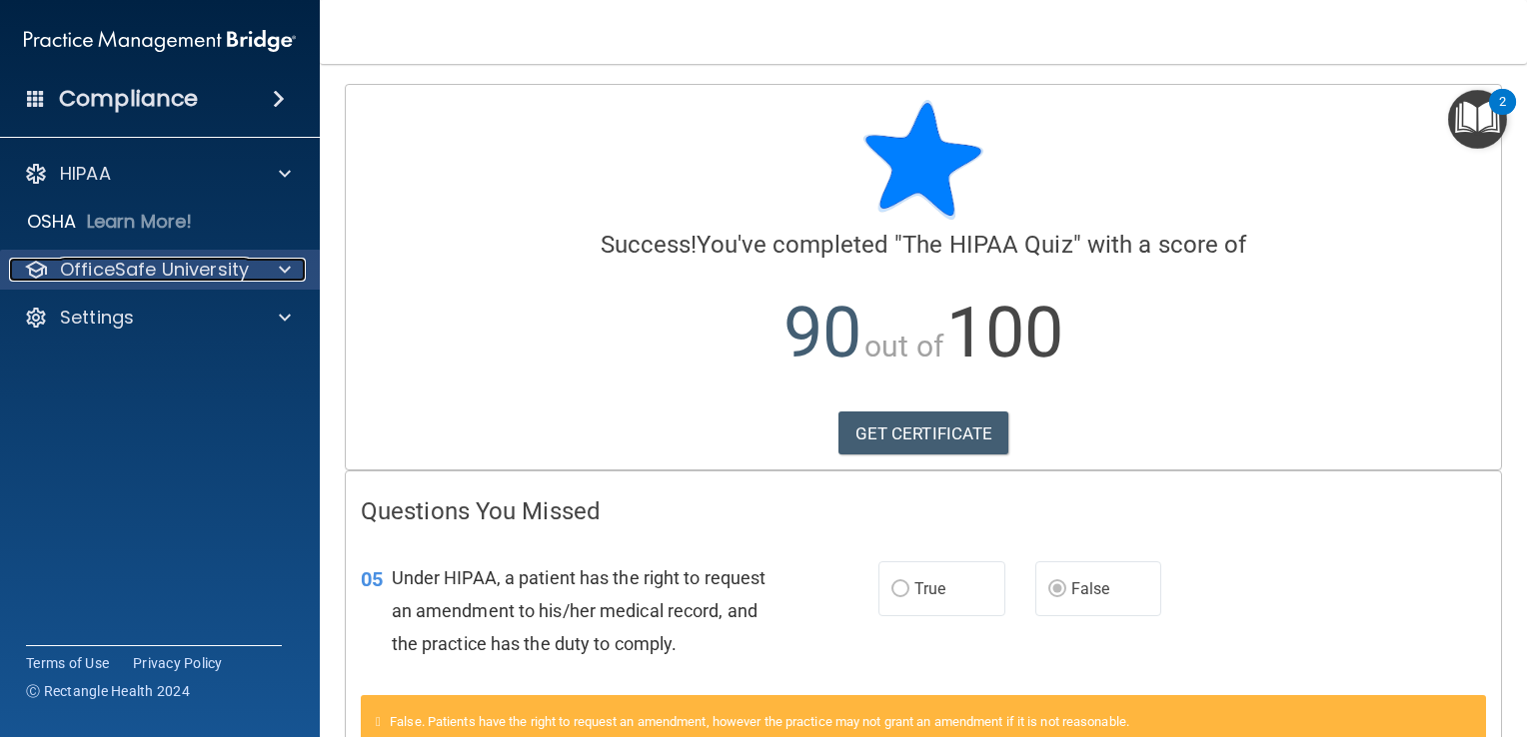
click at [272, 260] on div at bounding box center [282, 270] width 50 height 24
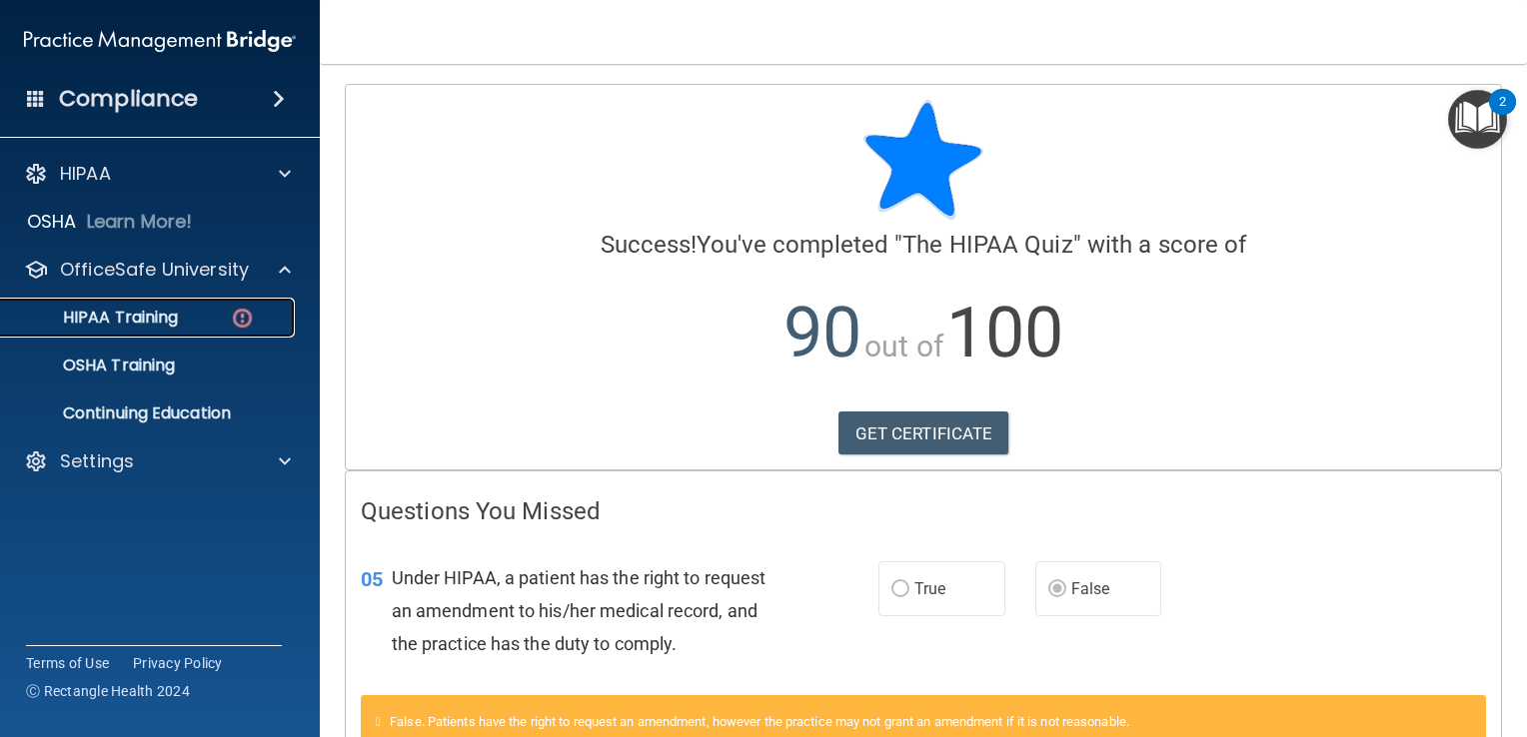
click at [156, 326] on p "HIPAA Training" at bounding box center [95, 318] width 165 height 20
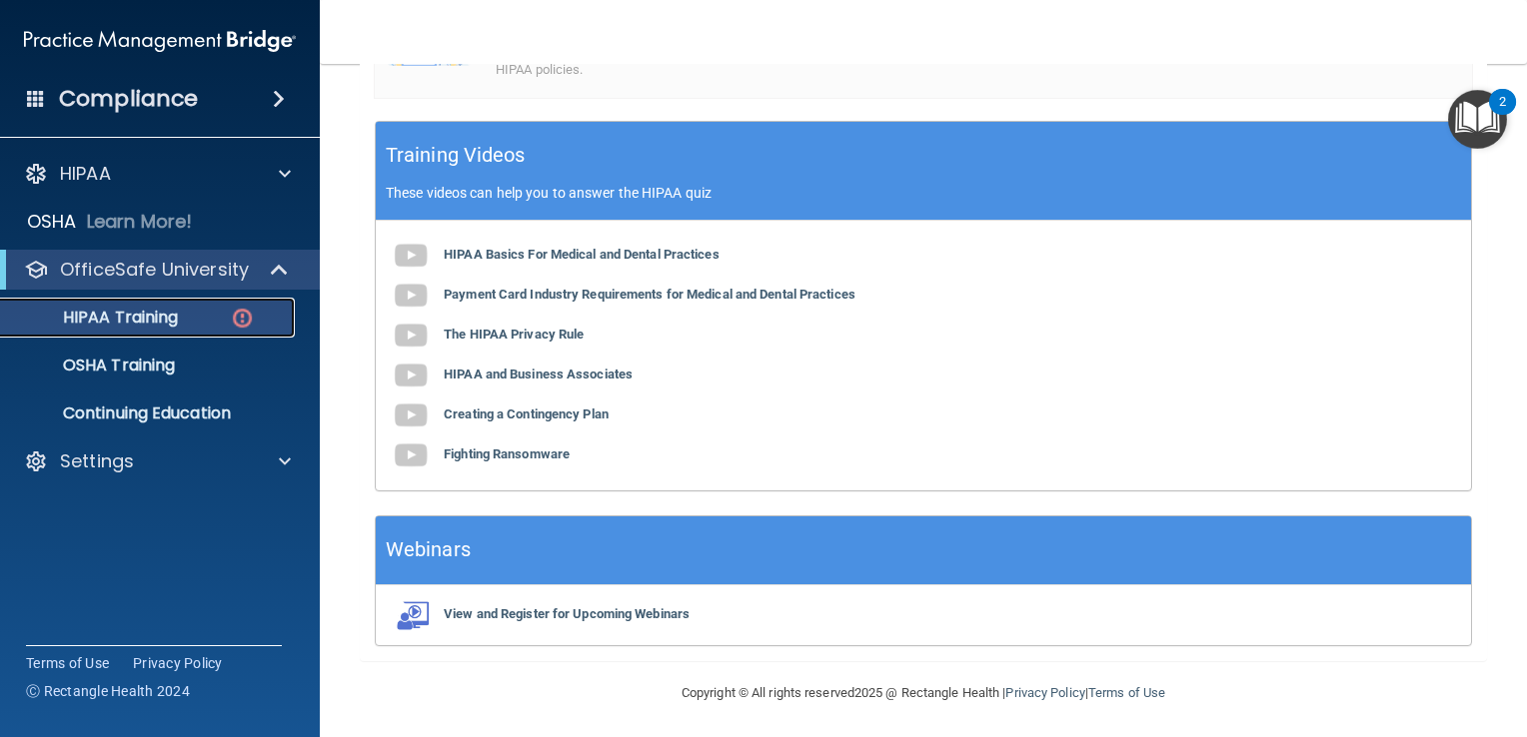
scroll to position [712, 0]
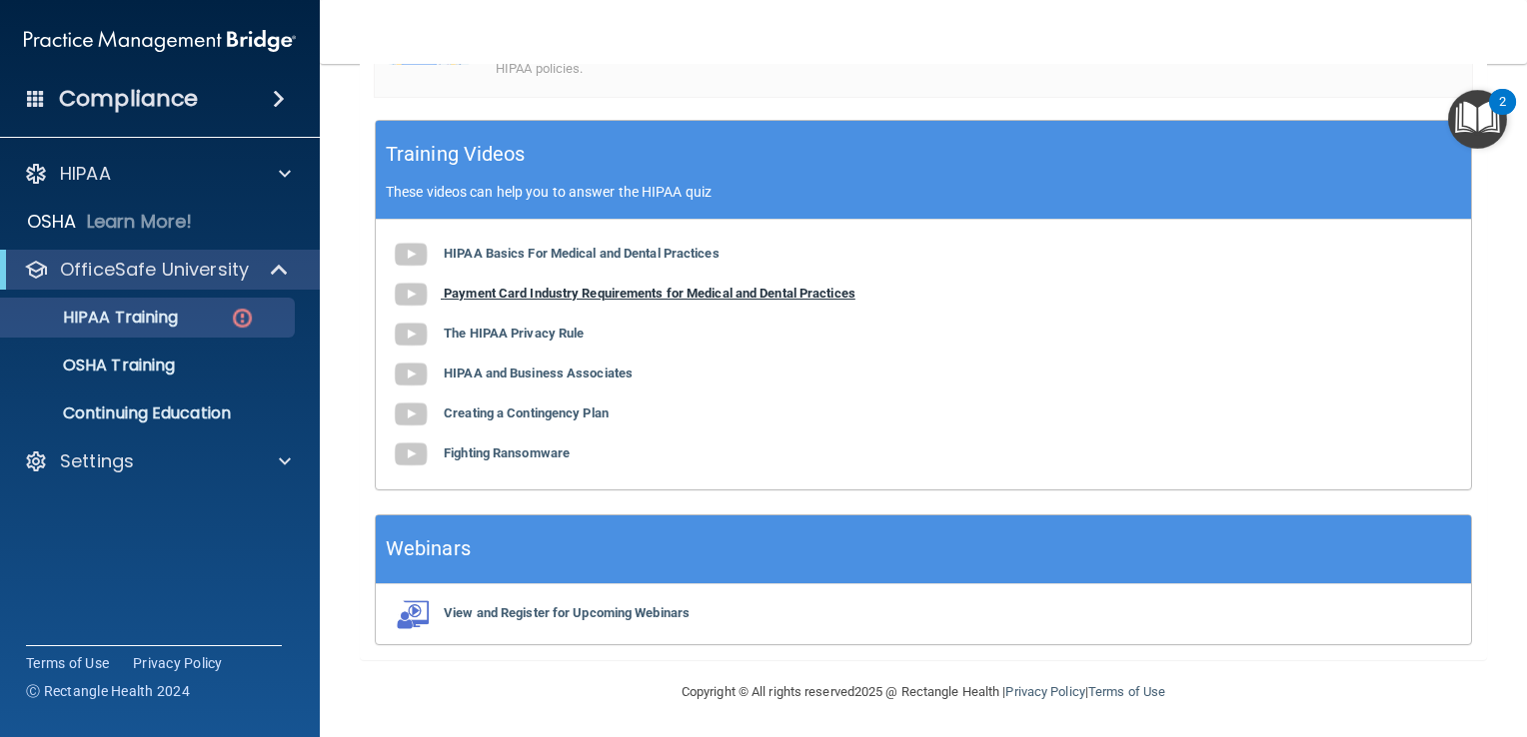
click at [670, 296] on b "Payment Card Industry Requirements for Medical and Dental Practices" at bounding box center [650, 293] width 412 height 15
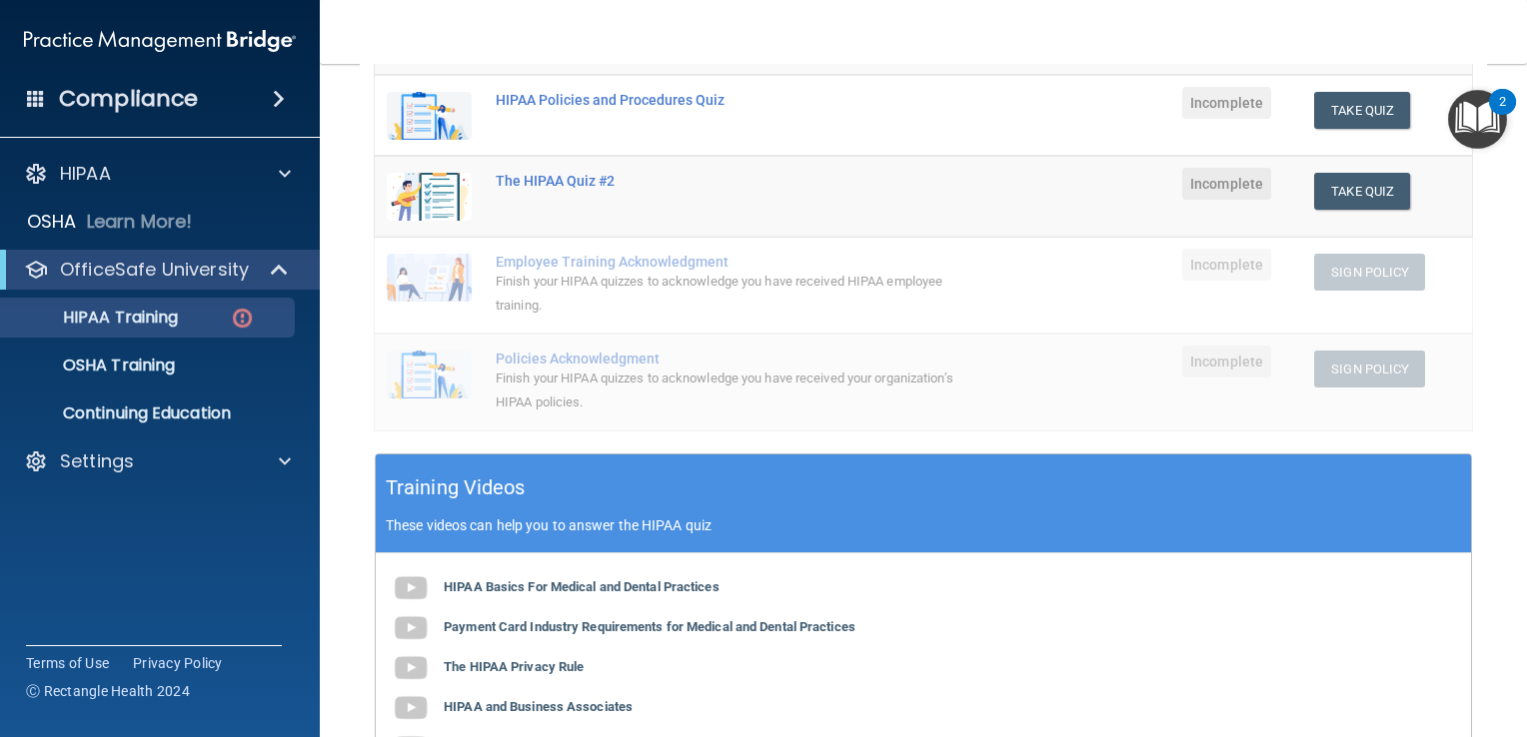
scroll to position [413, 0]
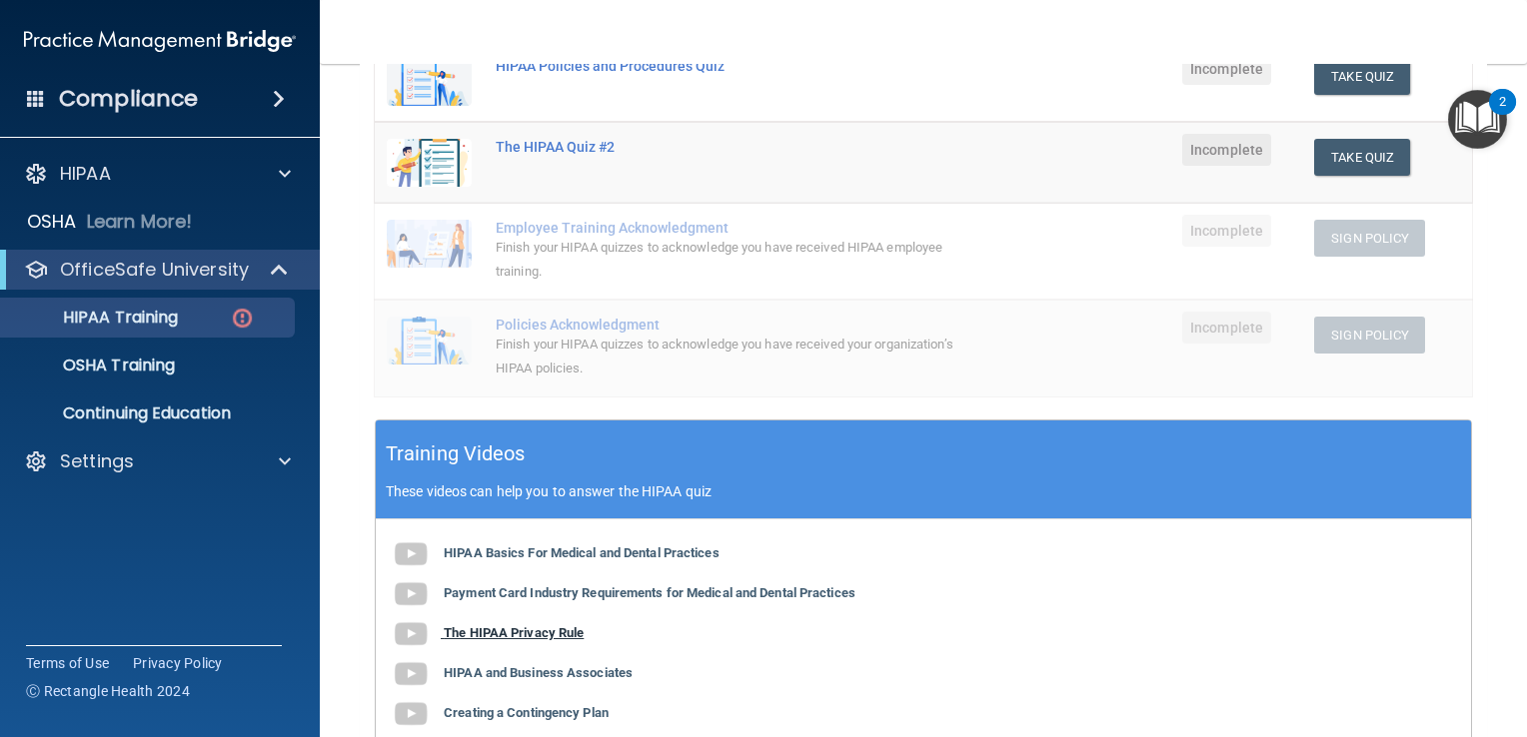
click at [556, 638] on b "The HIPAA Privacy Rule" at bounding box center [514, 633] width 140 height 15
click at [539, 634] on b "The HIPAA Privacy Rule" at bounding box center [514, 633] width 140 height 15
click at [500, 641] on div "HIPAA Basics For Medical and Dental Practices Payment Card Industry Requirement…" at bounding box center [923, 655] width 1095 height 270
click at [503, 626] on b "The HIPAA Privacy Rule" at bounding box center [514, 633] width 140 height 15
click at [542, 628] on b "The HIPAA Privacy Rule" at bounding box center [514, 633] width 140 height 15
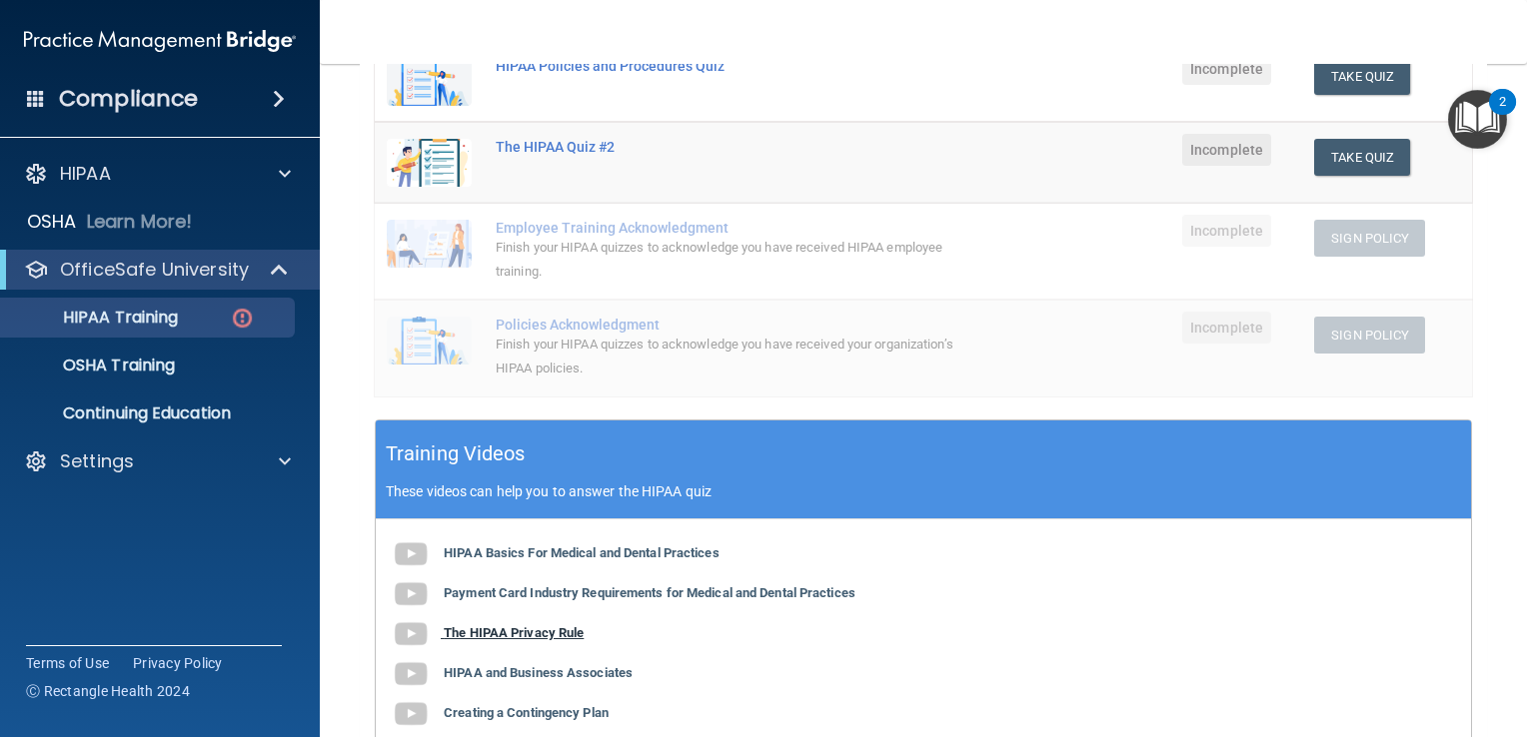
click at [538, 626] on b "The HIPAA Privacy Rule" at bounding box center [514, 633] width 140 height 15
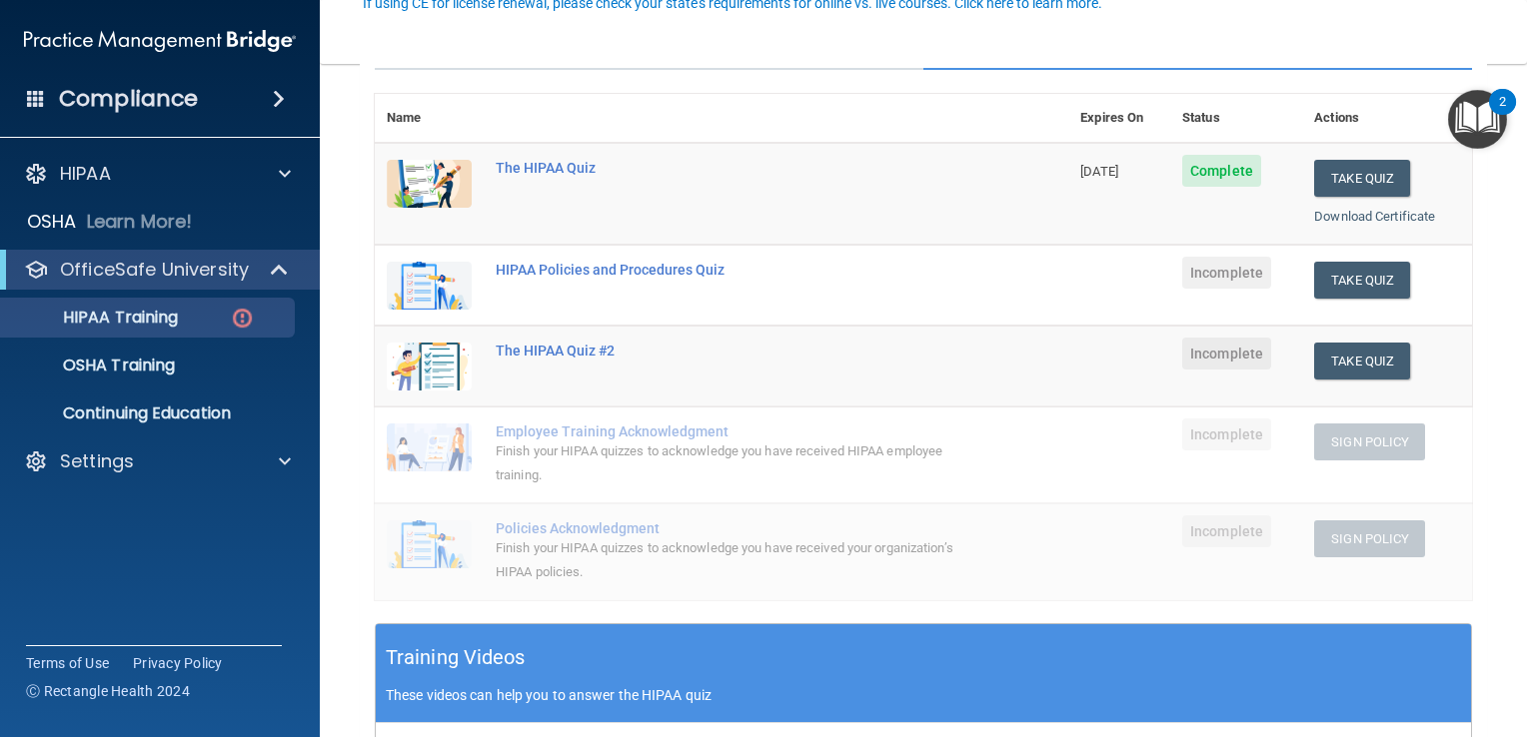
scroll to position [213, 0]
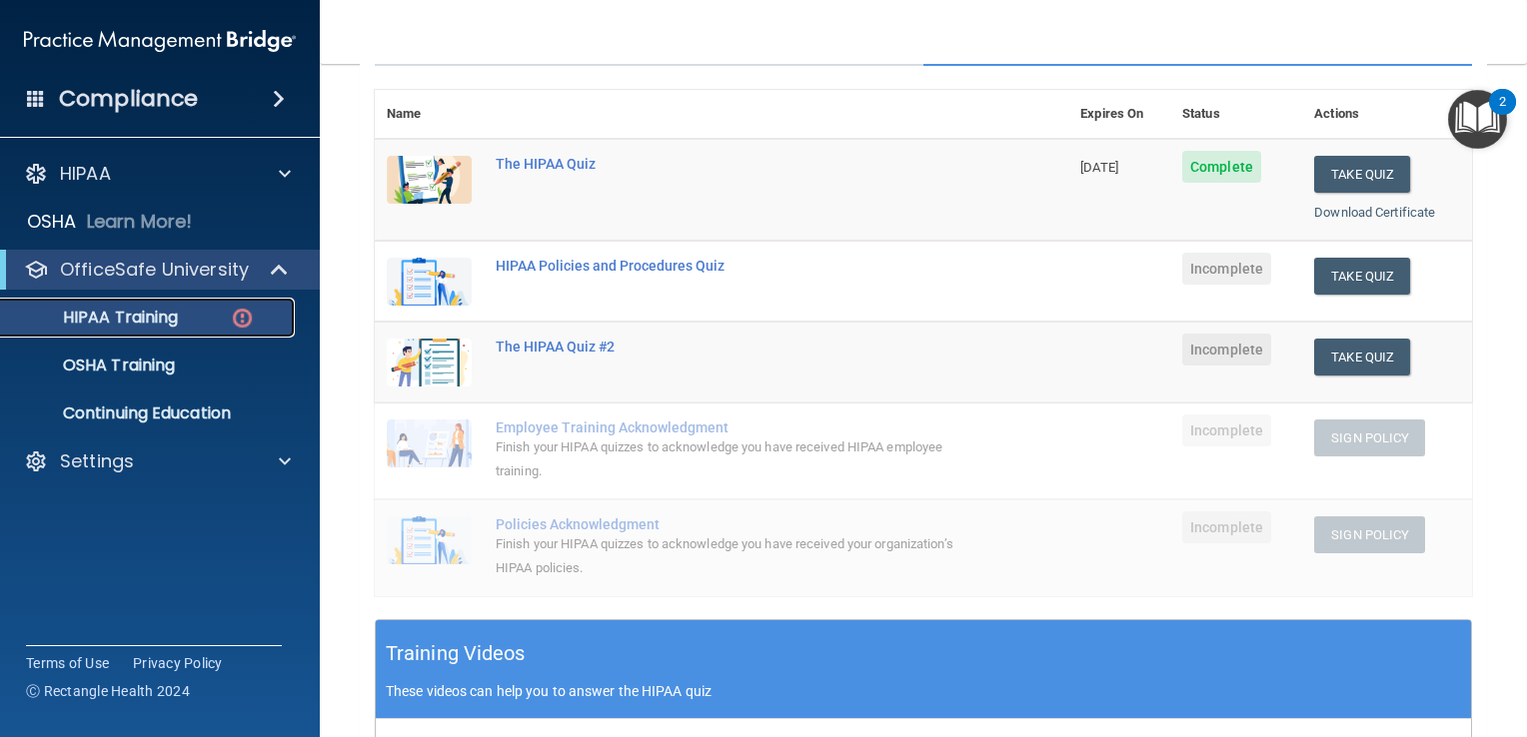
click at [188, 315] on div "HIPAA Training" at bounding box center [149, 318] width 273 height 20
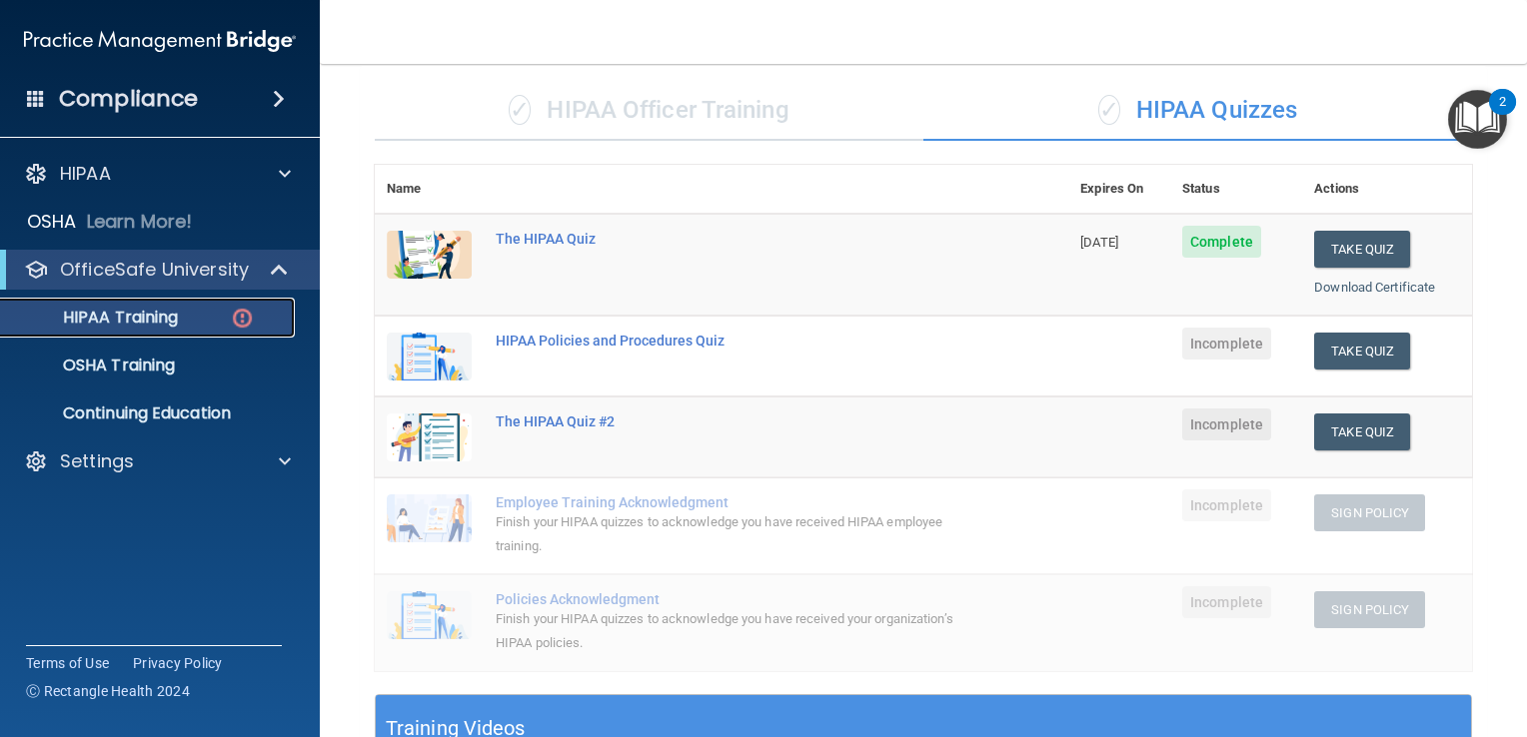
scroll to position [0, 0]
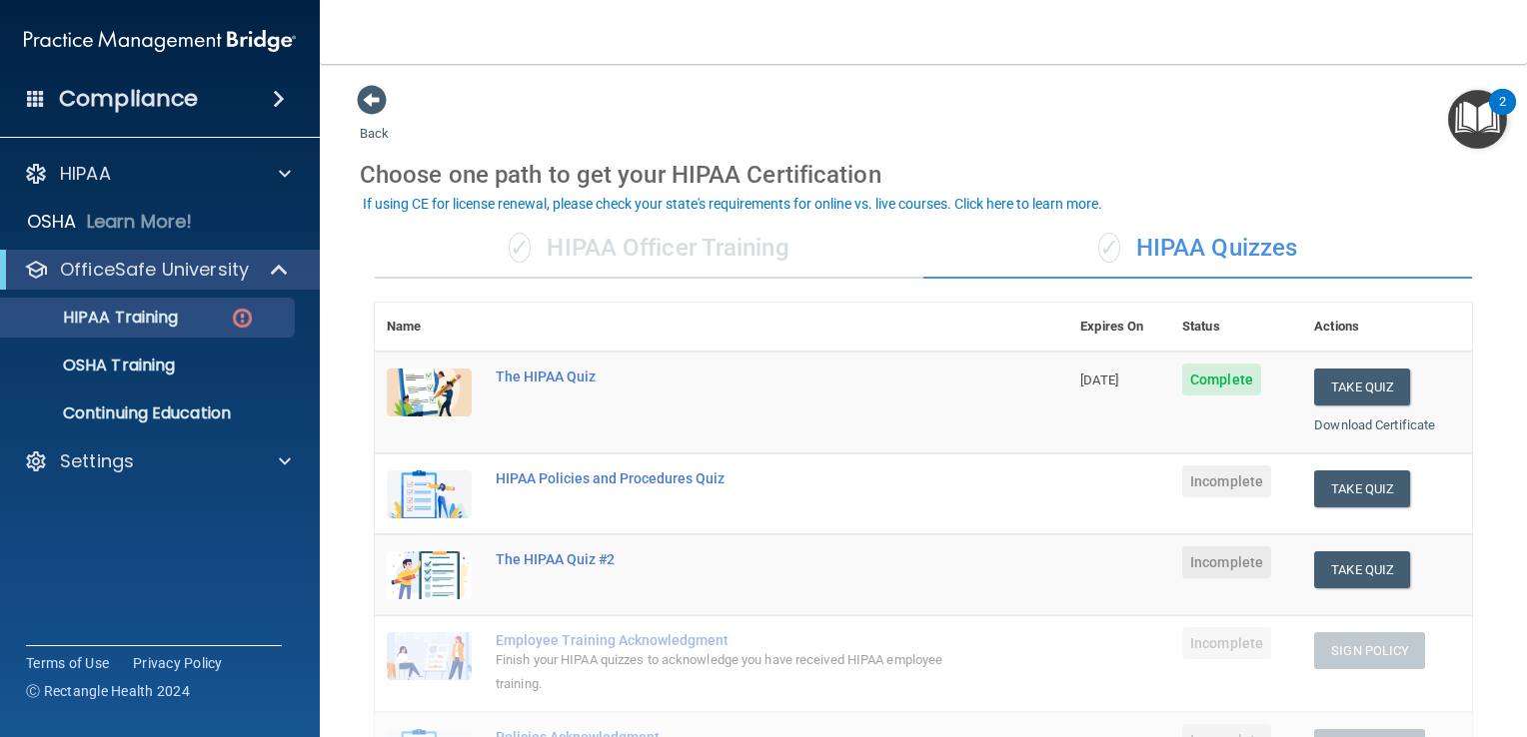
click at [1470, 129] on img "Open Resource Center, 2 new notifications" at bounding box center [1477, 119] width 59 height 59
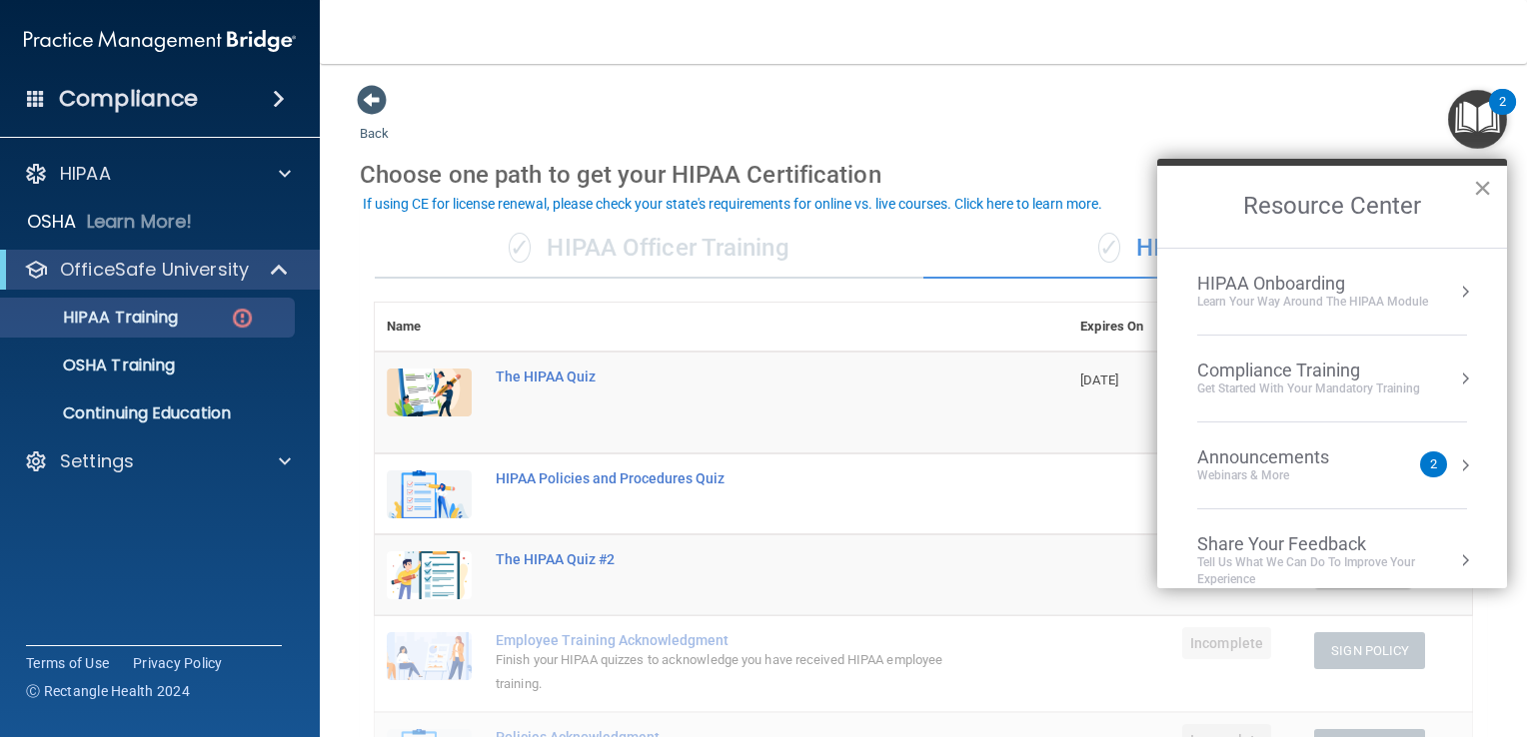
click at [1473, 186] on button "×" at bounding box center [1482, 188] width 19 height 32
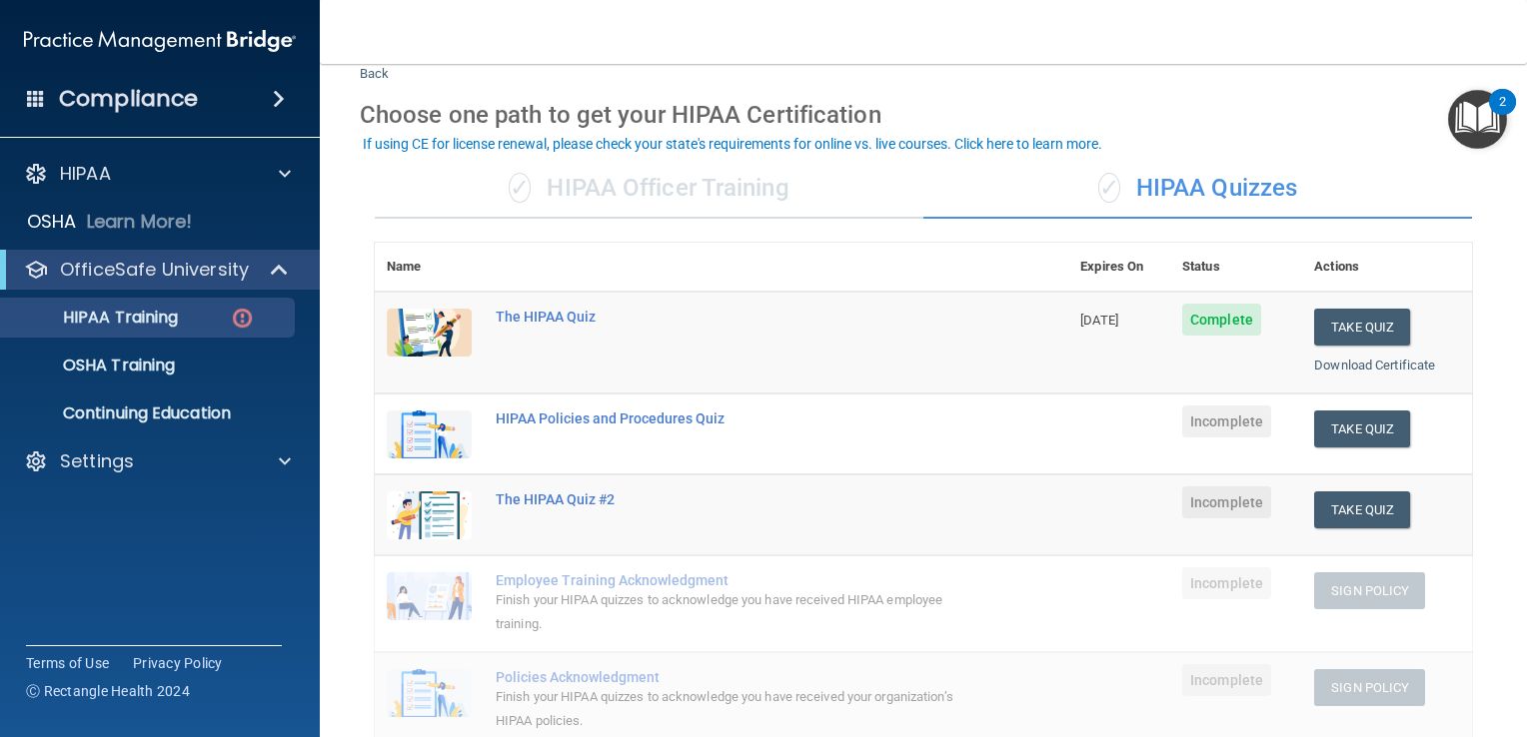
scroll to position [13, 0]
